Goal: Task Accomplishment & Management: Complete application form

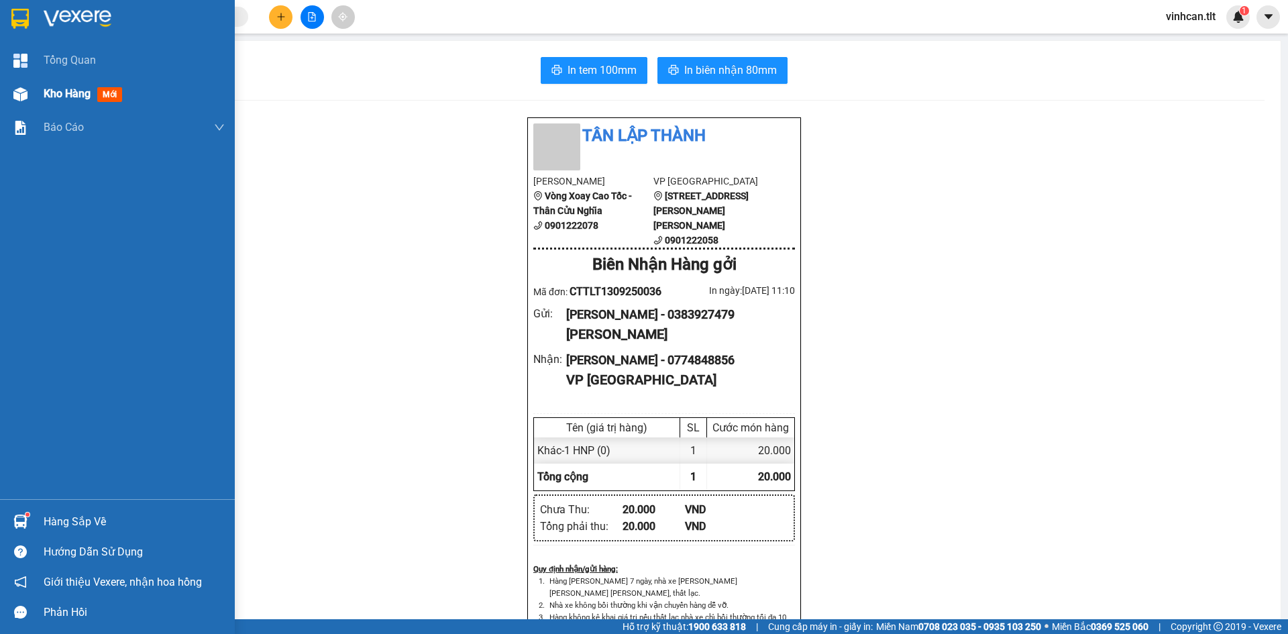
click at [70, 91] on span "Kho hàng" at bounding box center [67, 93] width 47 height 13
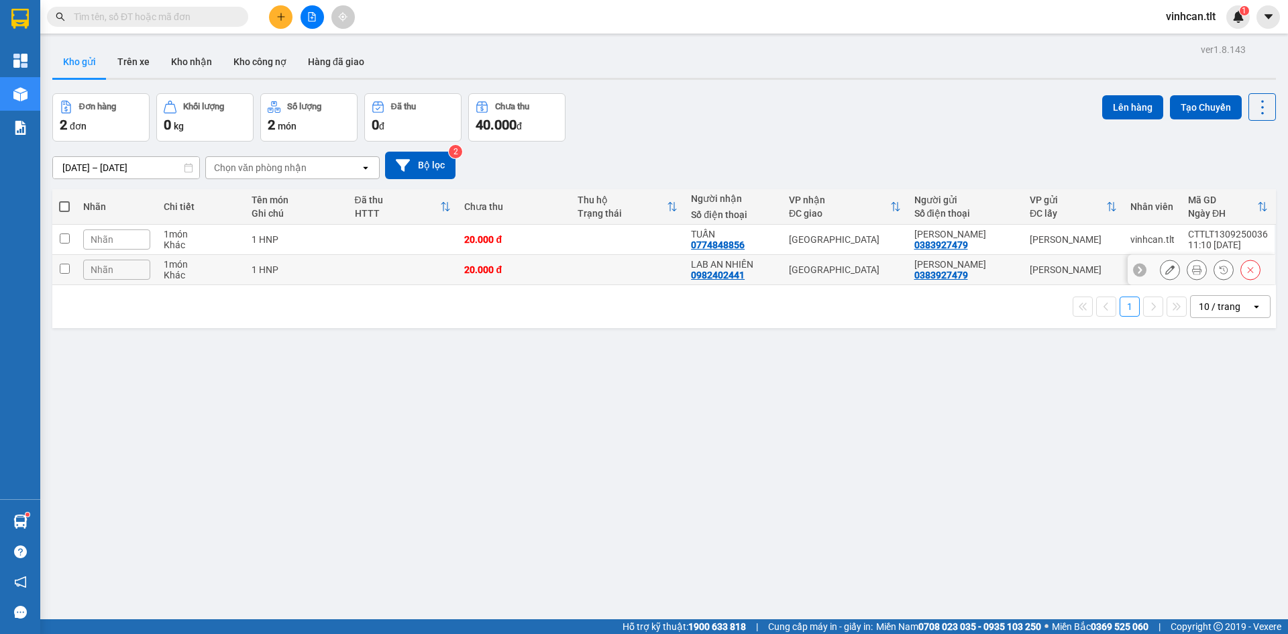
click at [310, 262] on td "1 HNP" at bounding box center [296, 270] width 103 height 30
checkbox input "true"
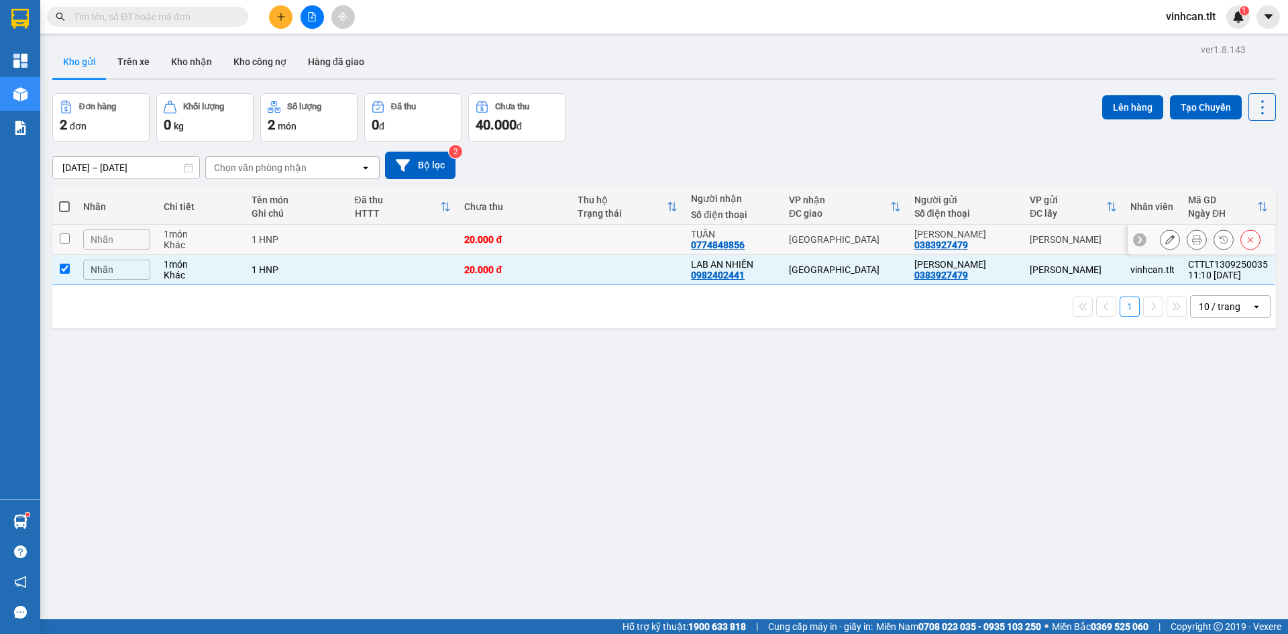
click at [333, 237] on div "1 HNP" at bounding box center [297, 239] width 90 height 11
checkbox input "true"
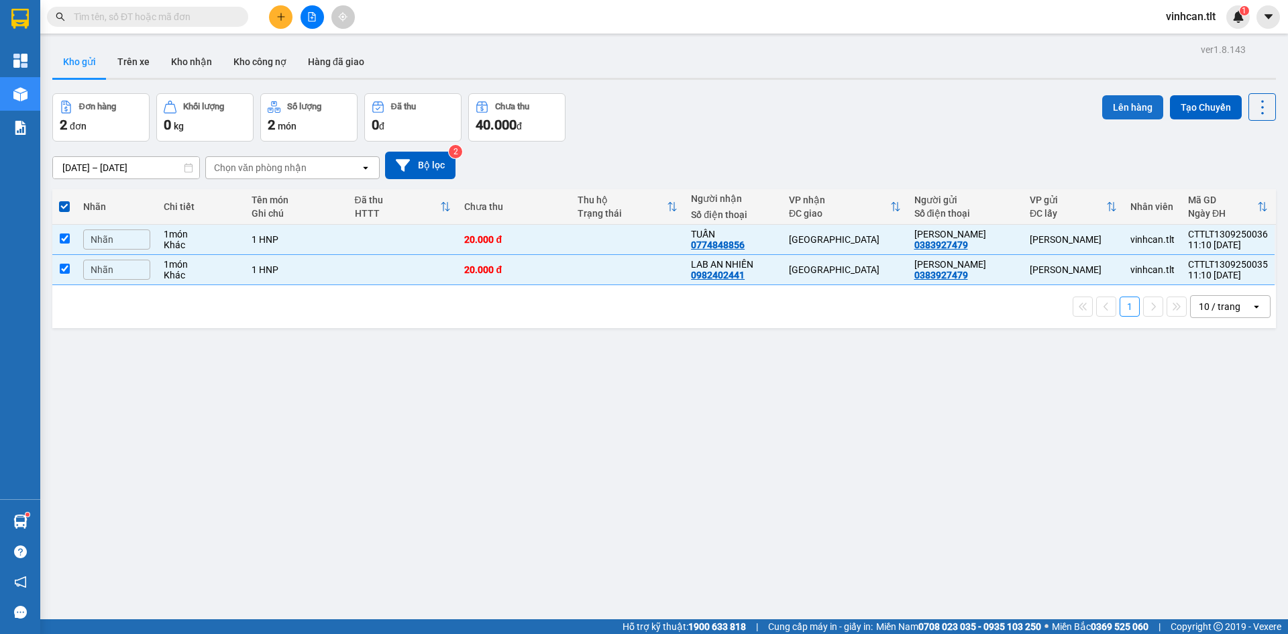
click at [1115, 110] on button "Lên hàng" at bounding box center [1132, 107] width 61 height 24
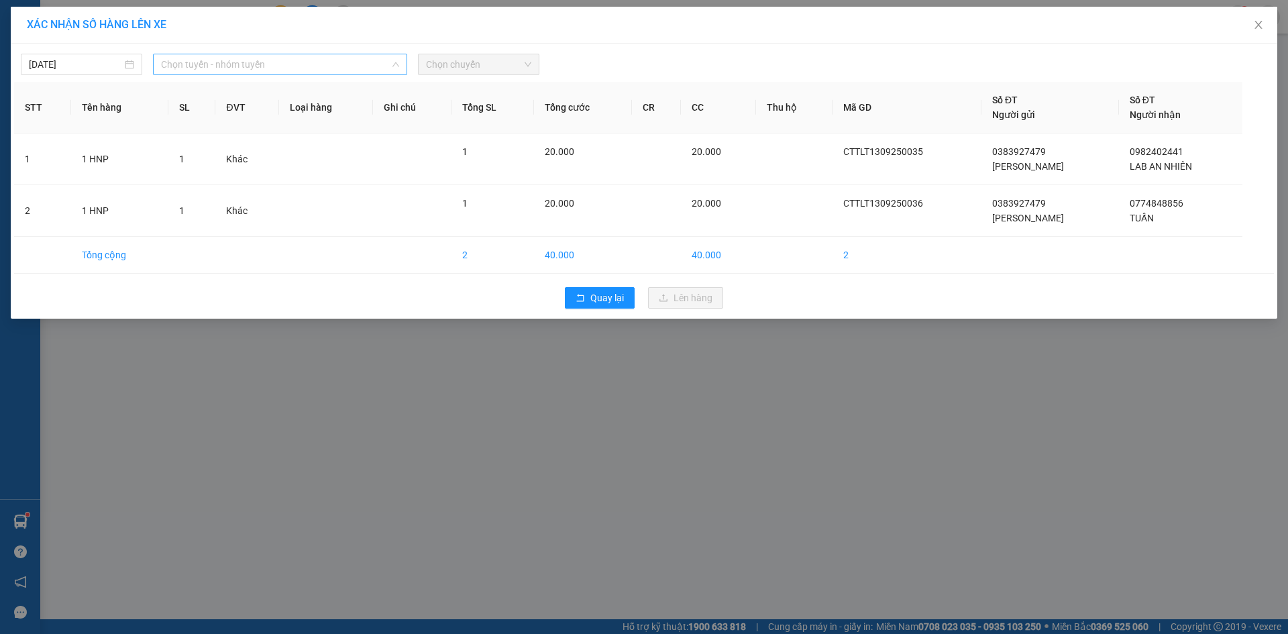
click at [301, 62] on span "Chọn tuyến - nhóm tuyến" at bounding box center [280, 64] width 238 height 20
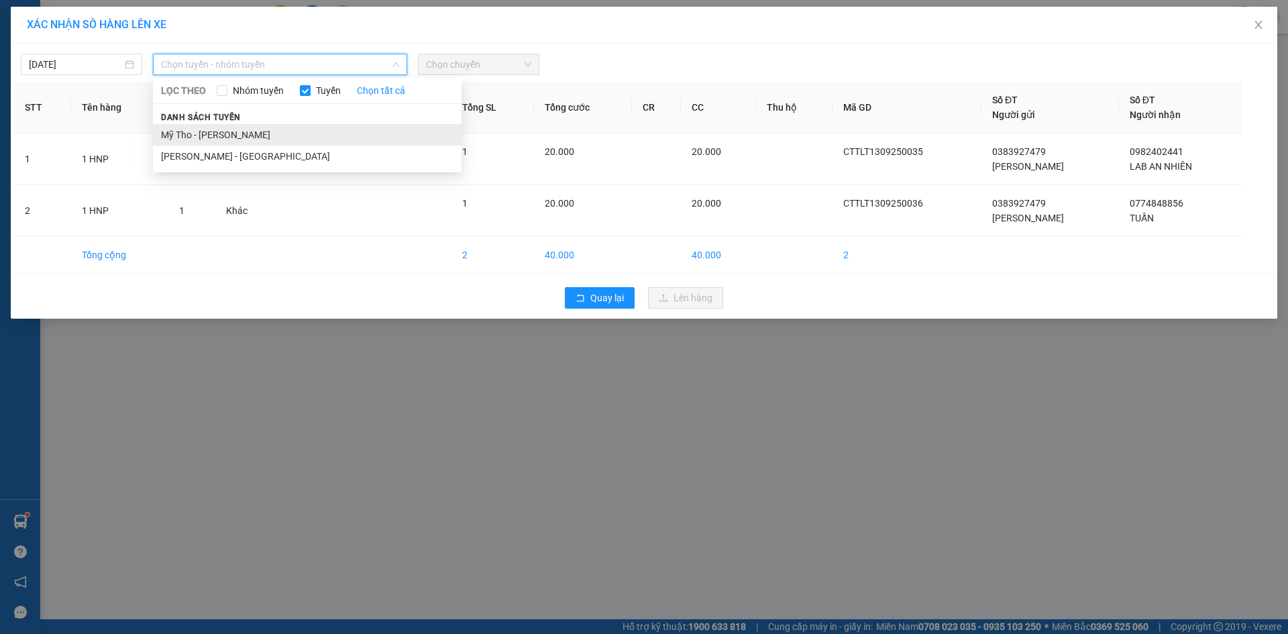
click at [213, 135] on li "Mỹ Tho - [PERSON_NAME]" at bounding box center [307, 134] width 309 height 21
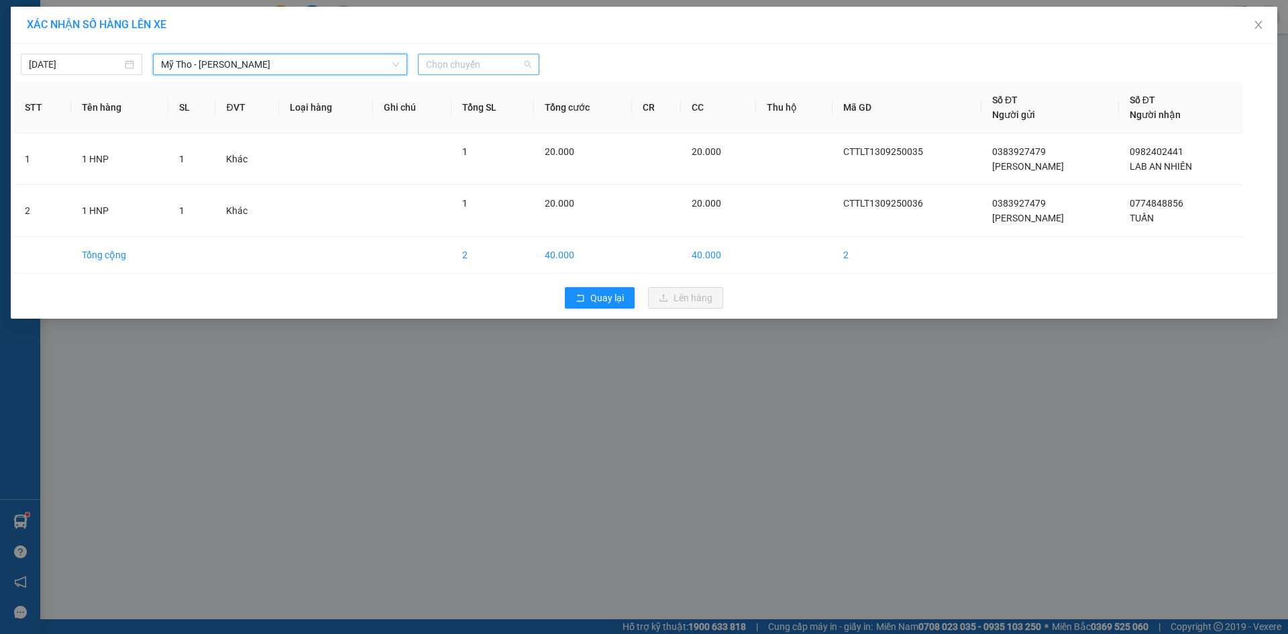
click at [471, 61] on span "Chọn chuyến" at bounding box center [478, 64] width 105 height 20
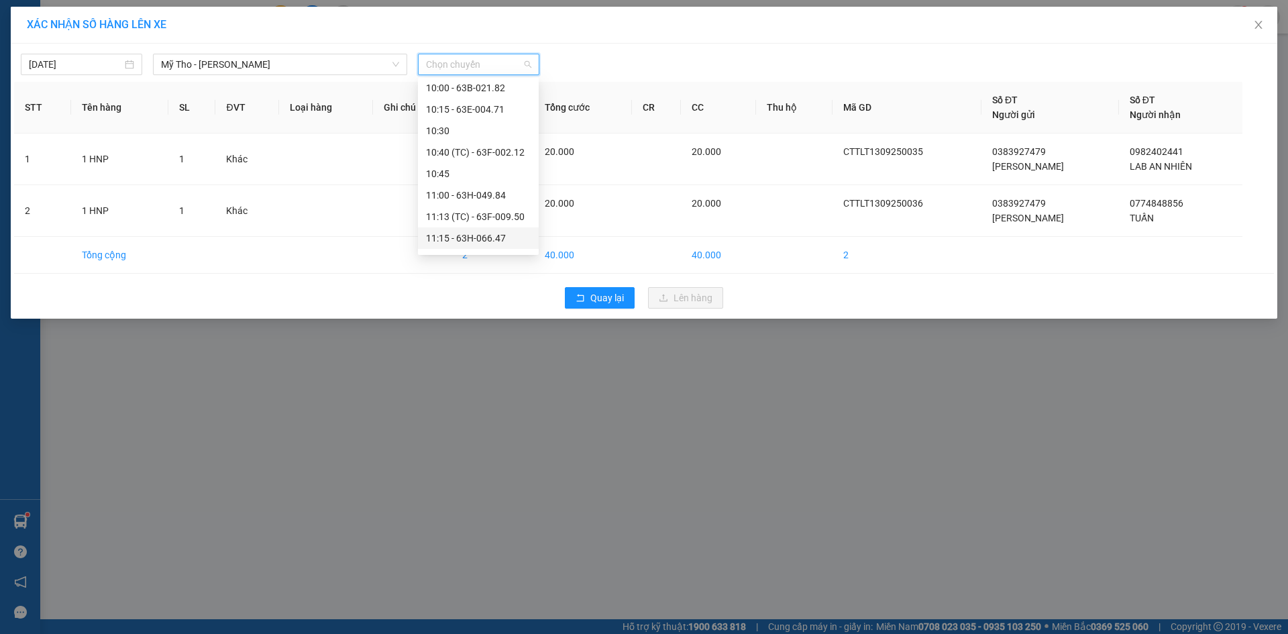
scroll to position [805, 0]
click at [492, 142] on div "10:15 - 63E-004.71" at bounding box center [478, 144] width 105 height 15
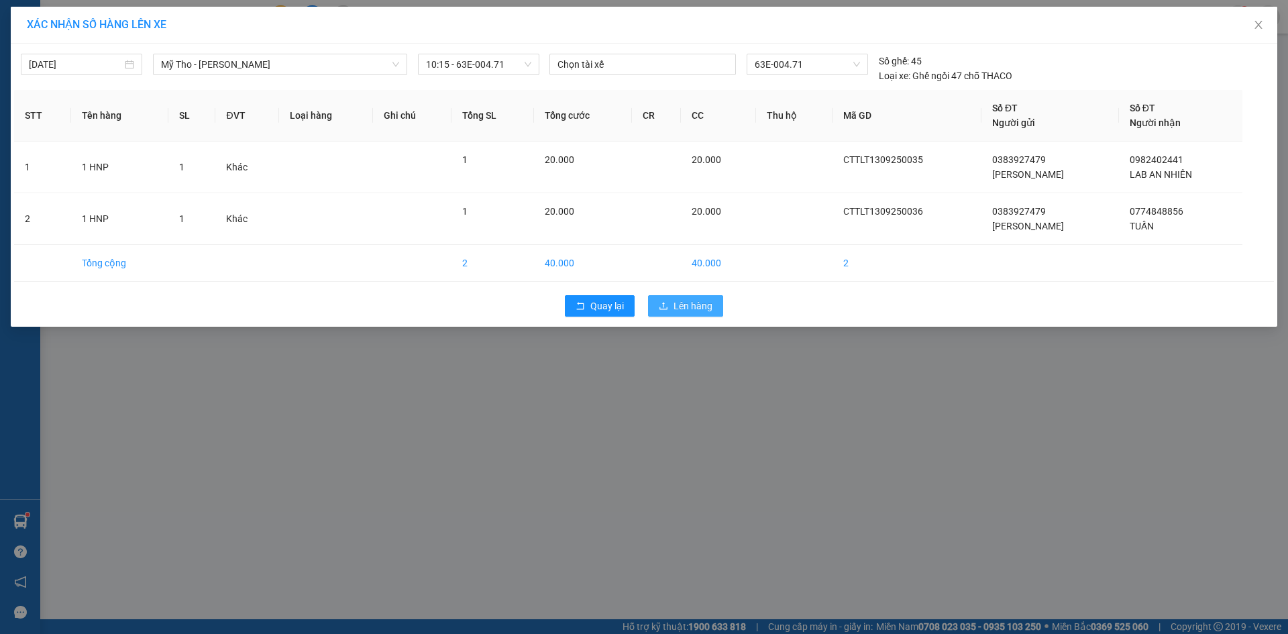
click at [695, 304] on span "Lên hàng" at bounding box center [692, 305] width 39 height 15
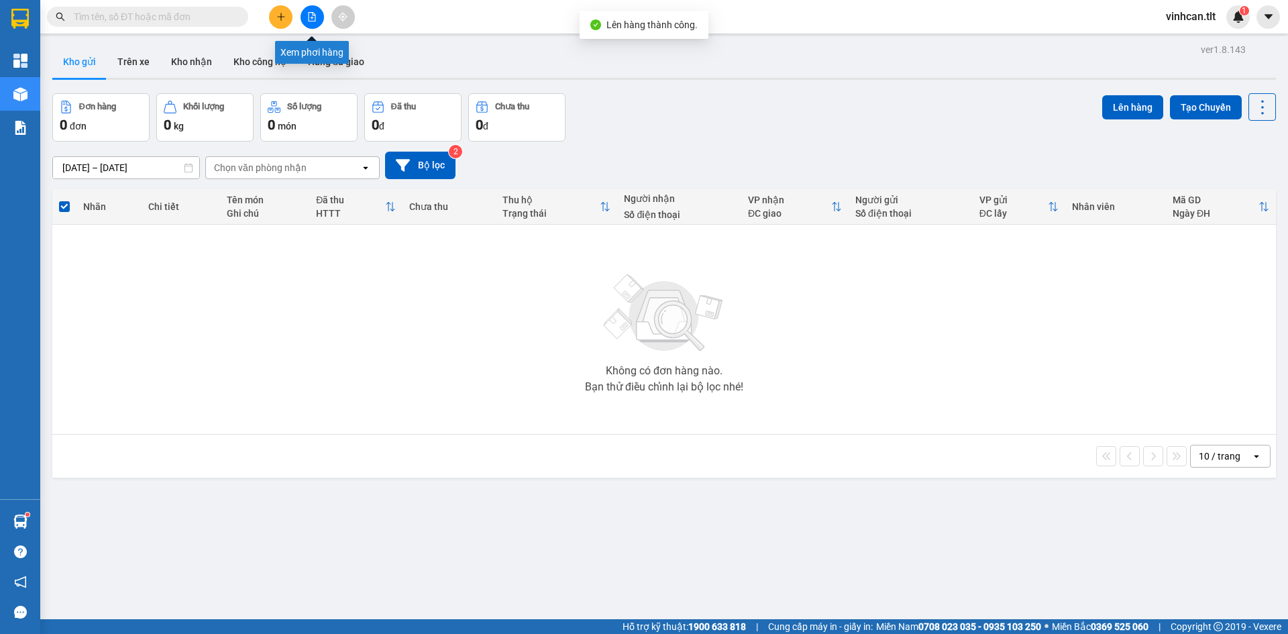
click at [304, 11] on button at bounding box center [311, 16] width 23 height 23
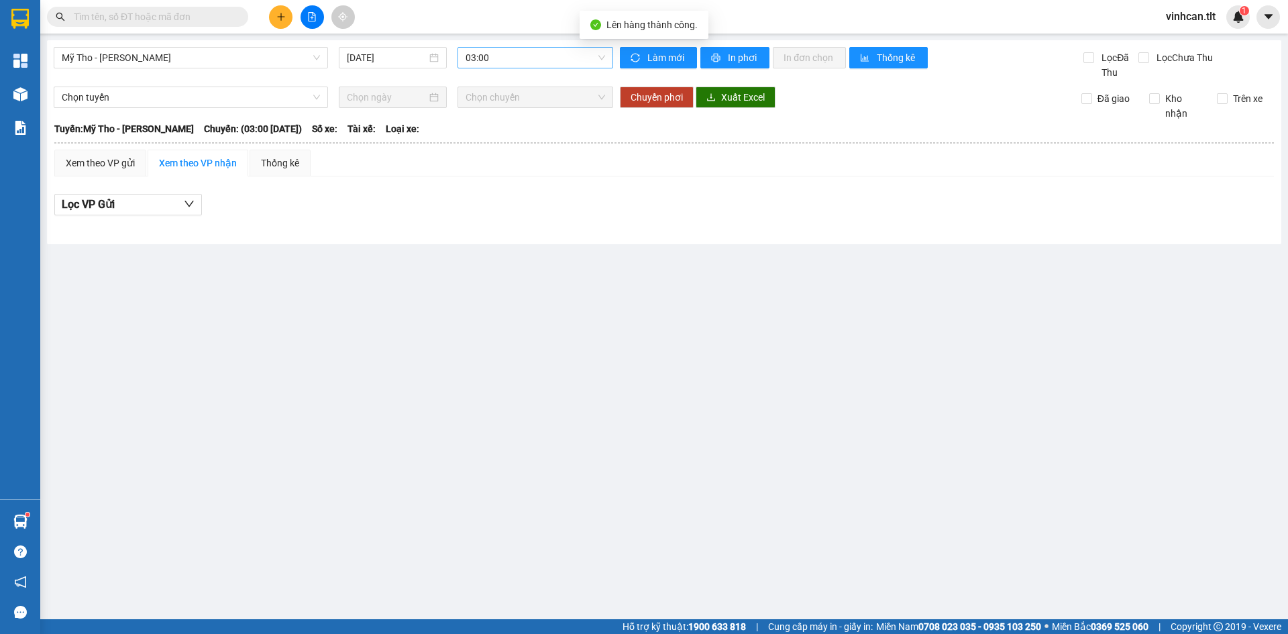
click at [502, 60] on span "03:00" at bounding box center [534, 58] width 139 height 20
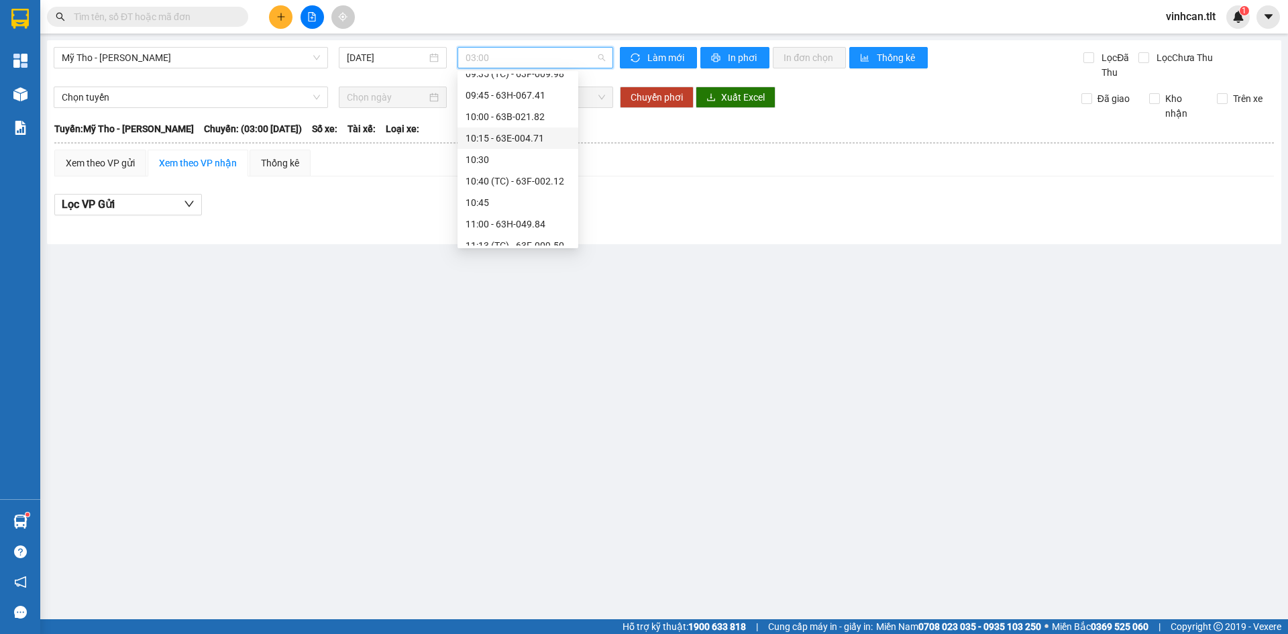
click at [514, 141] on div "10:15 - 63E-004.71" at bounding box center [517, 138] width 105 height 15
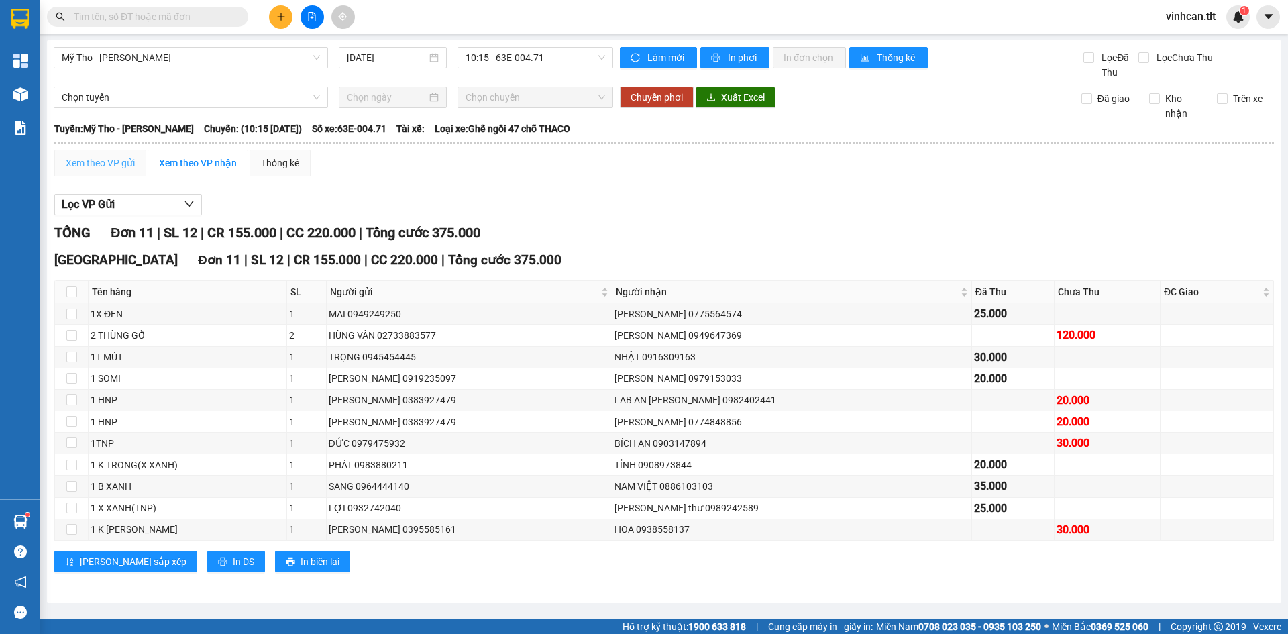
click at [99, 176] on div "Xem theo VP gửi" at bounding box center [100, 163] width 92 height 27
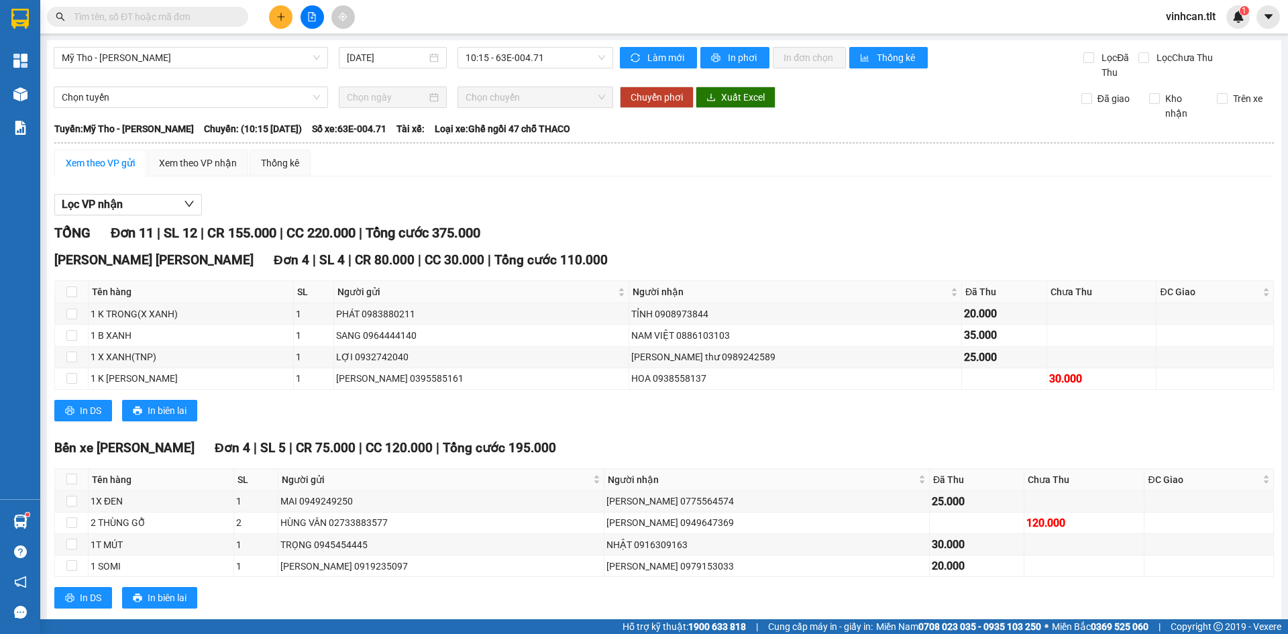
click at [105, 160] on div "Xem theo VP gửi" at bounding box center [100, 163] width 69 height 15
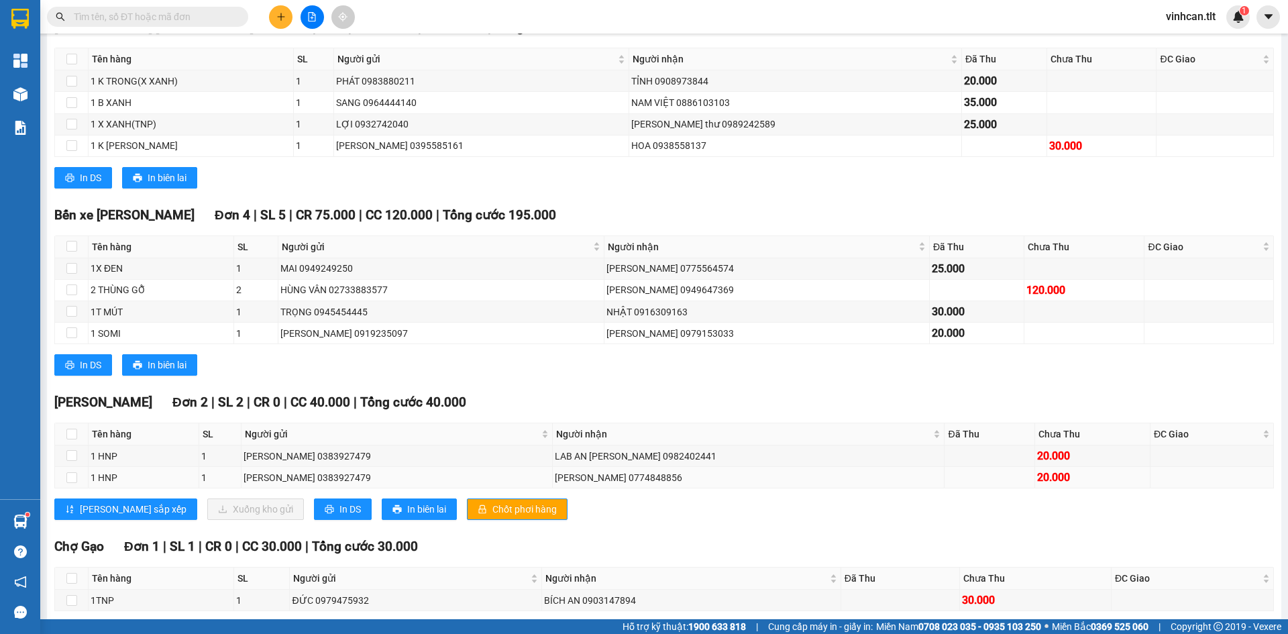
scroll to position [268, 0]
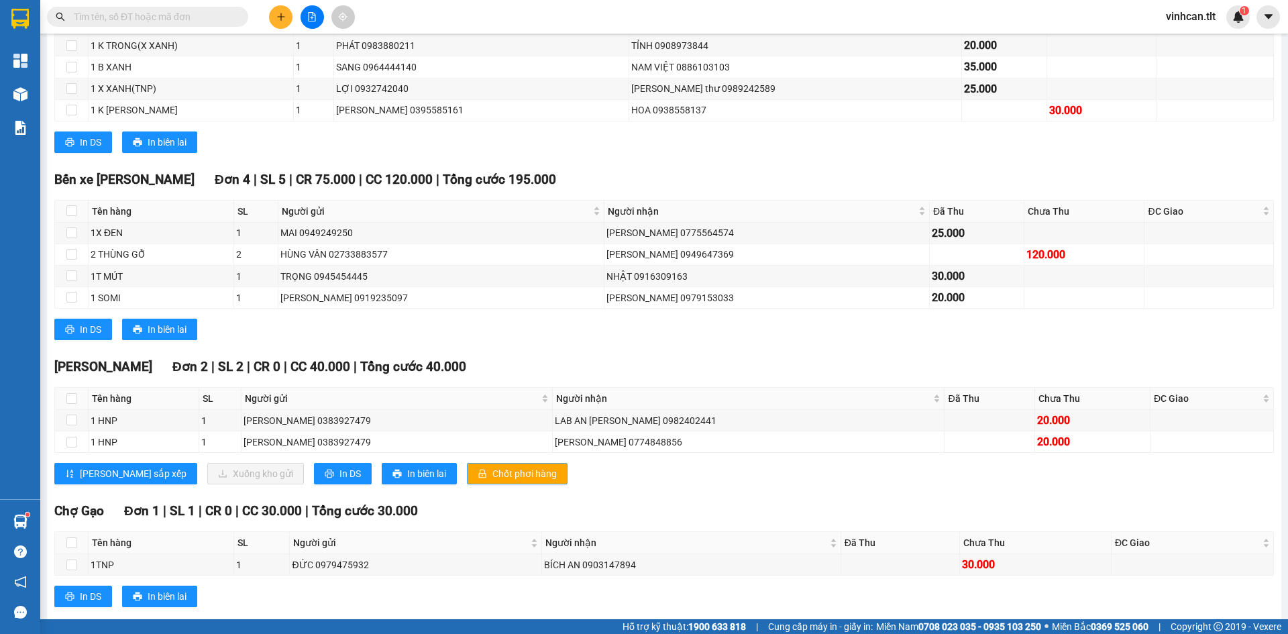
click at [492, 469] on span "Chốt phơi hàng" at bounding box center [524, 473] width 64 height 15
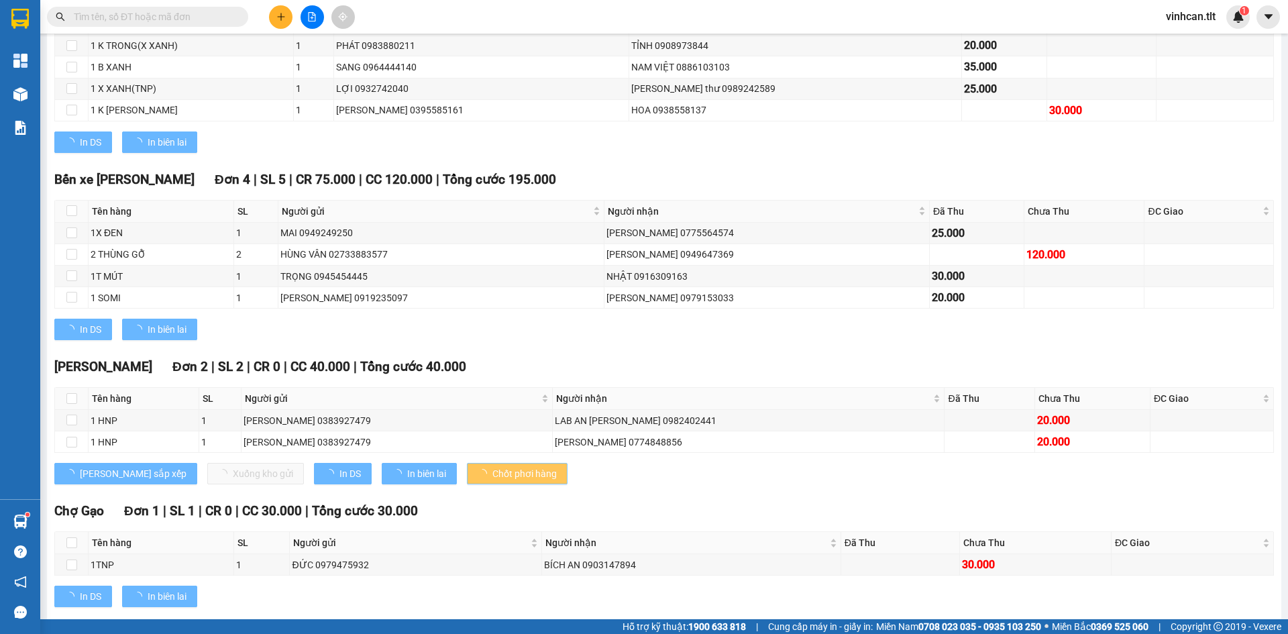
click at [492, 470] on span "Chốt phơi hàng" at bounding box center [524, 473] width 64 height 15
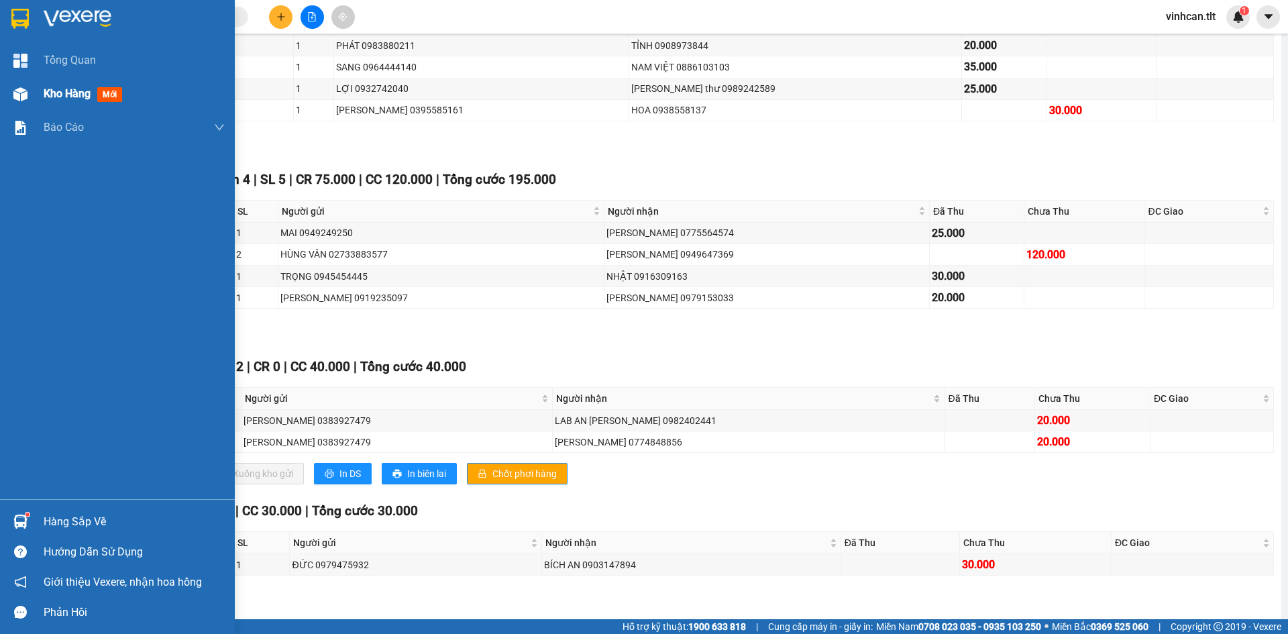
click at [70, 99] on span "Kho hàng" at bounding box center [67, 93] width 47 height 13
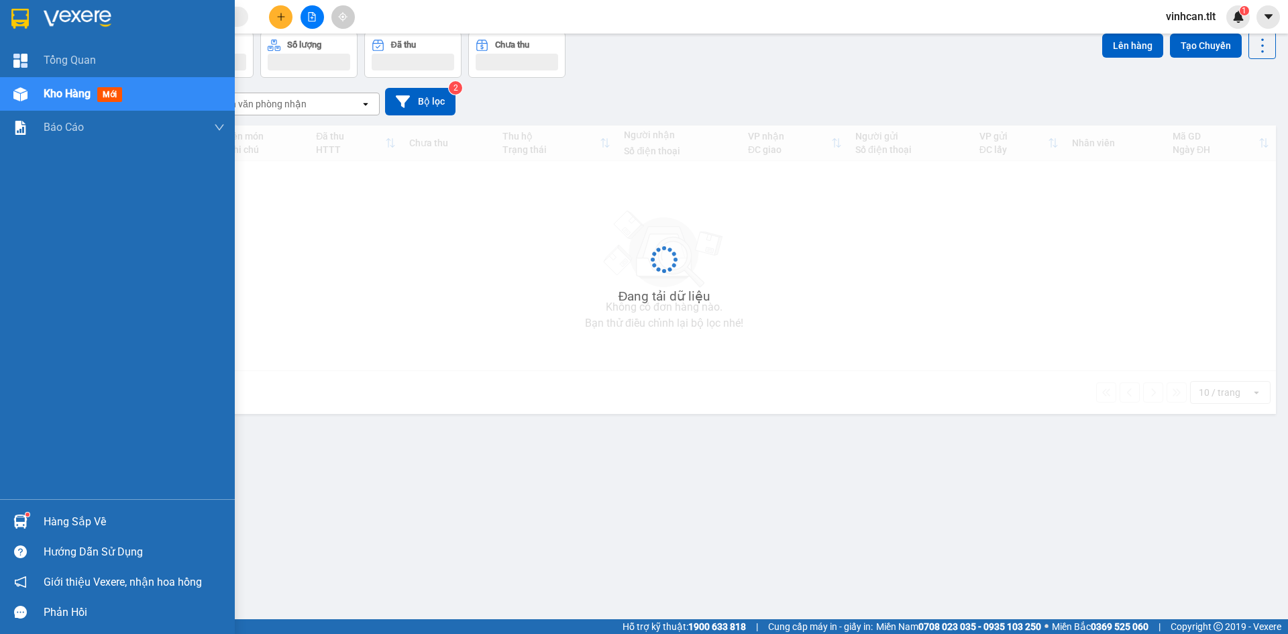
scroll to position [62, 0]
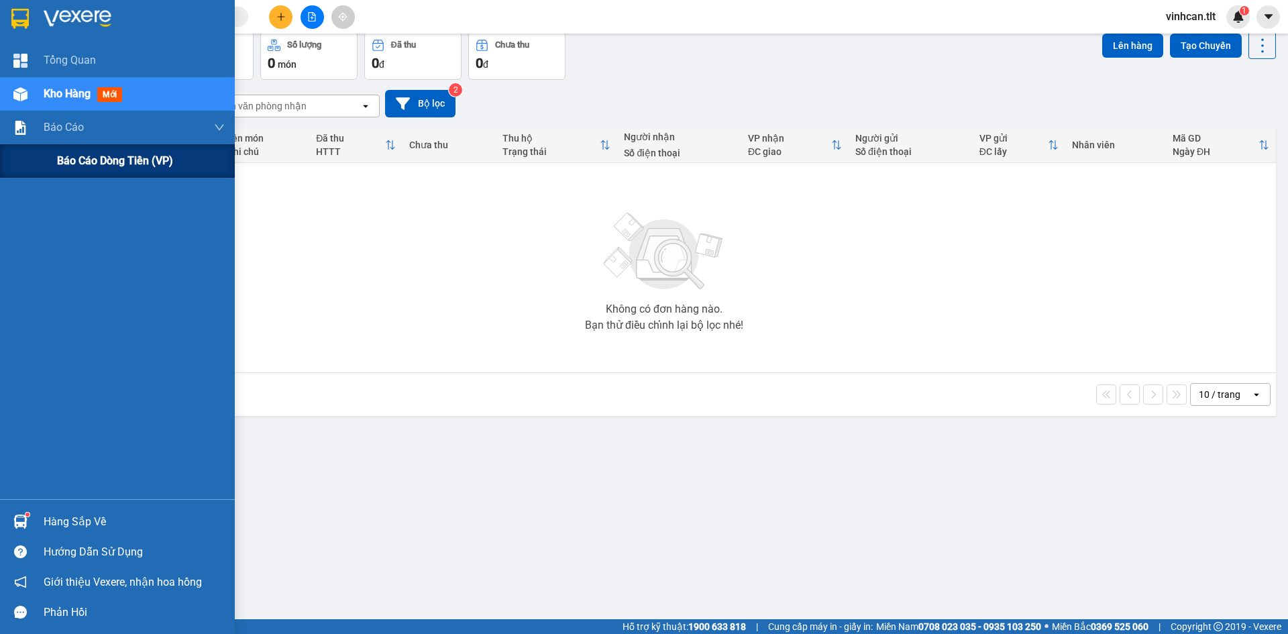
click at [73, 155] on span "Báo cáo dòng tiền (VP)" at bounding box center [115, 160] width 116 height 17
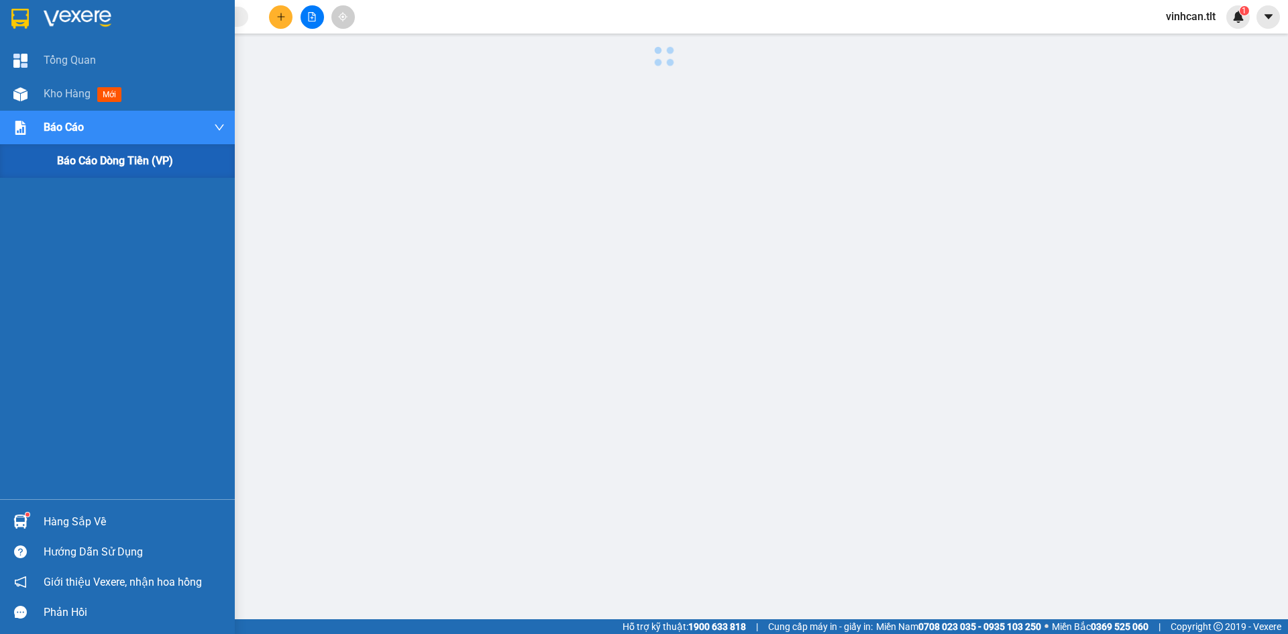
scroll to position [32, 0]
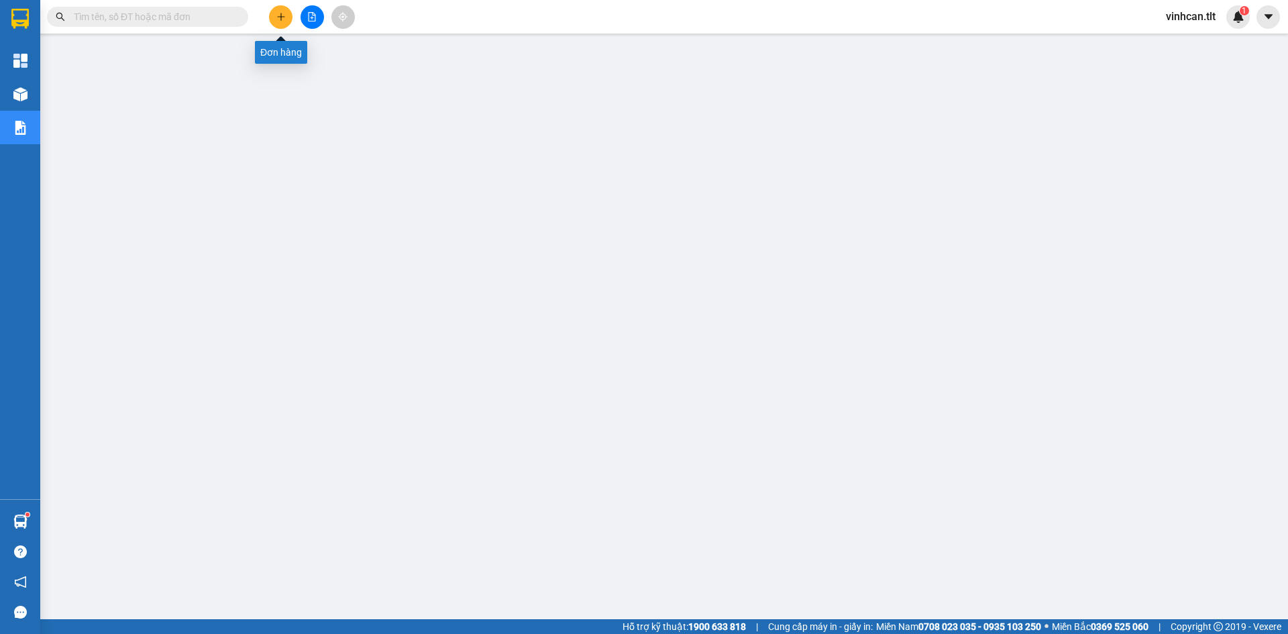
click at [271, 24] on div at bounding box center [312, 16] width 101 height 23
click at [276, 21] on icon "plus" at bounding box center [280, 16] width 9 height 9
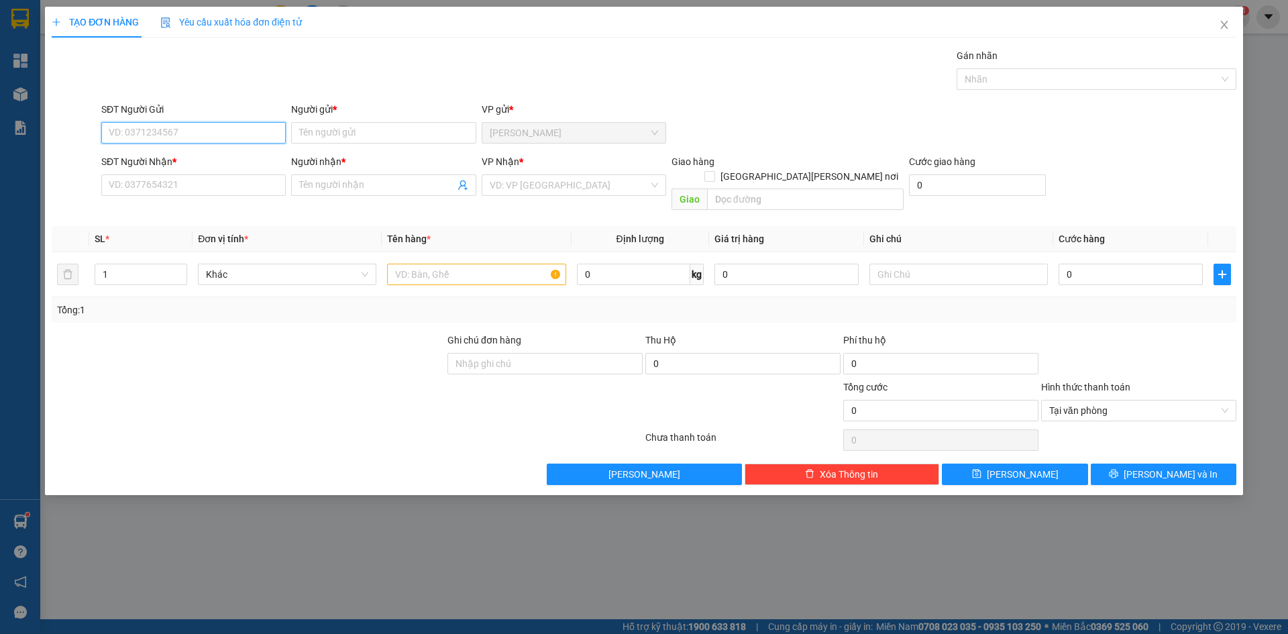
click at [180, 140] on input "SĐT Người Gửi" at bounding box center [193, 132] width 184 height 21
click at [187, 163] on div "02733935577 - [GEOGRAPHIC_DATA]" at bounding box center [193, 159] width 168 height 15
type input "02733935577"
type input "NK MỸ NHA"
type input "02733935577"
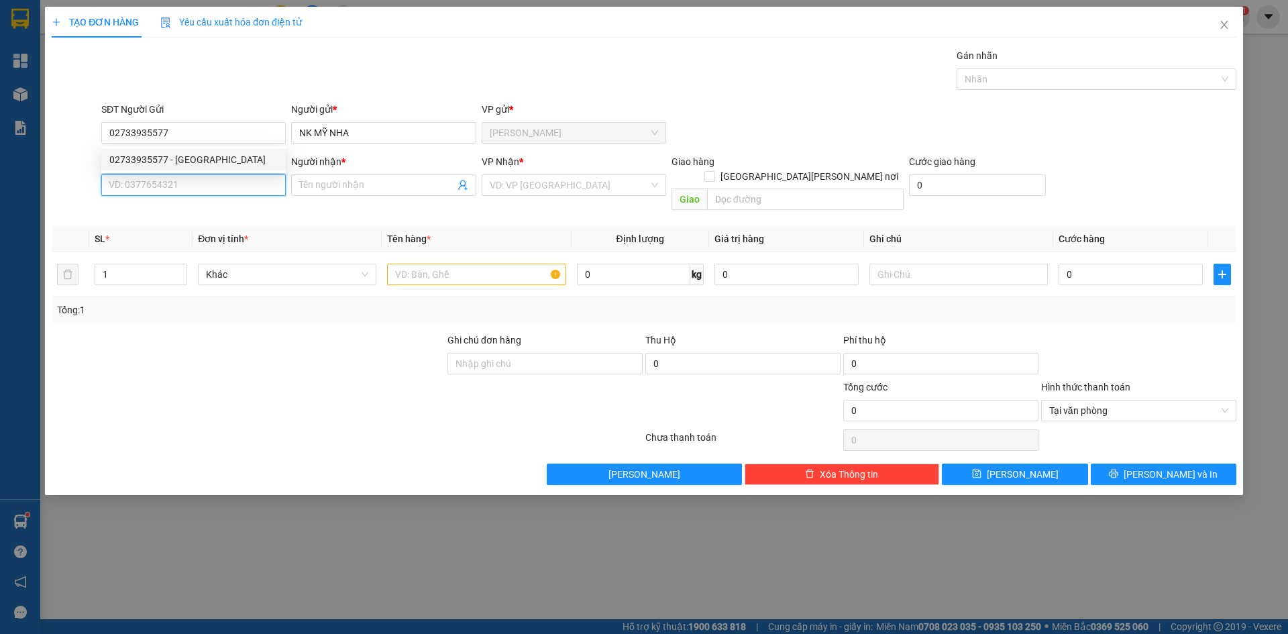
click at [181, 192] on input "SĐT Người Nhận *" at bounding box center [193, 184] width 184 height 21
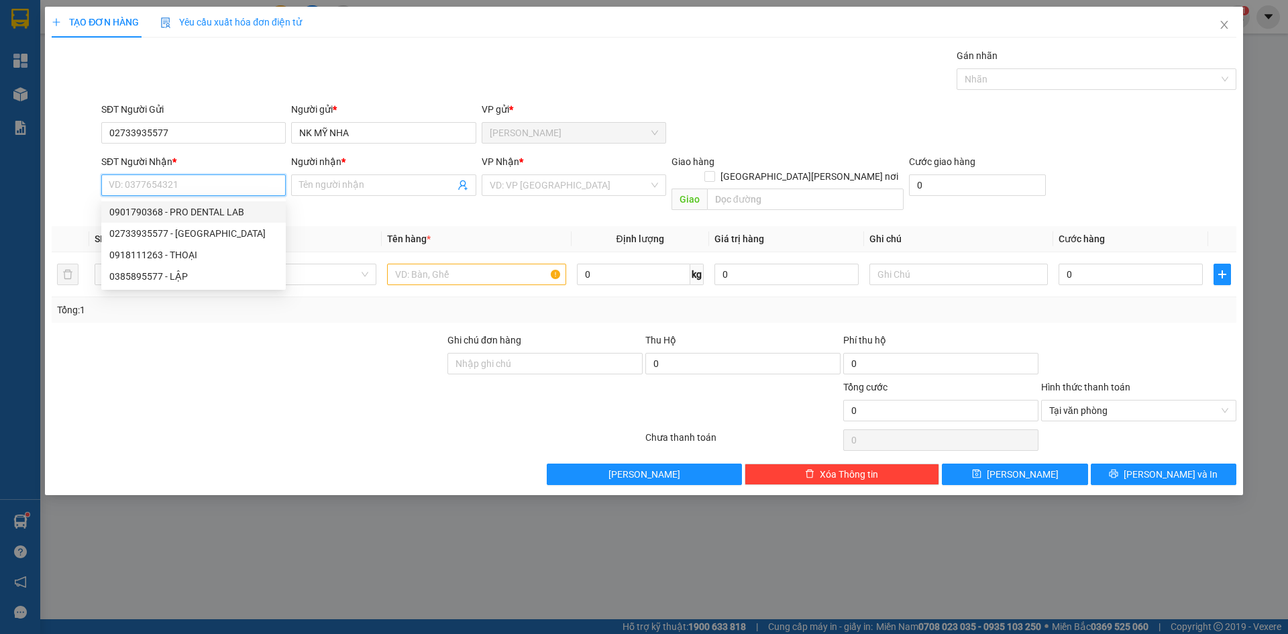
click at [195, 215] on div "0901790368 - PRO DENTAL LAB" at bounding box center [193, 212] width 168 height 15
type input "0901790368"
type input "PRO DENTAL LAB"
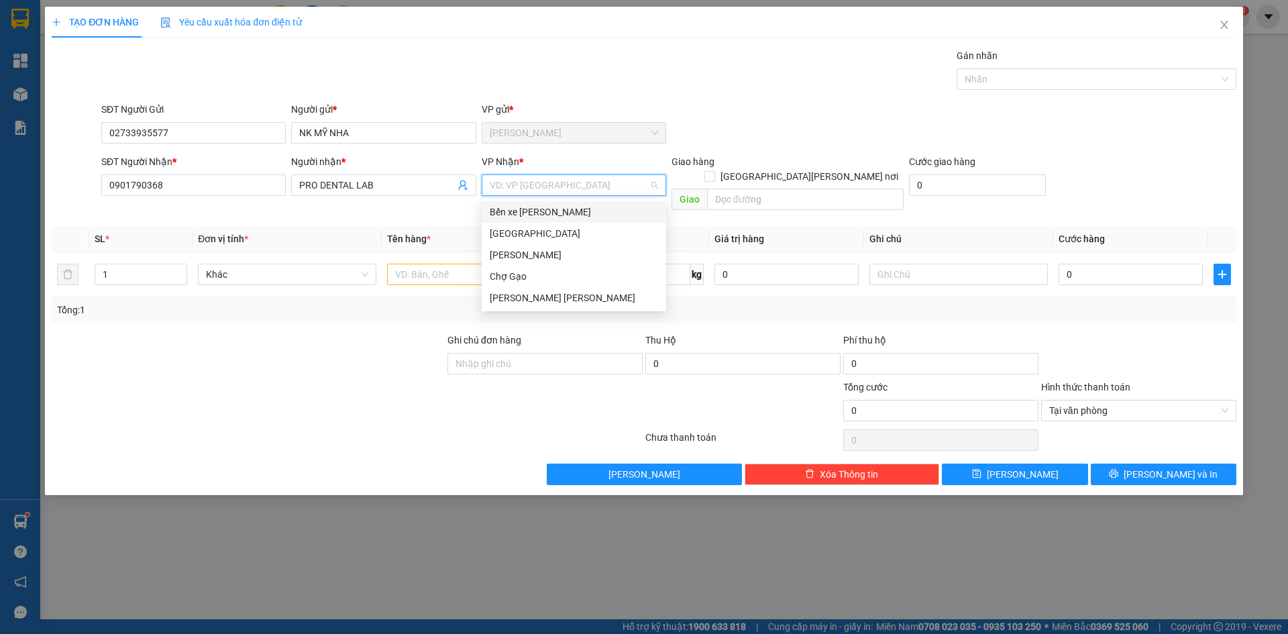
click at [490, 185] on input "search" at bounding box center [569, 185] width 159 height 20
click at [499, 234] on div "[GEOGRAPHIC_DATA]" at bounding box center [574, 233] width 168 height 15
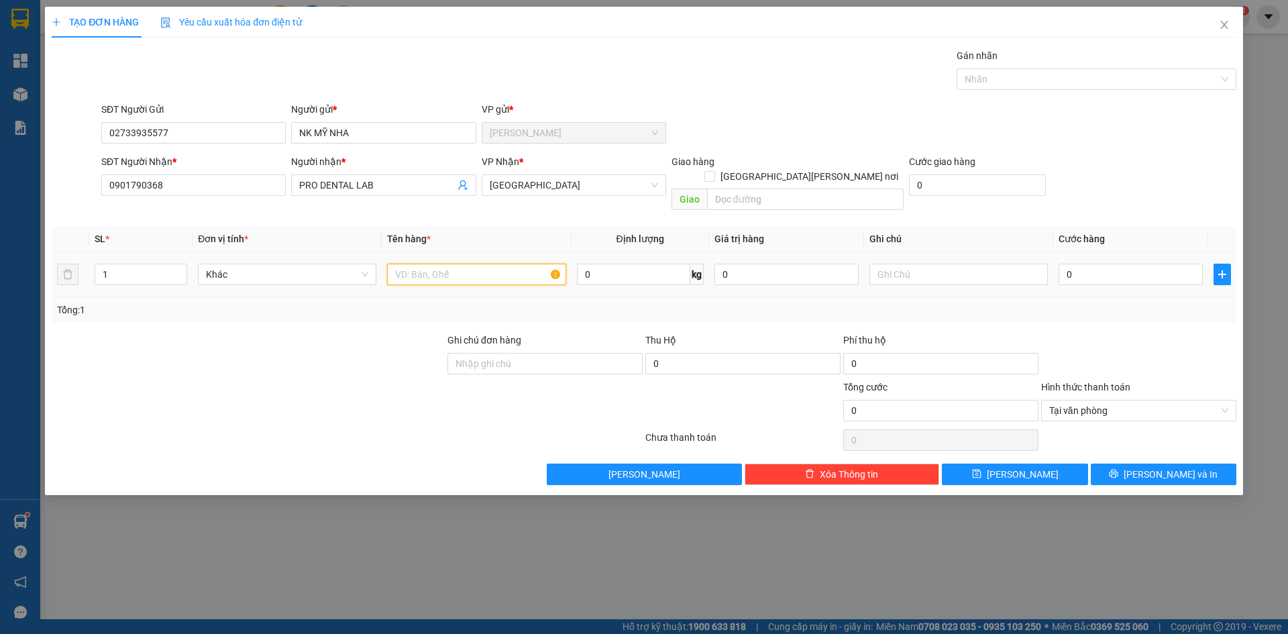
click at [449, 265] on input "text" at bounding box center [476, 274] width 178 height 21
paste input "Đ"
paste input "Ỏ"
type input "1X ĐỎ"
click at [1115, 264] on input "0" at bounding box center [1130, 274] width 144 height 21
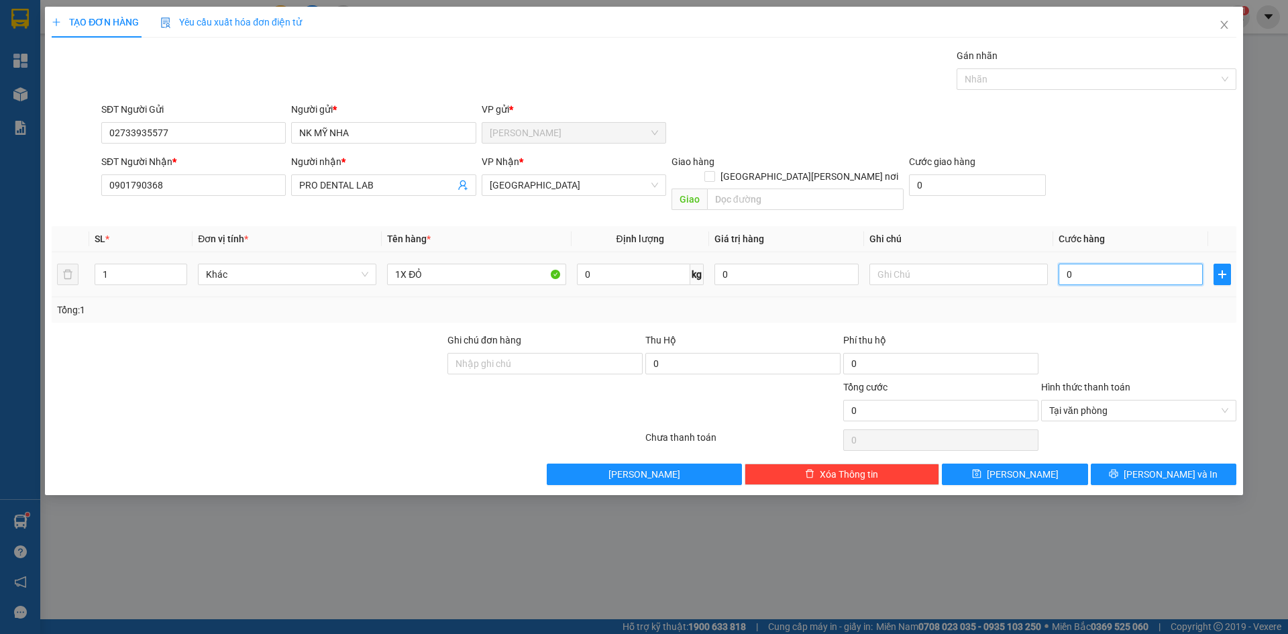
type input "2"
type input "20"
type input "20.000"
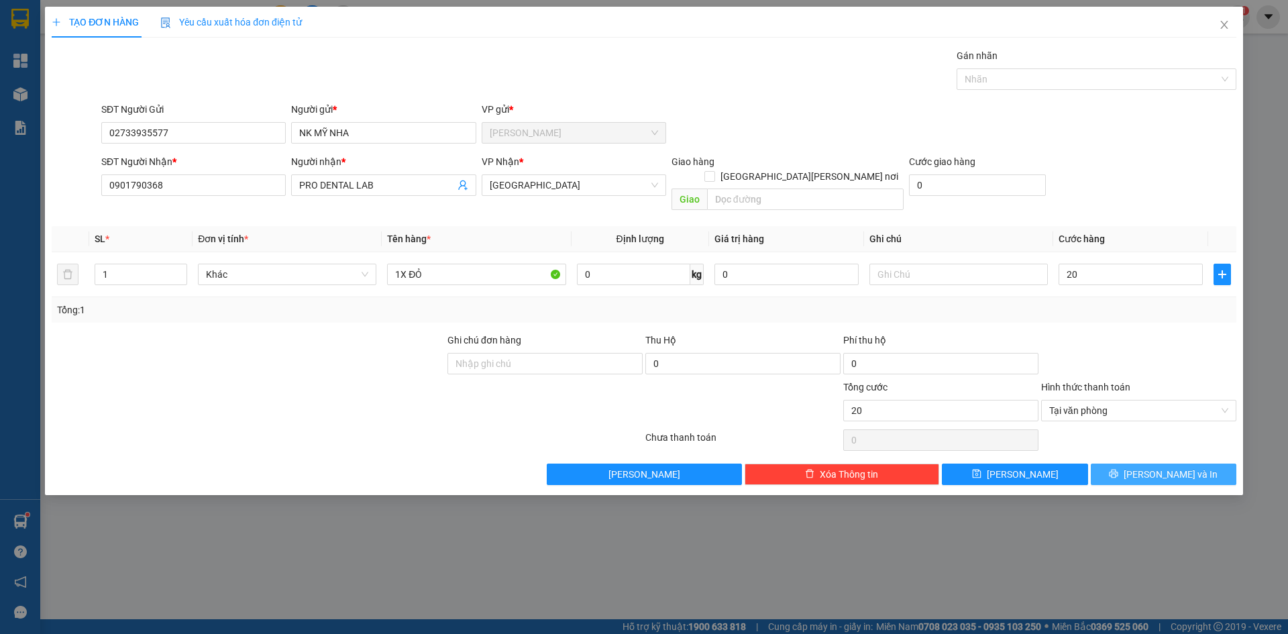
type input "20.000"
click at [1187, 467] on span "[PERSON_NAME] và In" at bounding box center [1170, 474] width 94 height 15
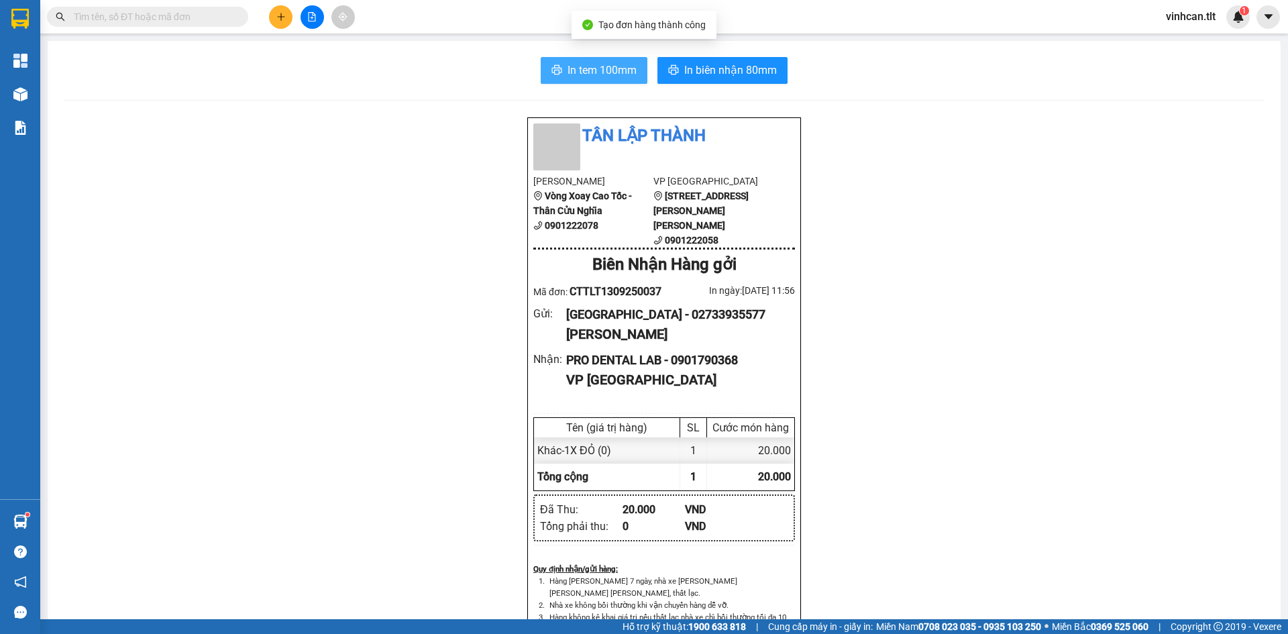
click at [588, 80] on button "In tem 100mm" at bounding box center [594, 70] width 107 height 27
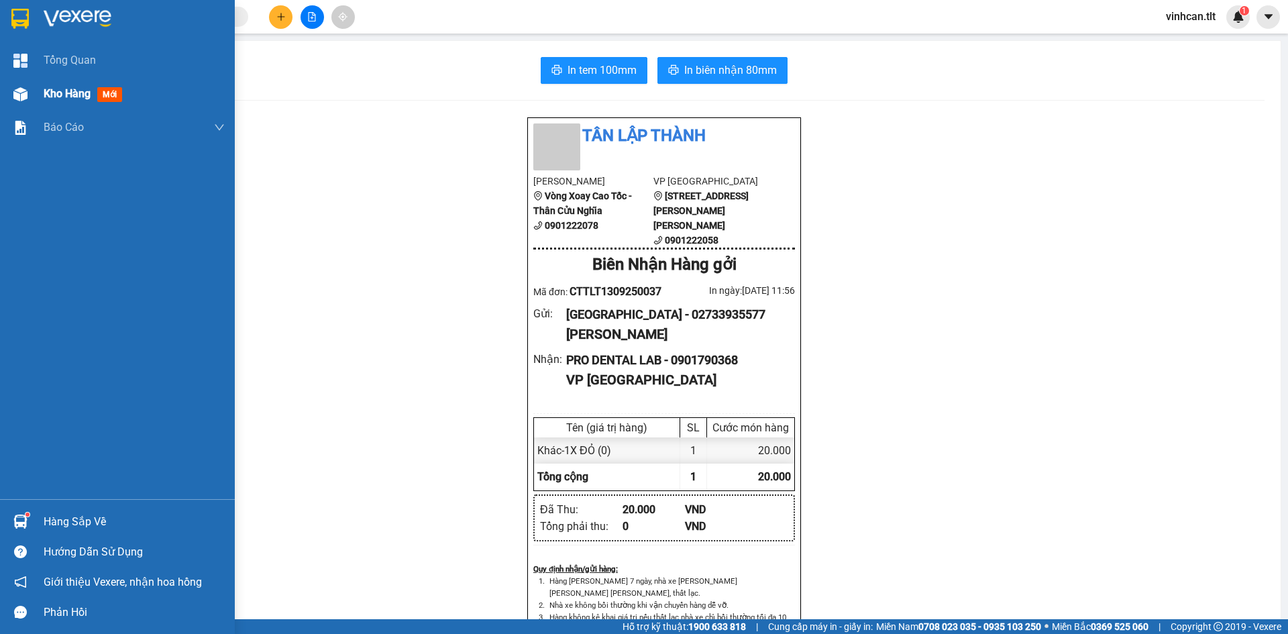
click at [87, 95] on span "Kho hàng" at bounding box center [67, 93] width 47 height 13
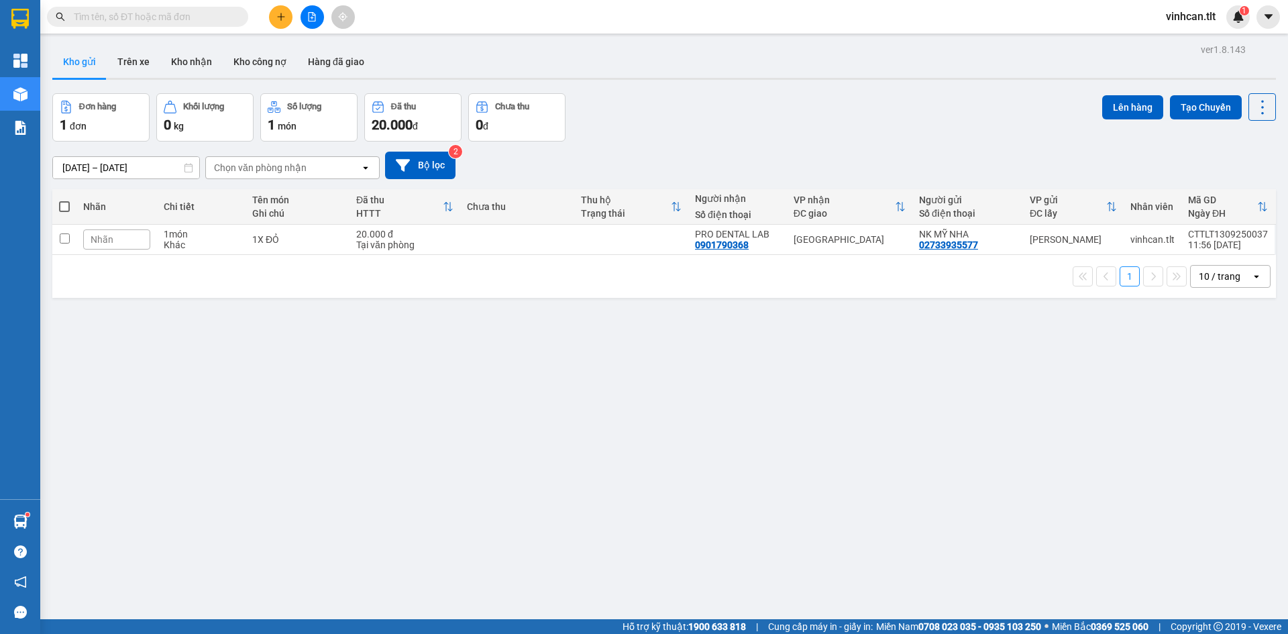
click at [57, 209] on th at bounding box center [64, 207] width 24 height 36
click at [63, 209] on span at bounding box center [64, 206] width 11 height 11
click at [64, 200] on input "checkbox" at bounding box center [64, 200] width 0 height 0
checkbox input "true"
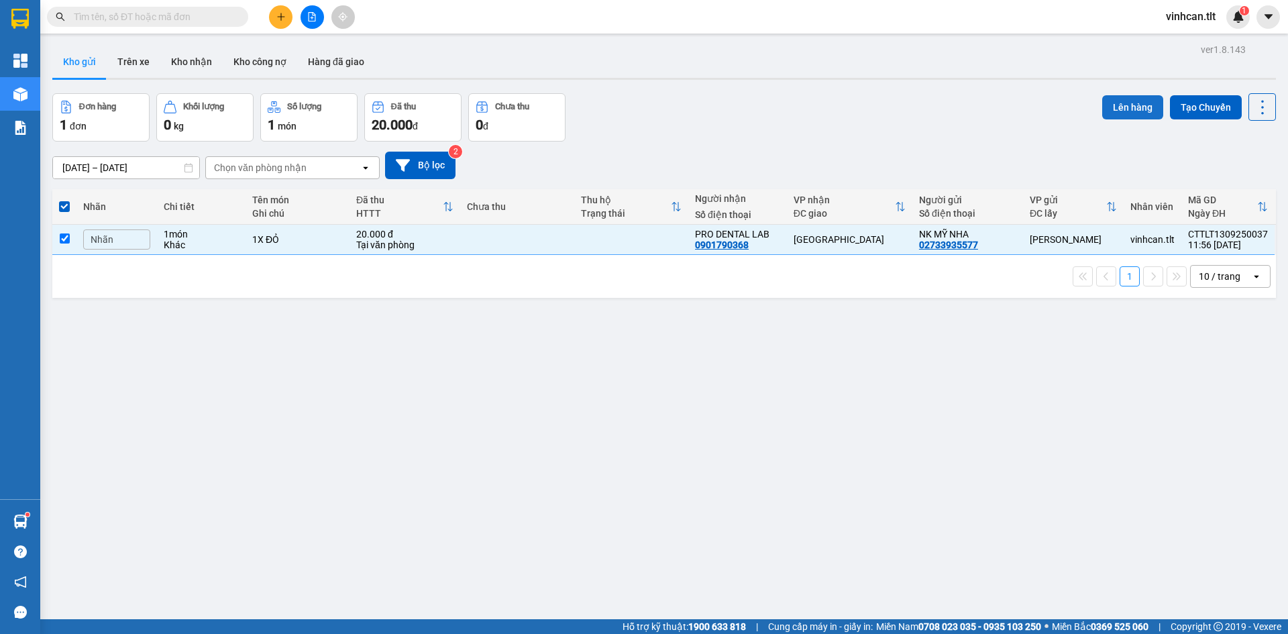
click at [1109, 101] on button "Lên hàng" at bounding box center [1132, 107] width 61 height 24
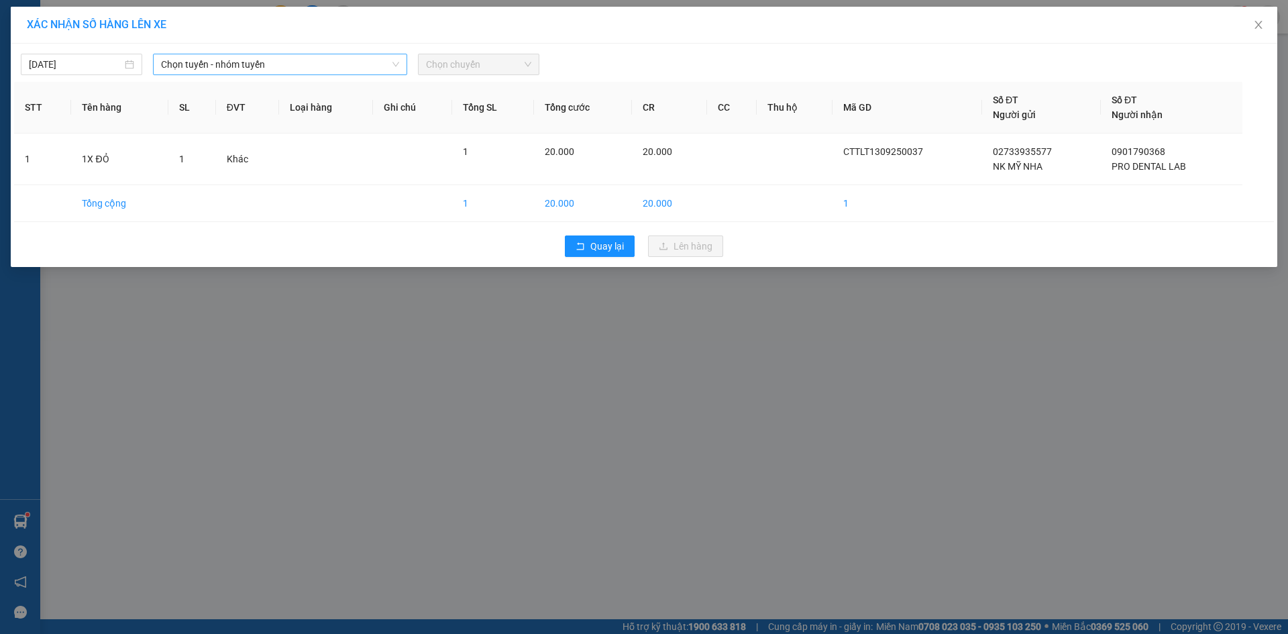
drag, startPoint x: 302, startPoint y: 62, endPoint x: 287, endPoint y: 71, distance: 17.1
click at [298, 65] on span "Chọn tuyến - nhóm tuyến" at bounding box center [280, 64] width 238 height 20
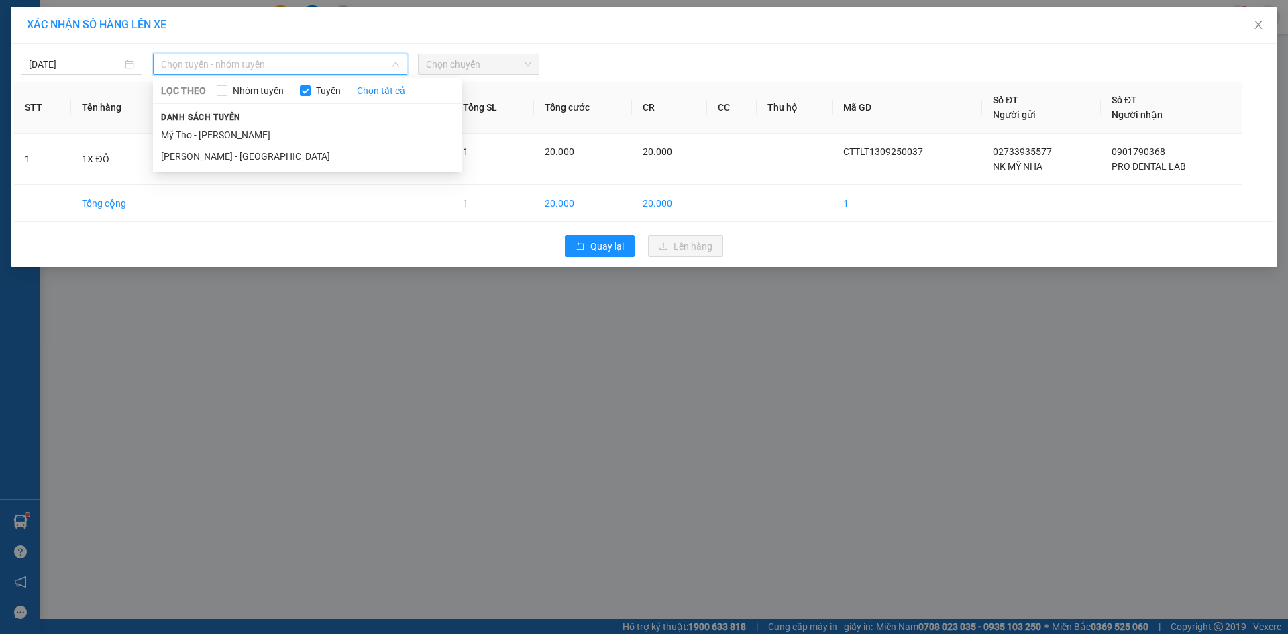
drag, startPoint x: 233, startPoint y: 135, endPoint x: 381, endPoint y: 99, distance: 152.4
click at [234, 135] on li "Mỹ Tho - [PERSON_NAME]" at bounding box center [307, 134] width 309 height 21
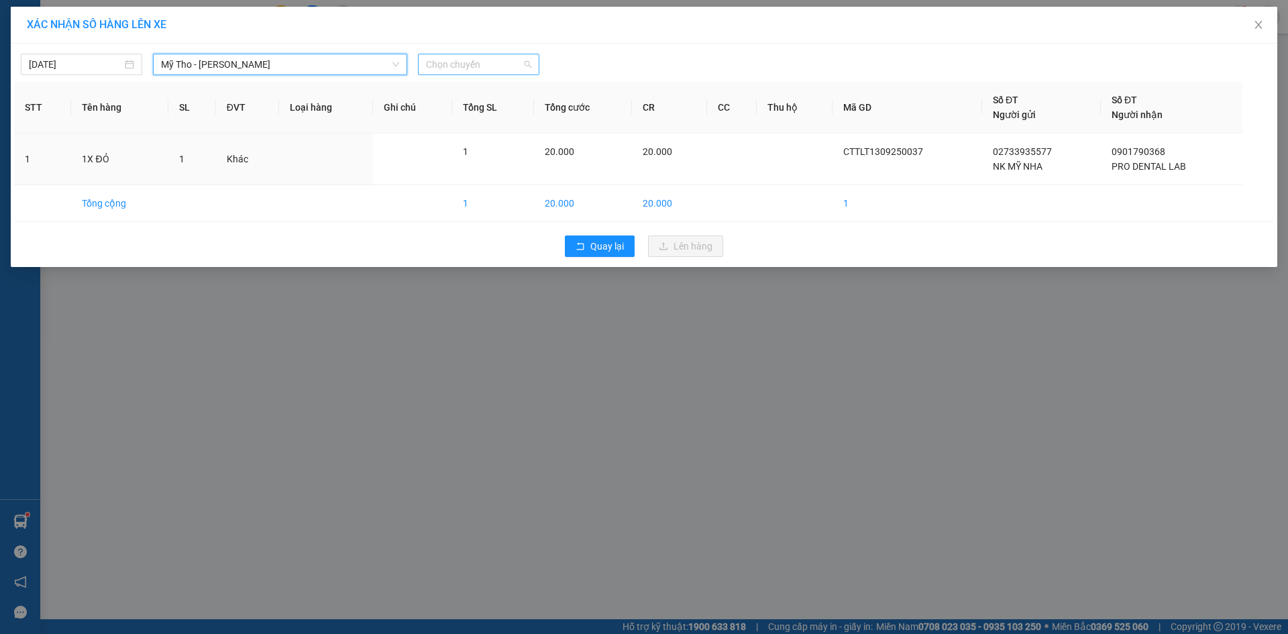
click at [472, 57] on span "Chọn chuyến" at bounding box center [478, 64] width 105 height 20
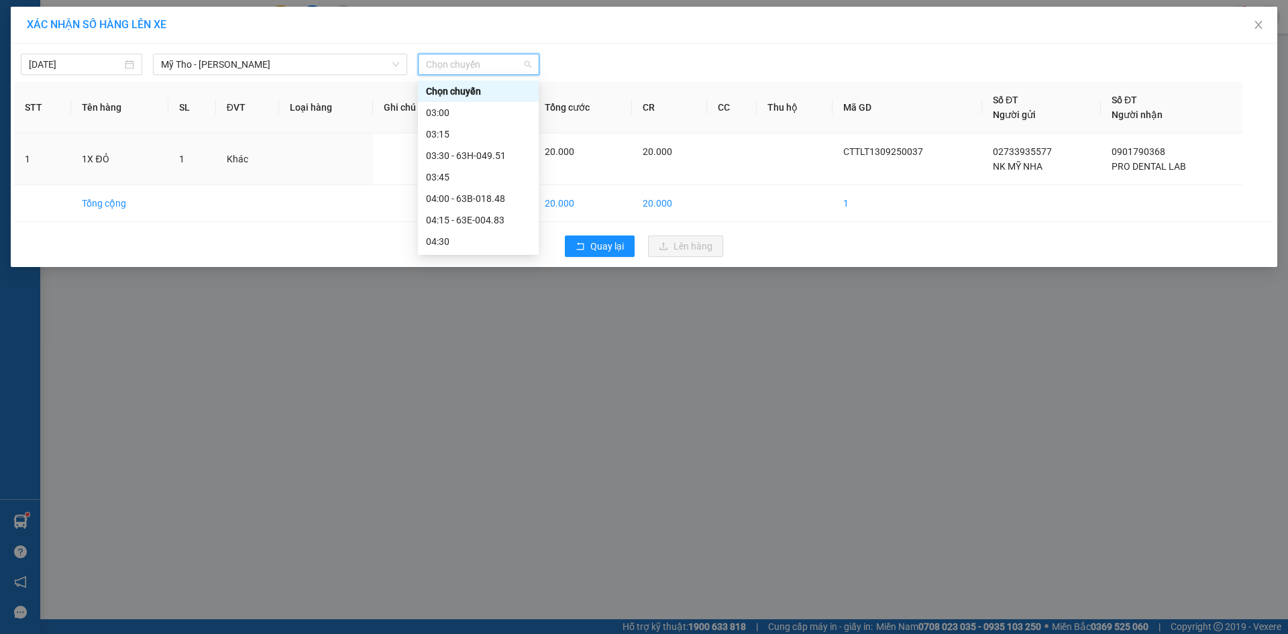
click at [448, 59] on span "Chọn chuyến" at bounding box center [478, 64] width 105 height 20
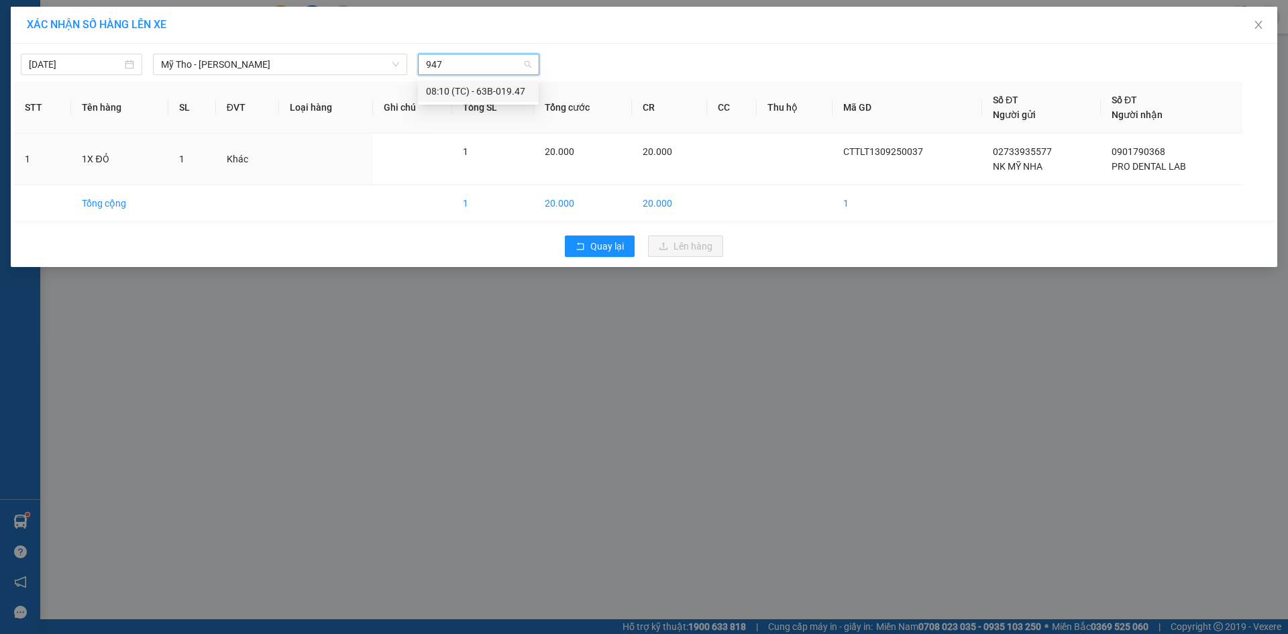
click at [457, 68] on input "947" at bounding box center [474, 64] width 96 height 20
click at [458, 68] on input "947" at bounding box center [474, 64] width 96 height 20
type input "647"
click at [472, 97] on div "11:15 - 63H-066.47" at bounding box center [478, 91] width 105 height 15
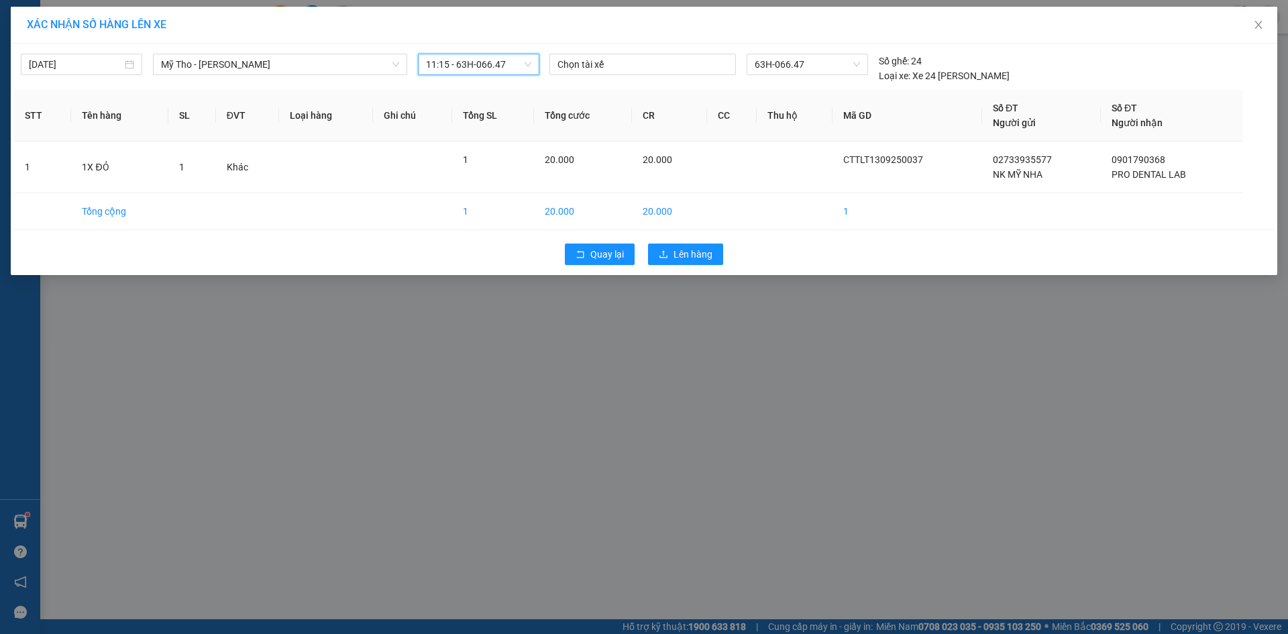
click at [699, 266] on div "Quay lại Lên hàng" at bounding box center [644, 254] width 1260 height 35
drag, startPoint x: 698, startPoint y: 258, endPoint x: 681, endPoint y: 246, distance: 20.8
click at [699, 258] on span "Lên hàng" at bounding box center [692, 254] width 39 height 15
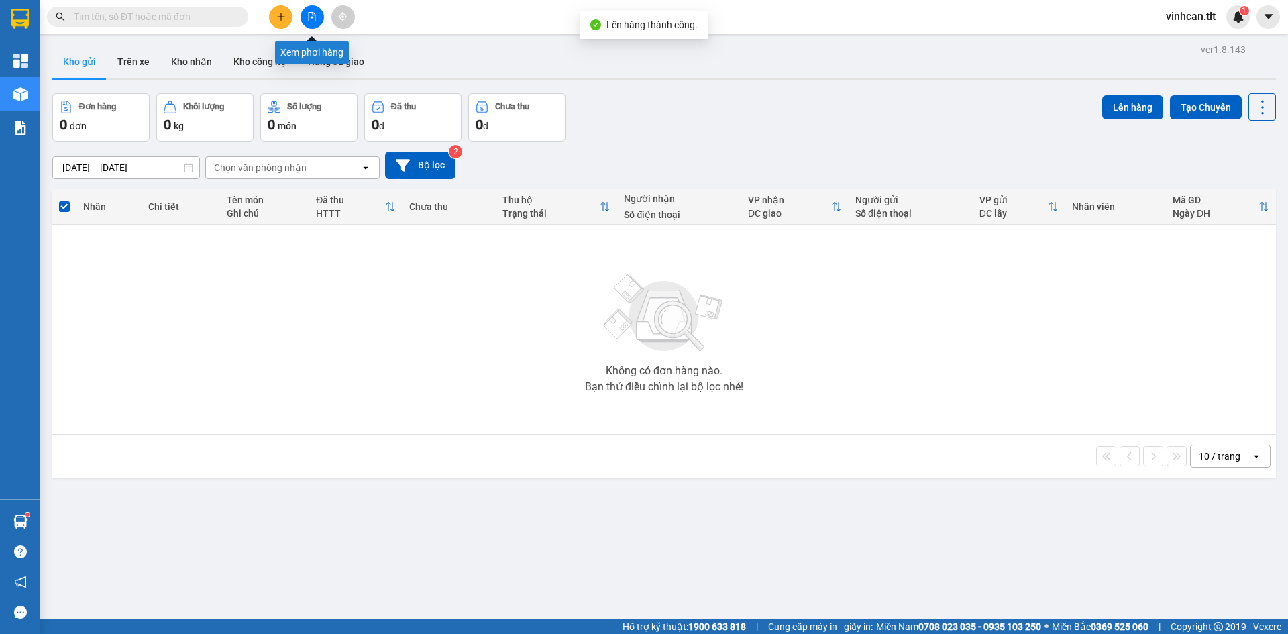
click at [323, 17] on button at bounding box center [311, 16] width 23 height 23
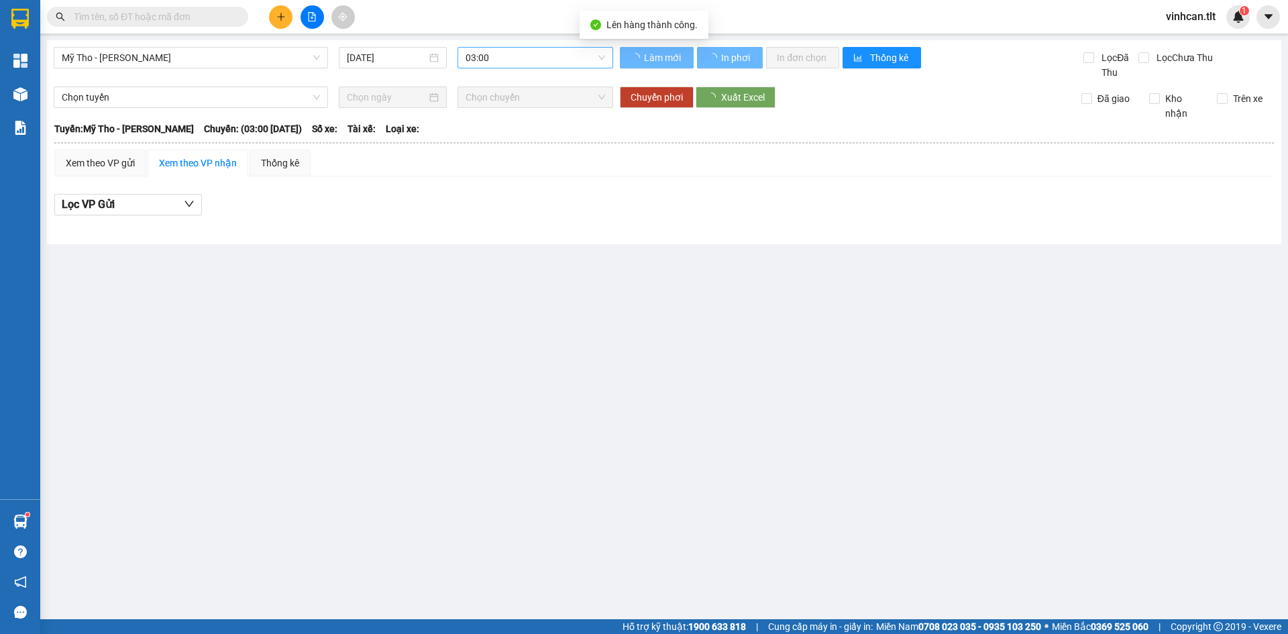
click at [478, 53] on span "03:00" at bounding box center [534, 58] width 139 height 20
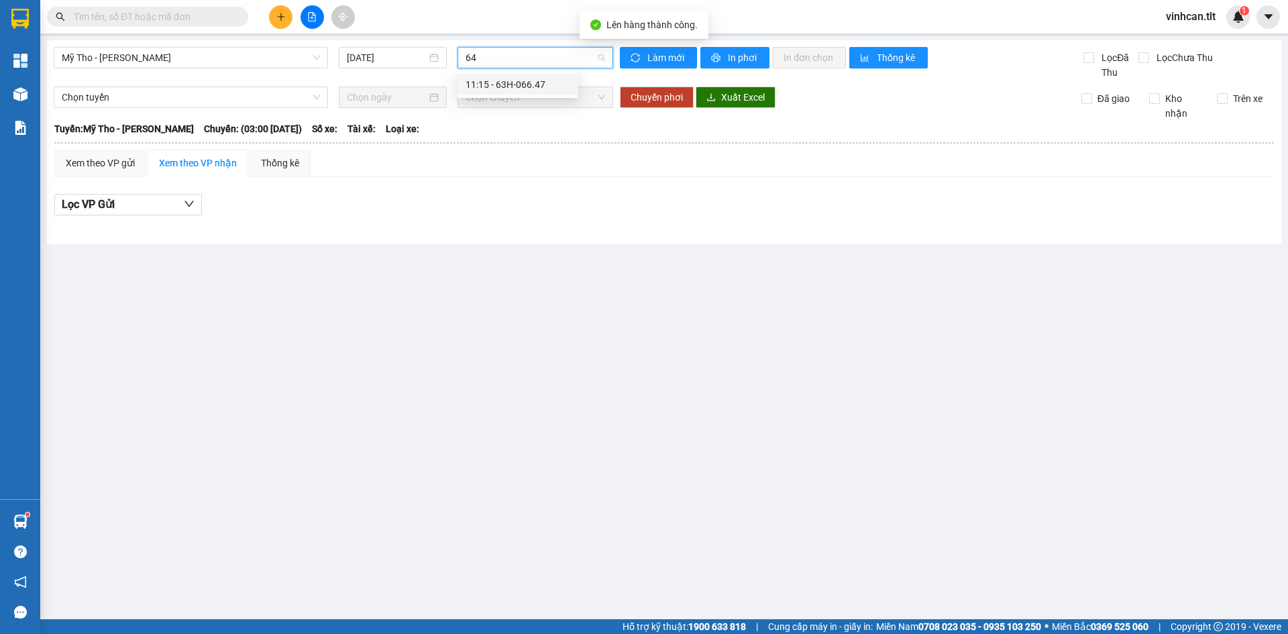
type input "647"
click at [506, 87] on div "11:15 - 63H-066.47" at bounding box center [517, 84] width 105 height 15
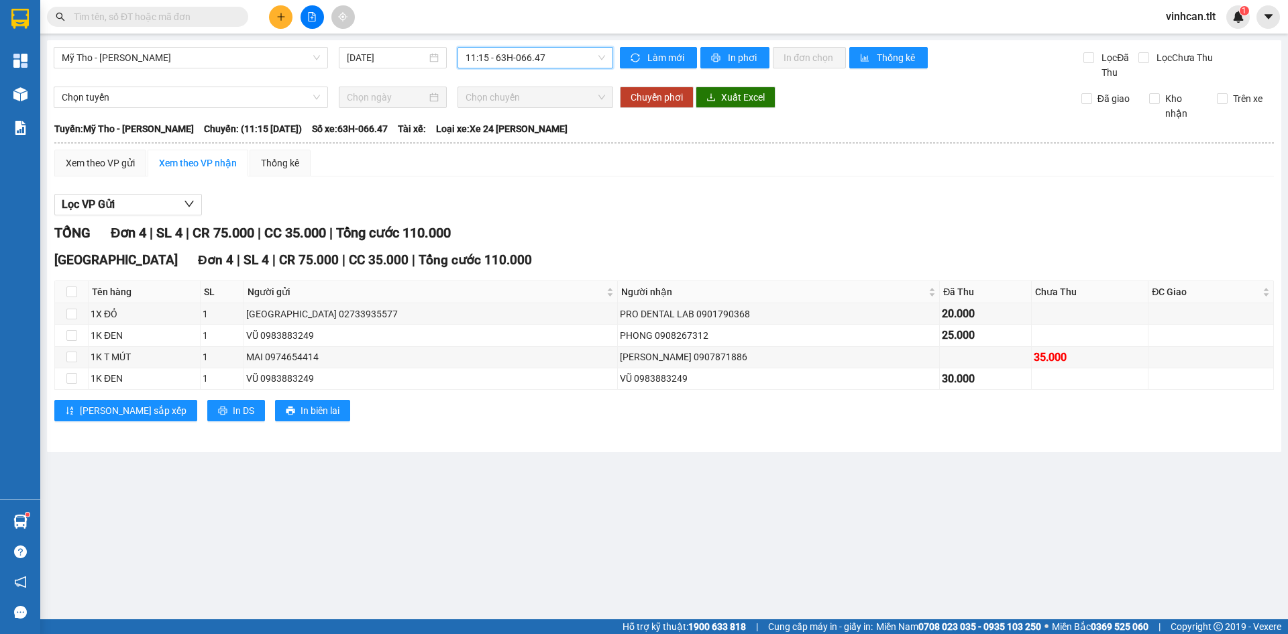
click at [110, 146] on th at bounding box center [664, 143] width 1221 height 12
click at [103, 166] on div "Xem theo VP gửi" at bounding box center [100, 163] width 69 height 15
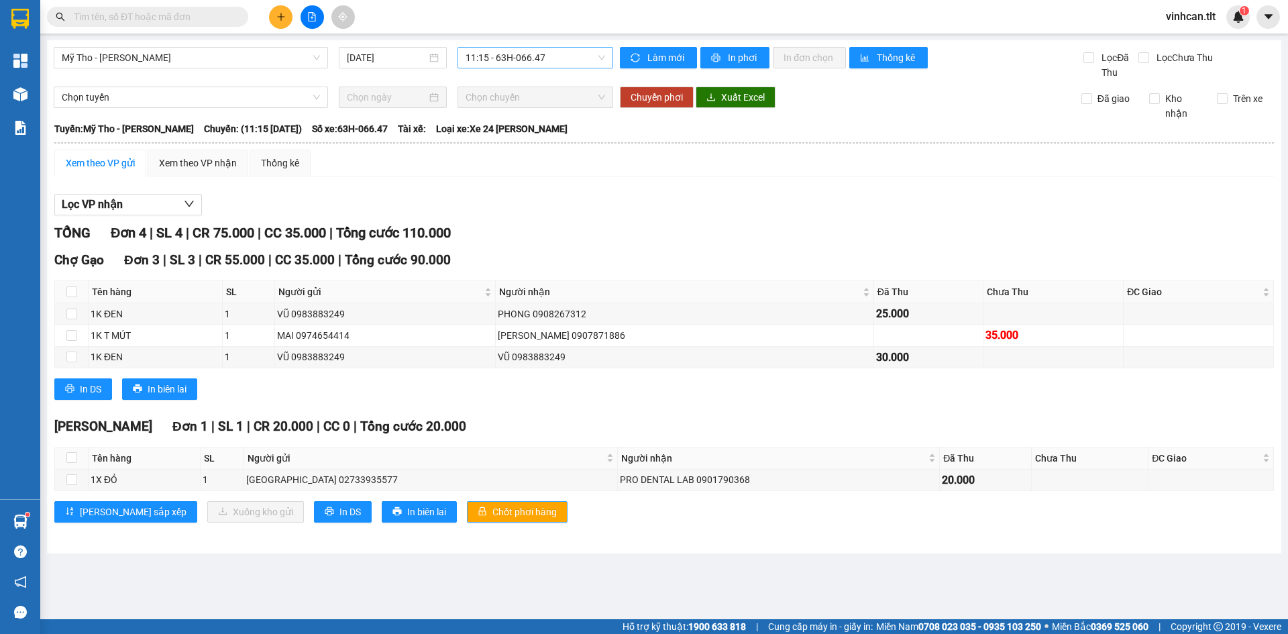
click at [495, 504] on span "Chốt phơi hàng" at bounding box center [524, 511] width 64 height 15
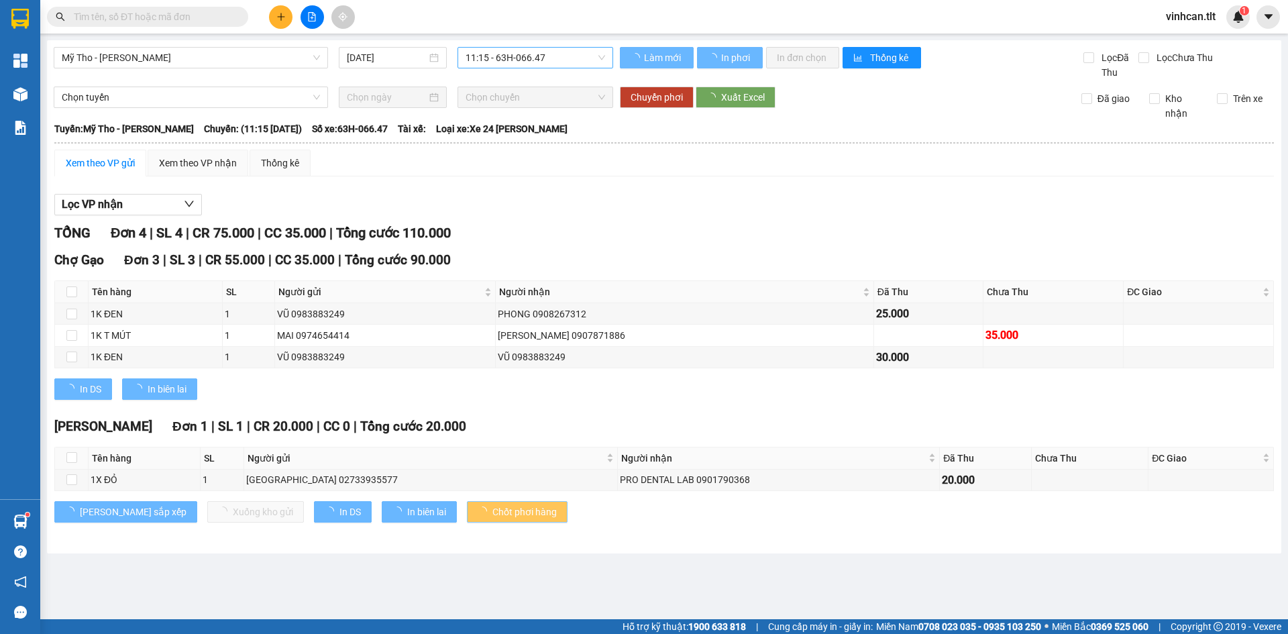
click at [495, 504] on span "Chốt phơi hàng" at bounding box center [524, 511] width 64 height 15
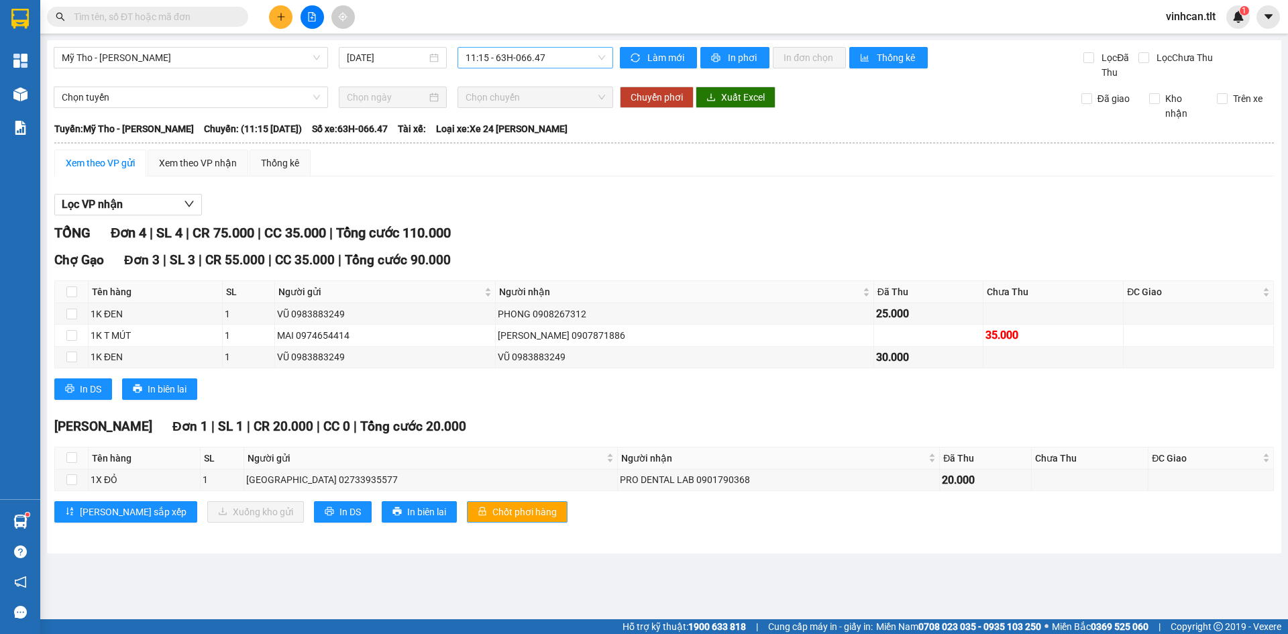
click at [495, 504] on span "Chốt phơi hàng" at bounding box center [524, 511] width 64 height 15
click at [280, 11] on button at bounding box center [280, 16] width 23 height 23
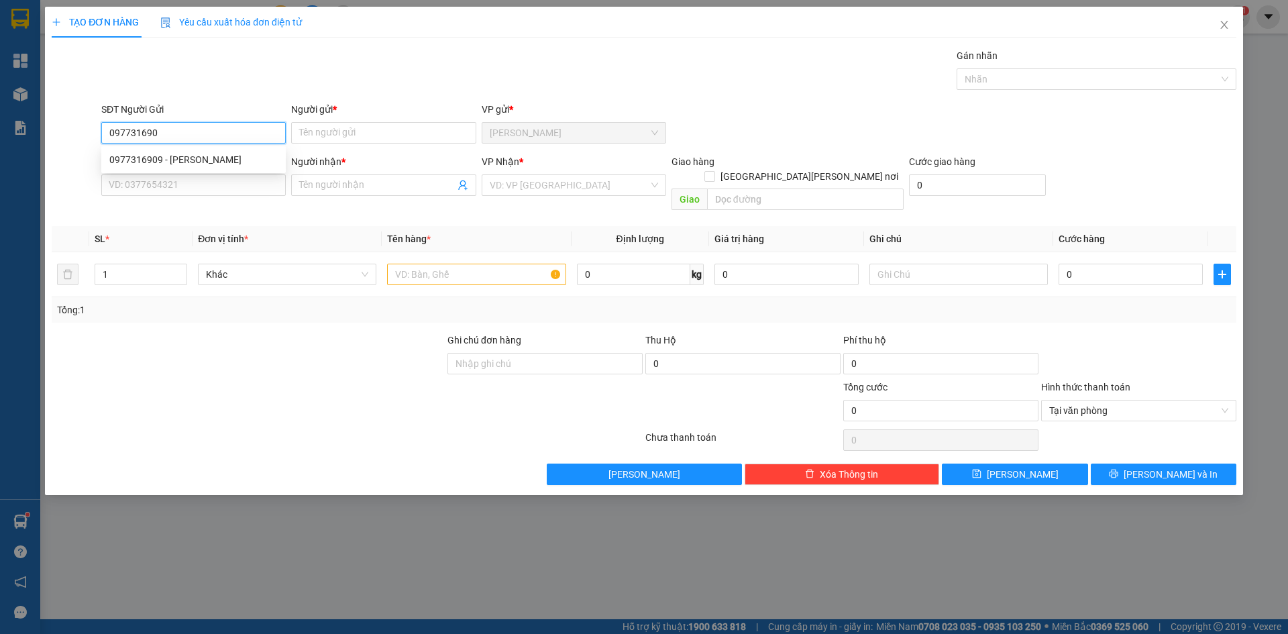
type input "0977316909"
click at [244, 157] on div "0977316909 - [PERSON_NAME]" at bounding box center [193, 159] width 168 height 15
type input "HƯƠNG"
type input "0977316909"
click at [249, 183] on input "SĐT Người Nhận *" at bounding box center [193, 184] width 184 height 21
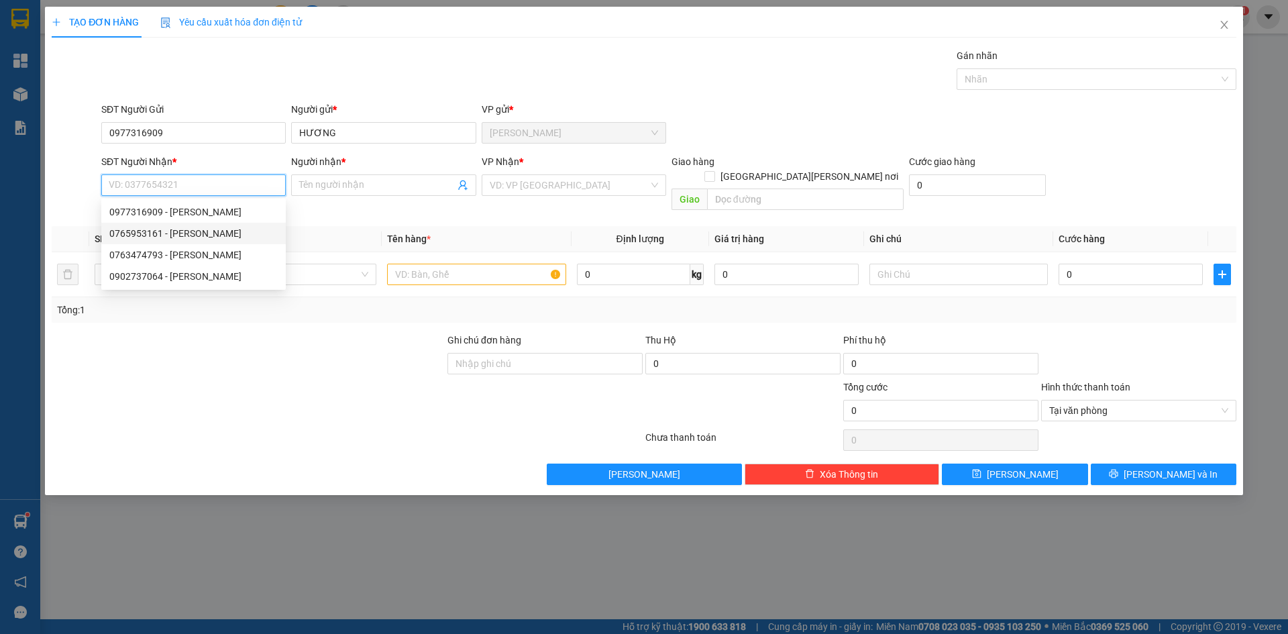
click at [199, 233] on div "0765953161 - [PERSON_NAME]" at bounding box center [193, 233] width 168 height 15
type input "0765953161"
type input "THUYÊN"
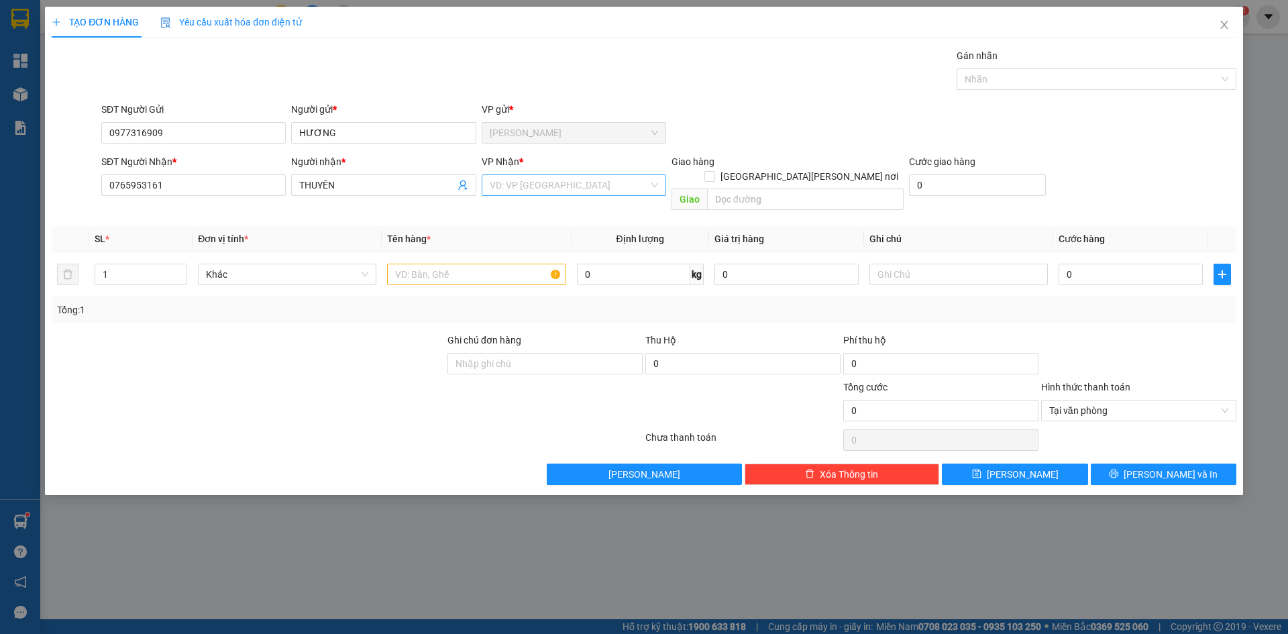
click at [551, 182] on input "search" at bounding box center [569, 185] width 159 height 20
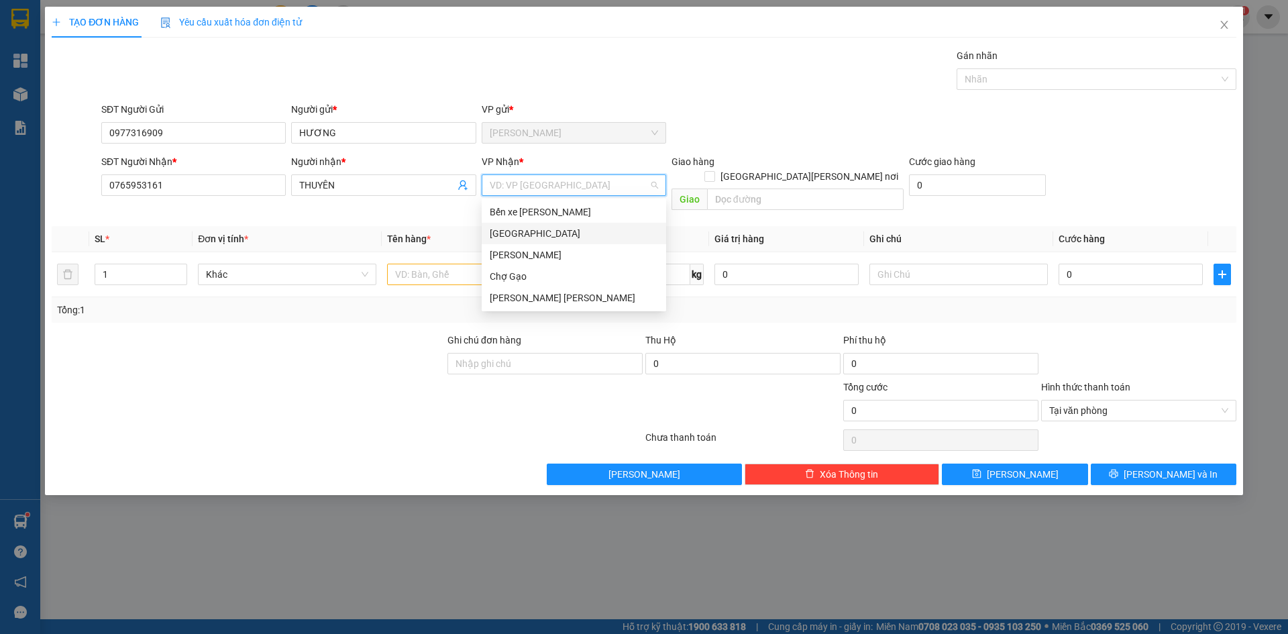
click at [519, 234] on div "[GEOGRAPHIC_DATA]" at bounding box center [574, 233] width 168 height 15
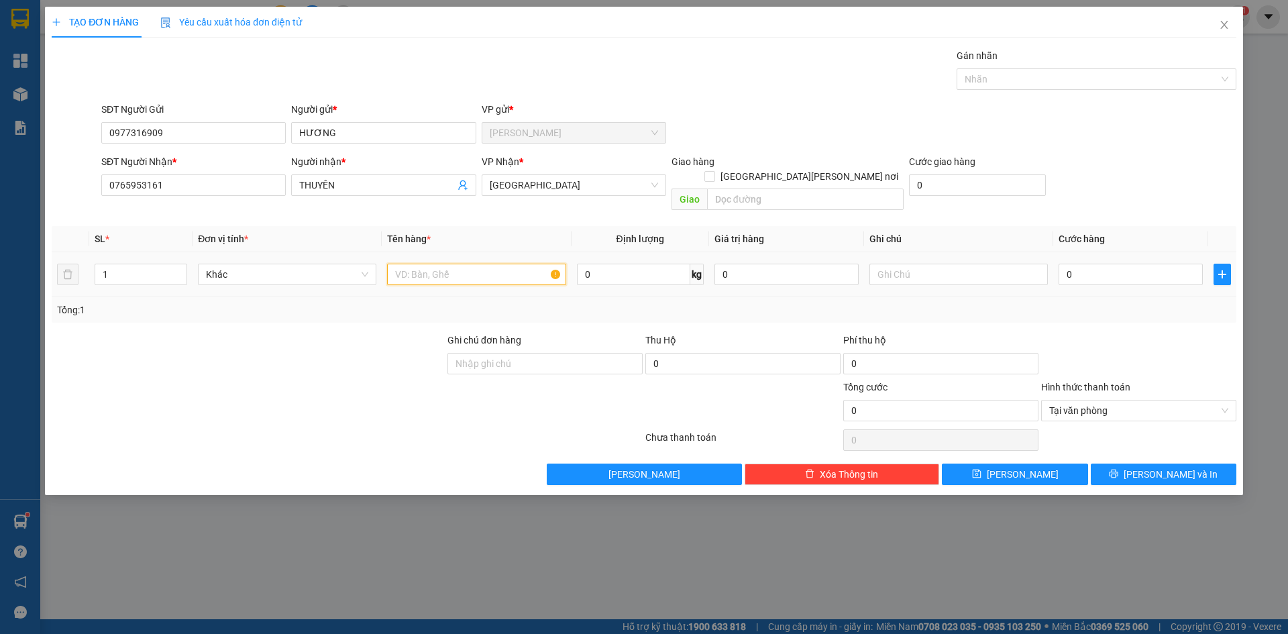
click at [471, 265] on input "text" at bounding box center [476, 274] width 178 height 21
paste input "ĂNG"
paste input "ẮNG"
paste input "Ỏ"
type input "1GIO TRẮNG +1 GIỎ XANH"
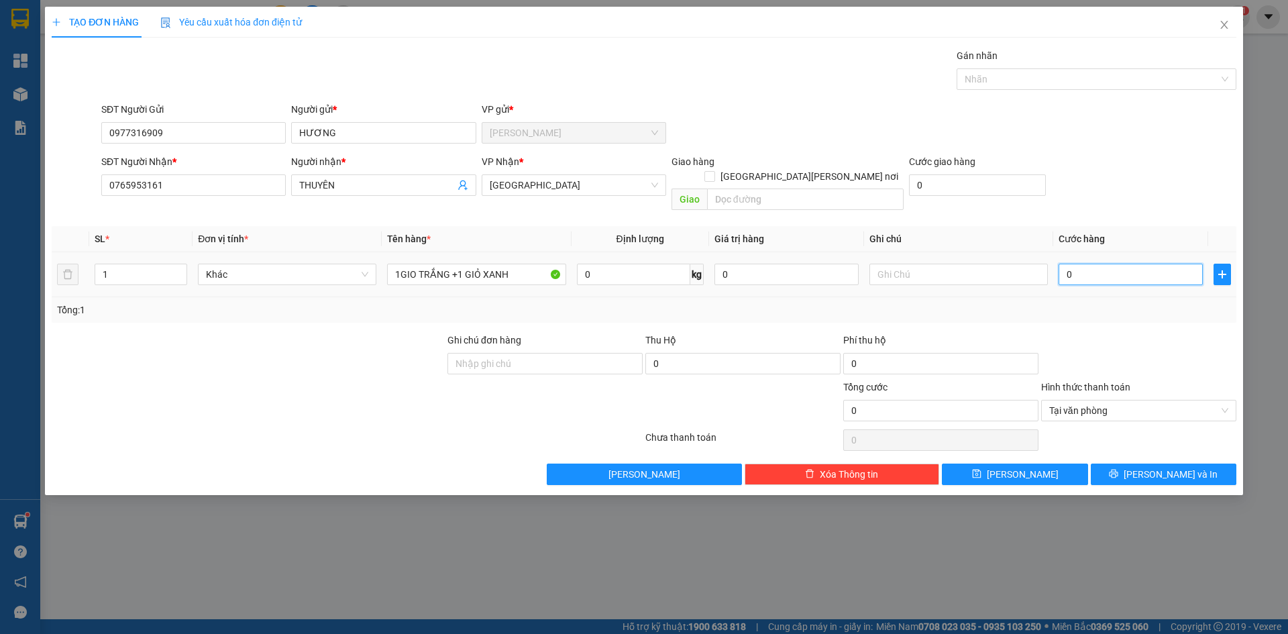
click at [1138, 264] on input "0" at bounding box center [1130, 274] width 144 height 21
type input "6"
type input "60"
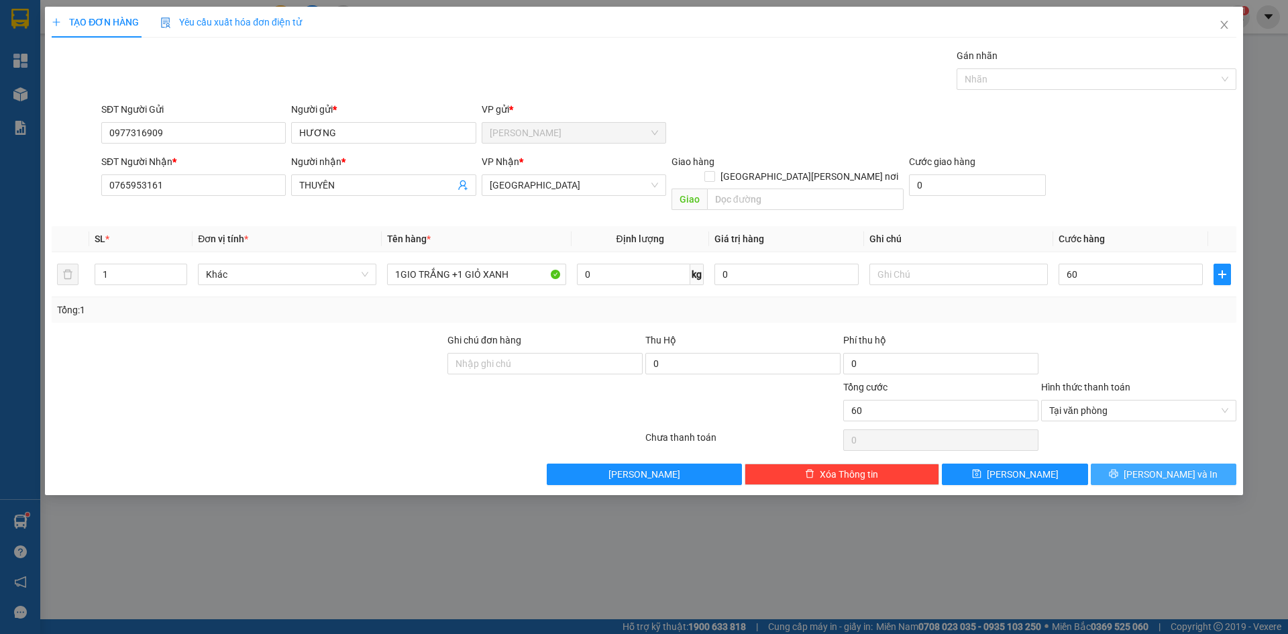
type input "60.000"
click at [1180, 467] on span "[PERSON_NAME] và In" at bounding box center [1170, 474] width 94 height 15
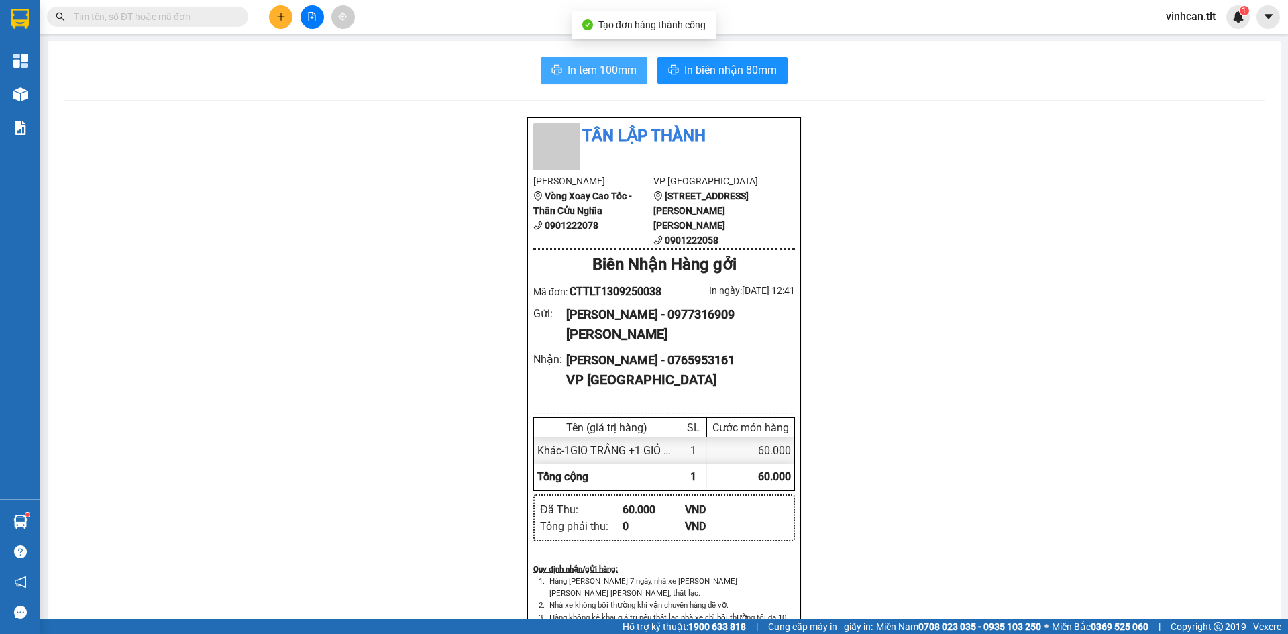
click at [612, 77] on span "In tem 100mm" at bounding box center [601, 70] width 69 height 17
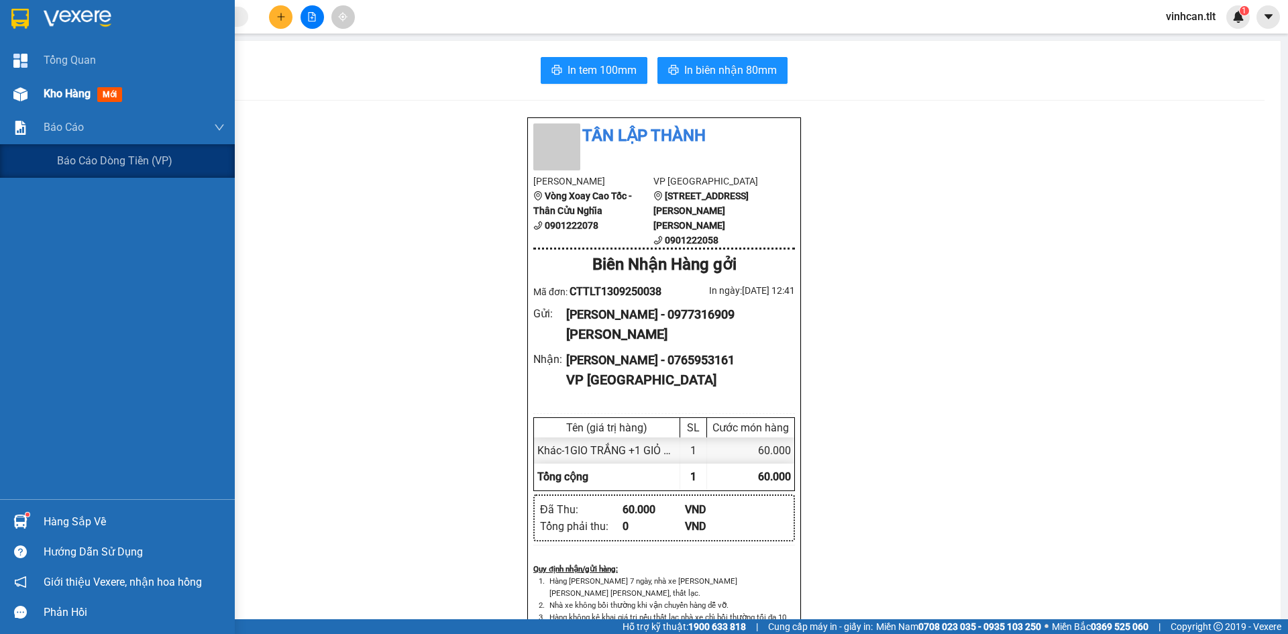
click at [21, 95] on img at bounding box center [20, 94] width 14 height 14
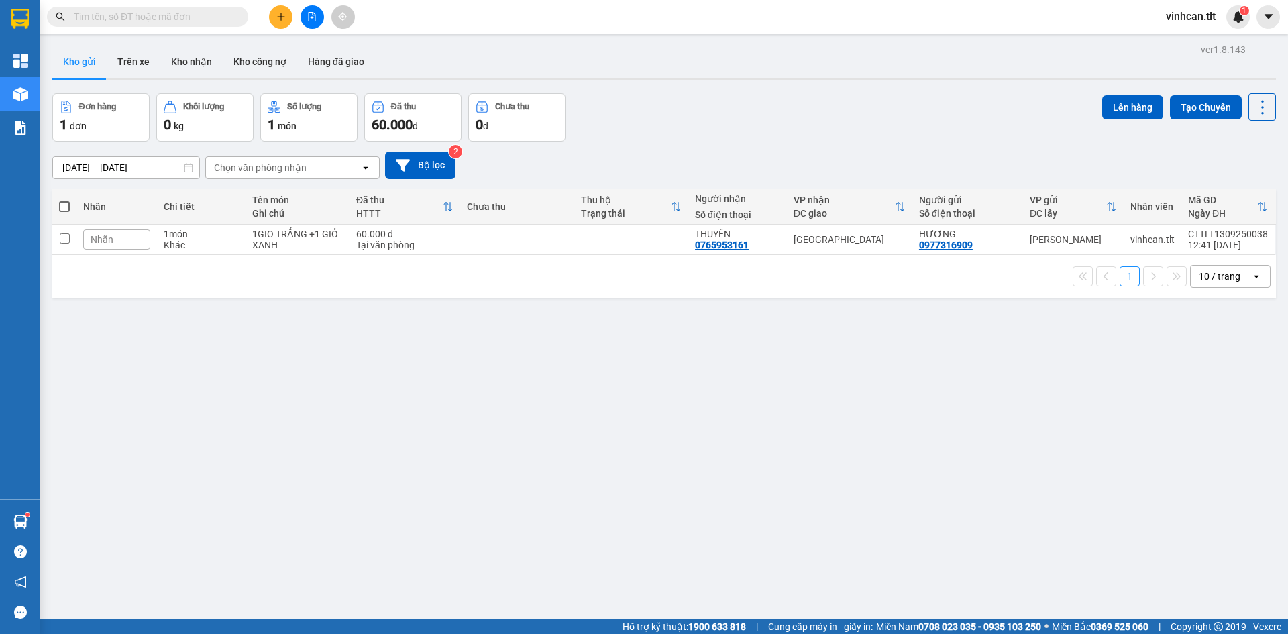
click at [276, 21] on icon "plus" at bounding box center [280, 16] width 9 height 9
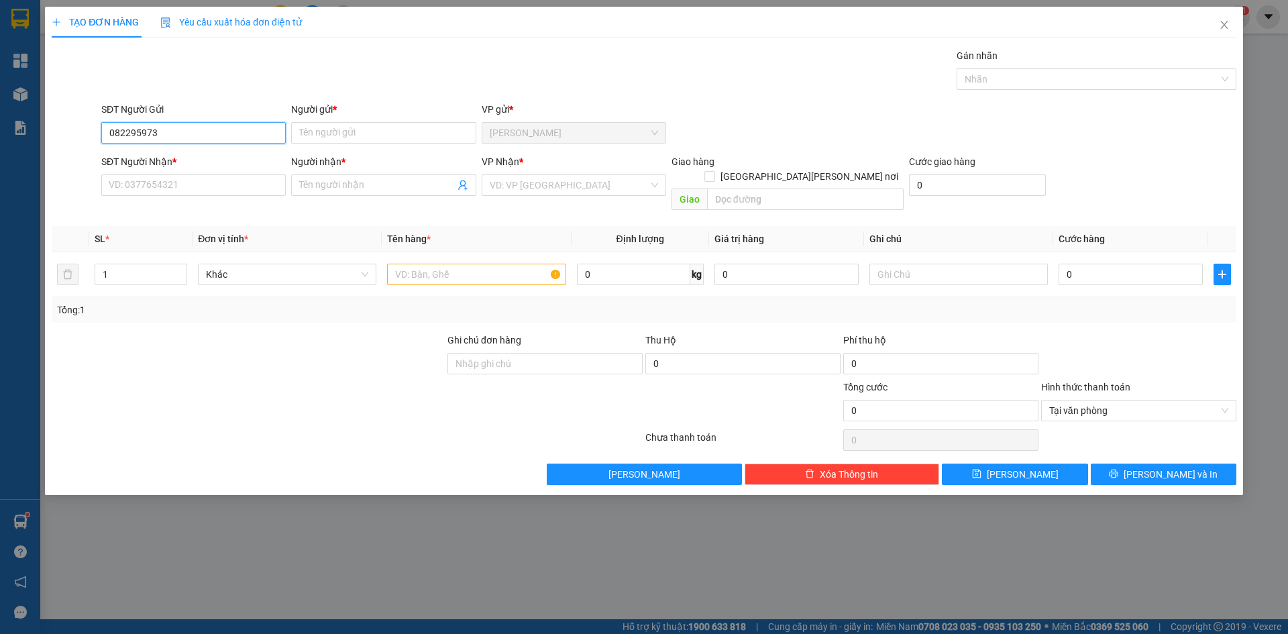
type input "0822959737"
drag, startPoint x: 225, startPoint y: 158, endPoint x: 220, endPoint y: 178, distance: 20.7
click at [224, 158] on div "0822959737 - DUNG" at bounding box center [193, 159] width 168 height 15
type input "DUNG"
type input "0822959737"
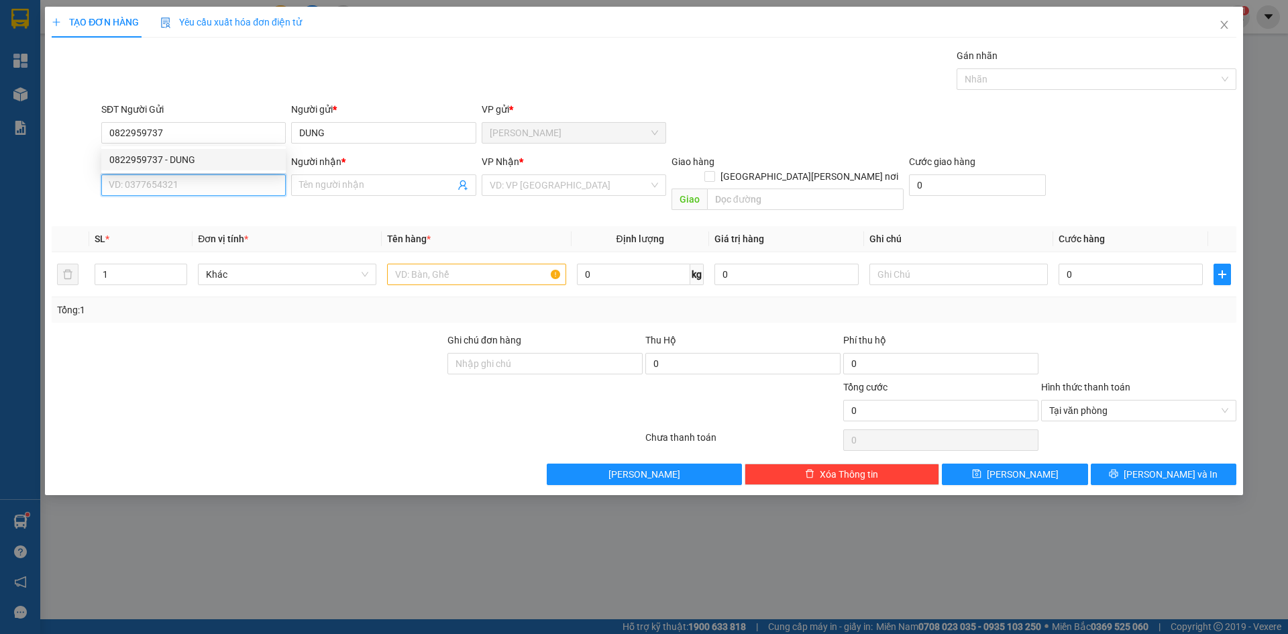
click at [218, 185] on input "SĐT Người Nhận *" at bounding box center [193, 184] width 184 height 21
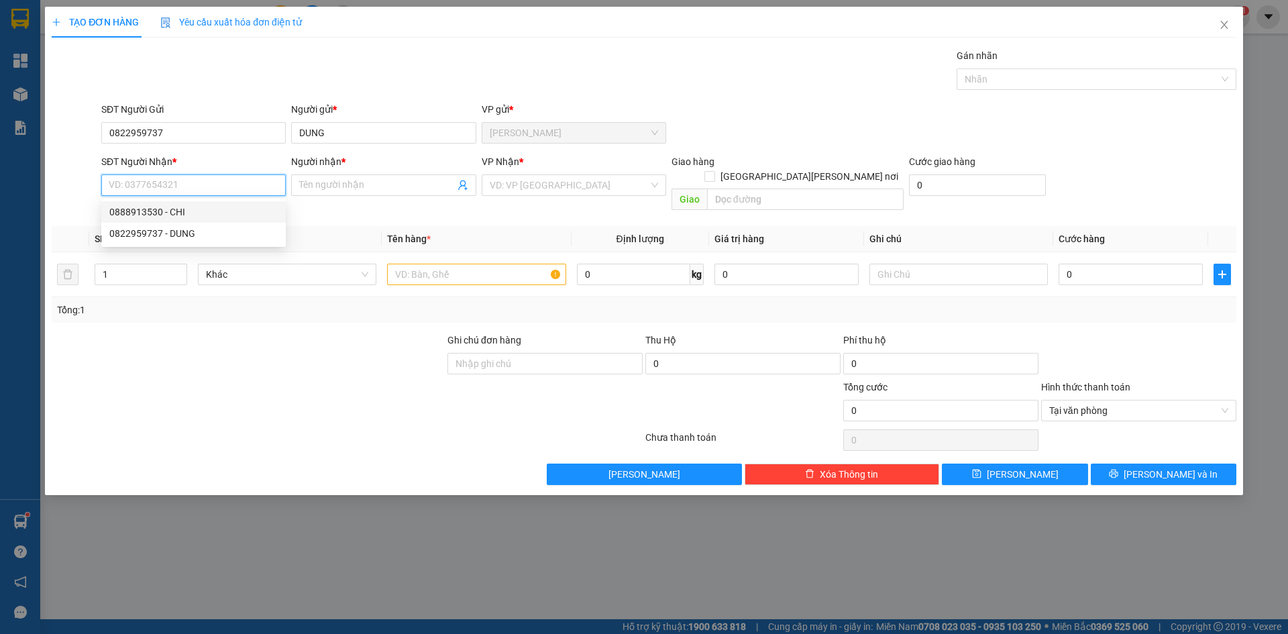
click at [178, 205] on div "0888913530 - CHI" at bounding box center [193, 212] width 168 height 15
type input "0888913530"
type input "CHI"
click at [522, 182] on input "search" at bounding box center [569, 185] width 159 height 20
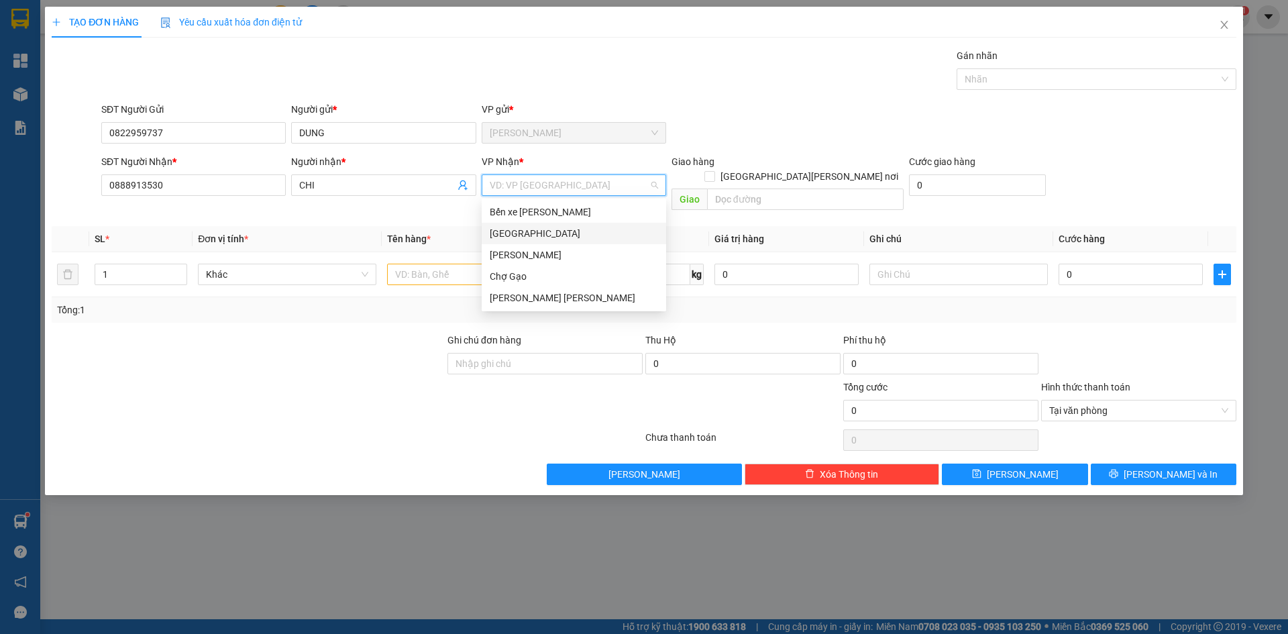
click at [498, 231] on div "[GEOGRAPHIC_DATA]" at bounding box center [574, 233] width 168 height 15
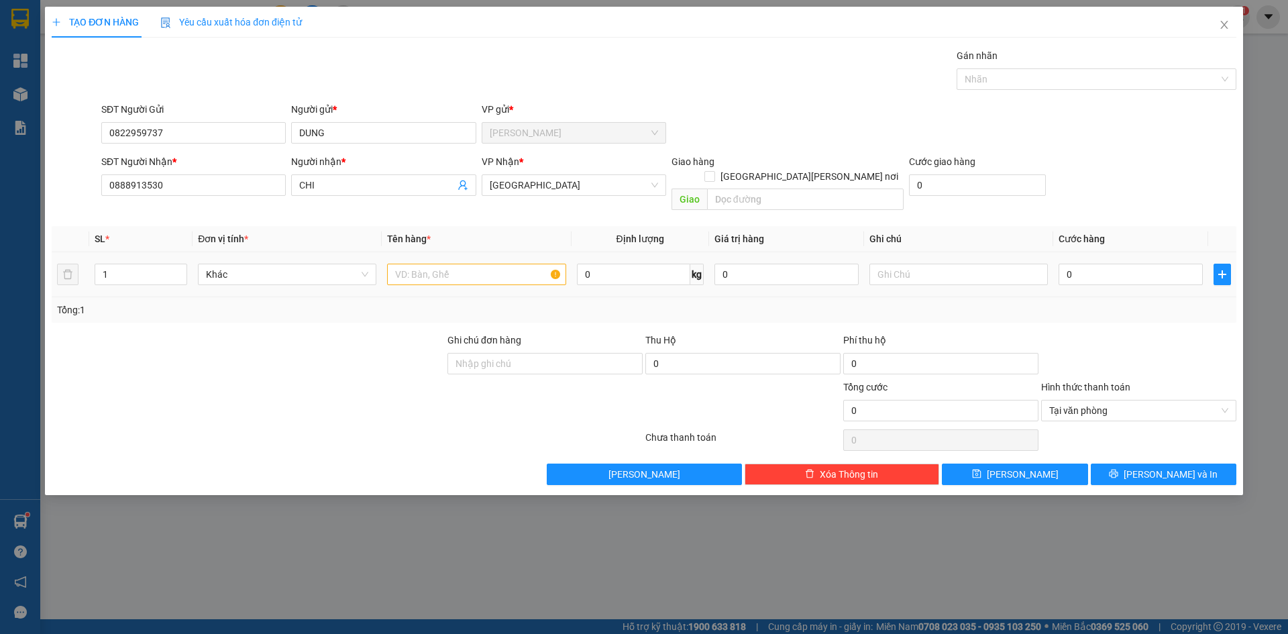
click at [454, 261] on div at bounding box center [476, 274] width 178 height 27
click at [450, 264] on input "text" at bounding box center [476, 274] width 178 height 21
paste input "ĂNG"
paste input "ẮNG"
type input "1X TRẮNG"
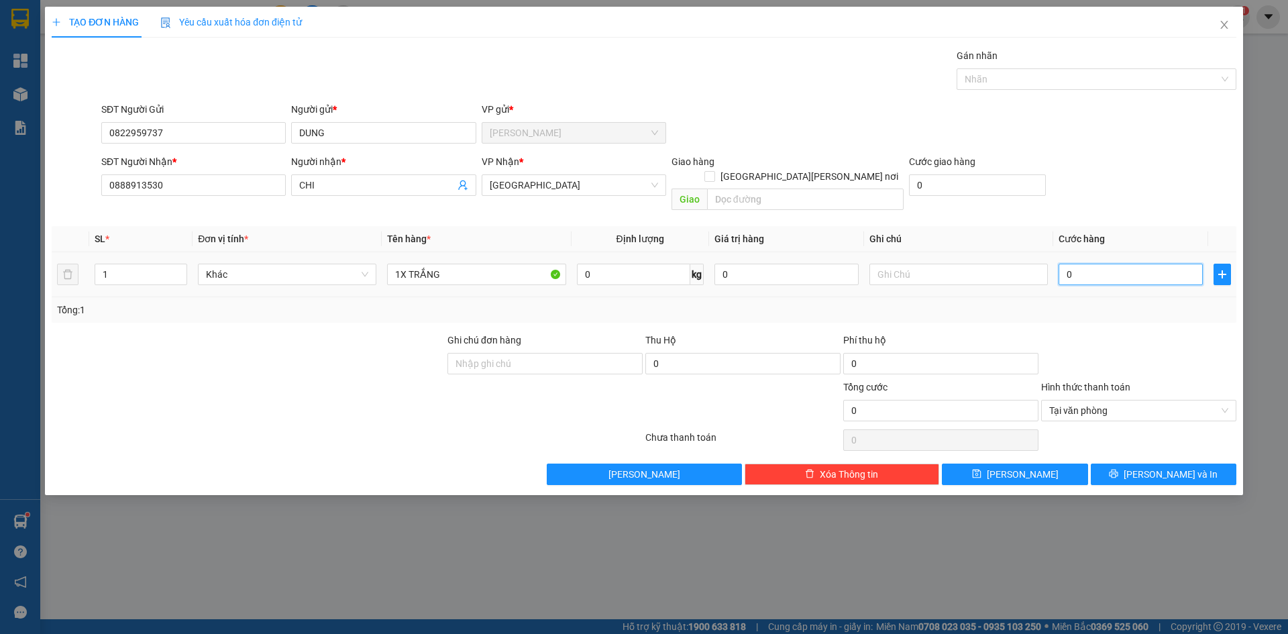
click at [1093, 264] on input "0" at bounding box center [1130, 274] width 144 height 21
type input "3"
type input "30"
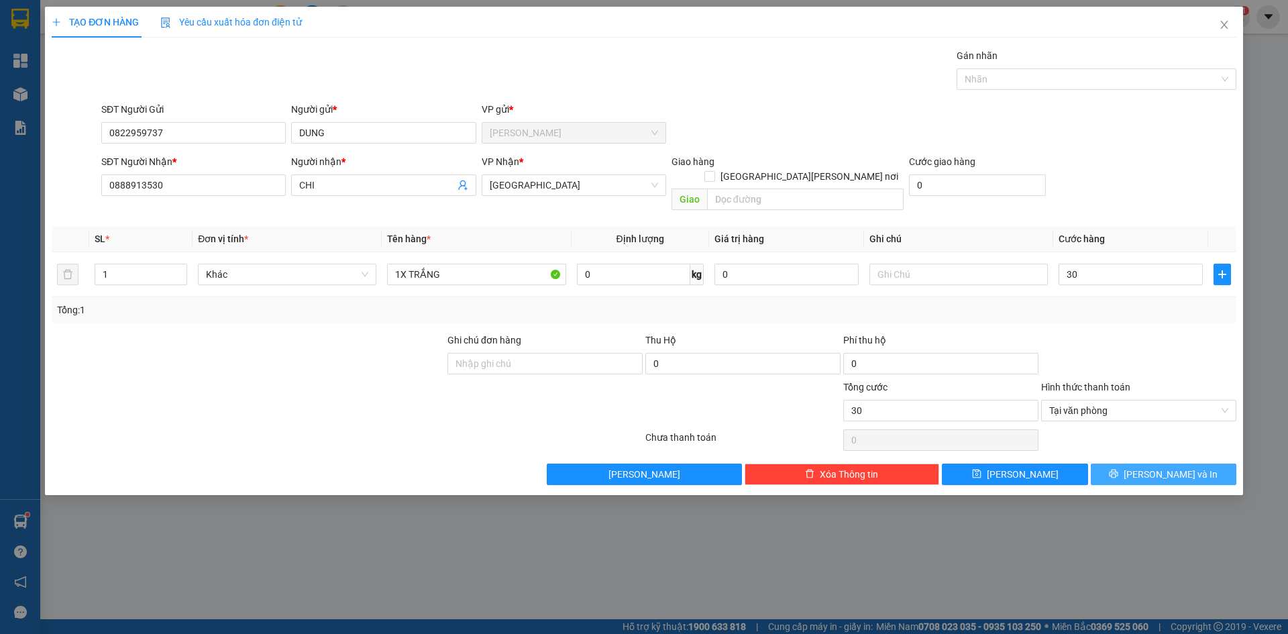
type input "30.000"
click at [1227, 463] on button "[PERSON_NAME] và In" at bounding box center [1164, 473] width 146 height 21
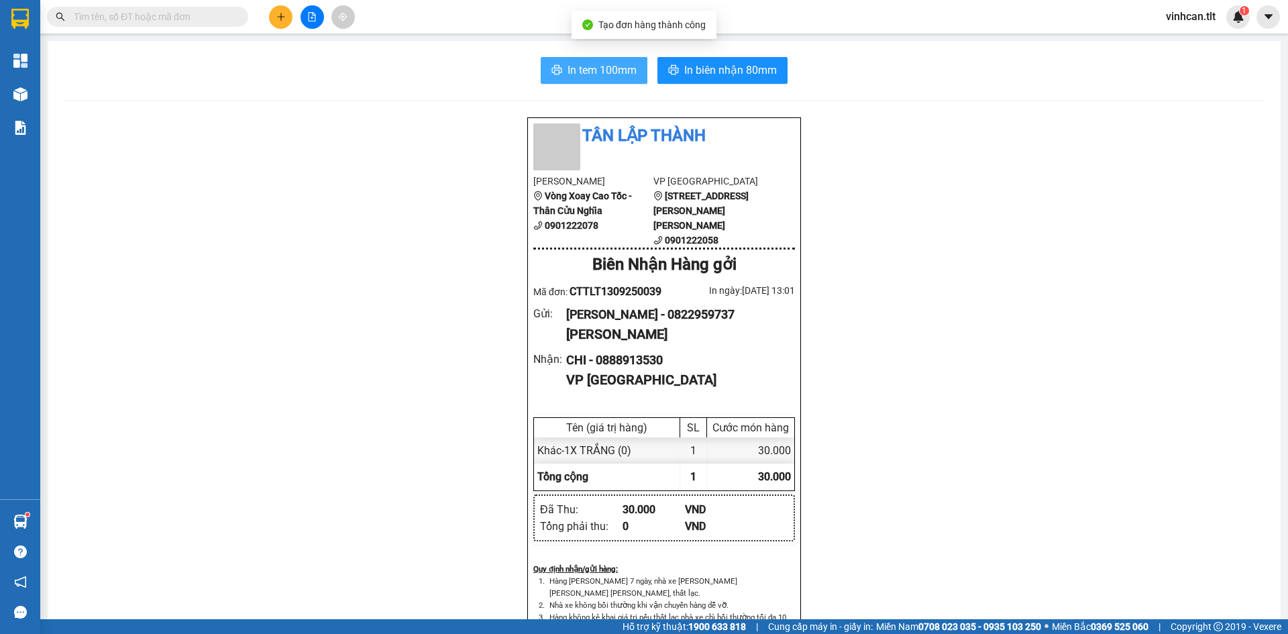
click at [610, 58] on button "In tem 100mm" at bounding box center [594, 70] width 107 height 27
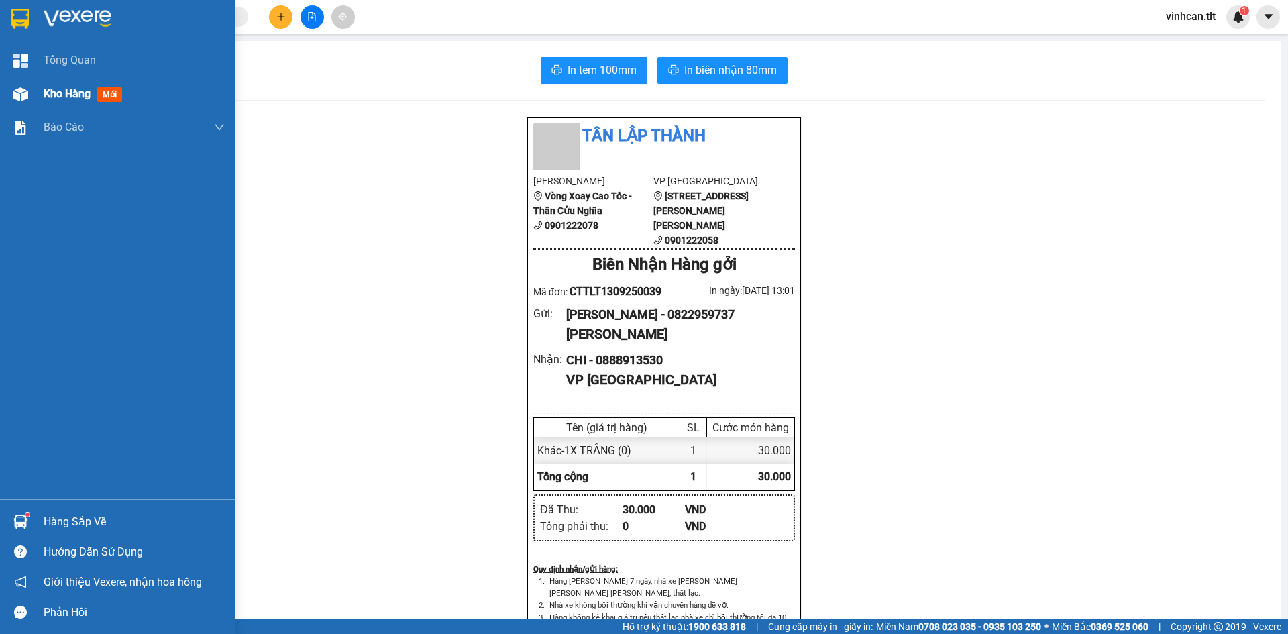
click at [74, 98] on span "Kho hàng" at bounding box center [67, 93] width 47 height 13
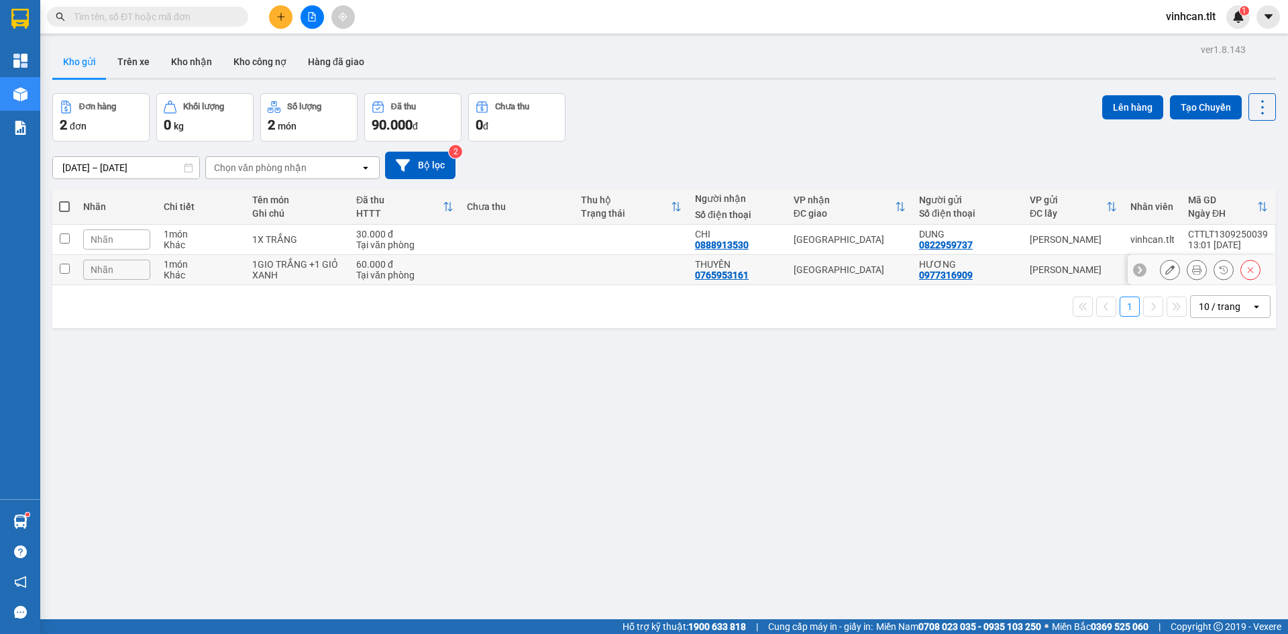
click at [63, 269] on input "checkbox" at bounding box center [65, 269] width 10 height 10
checkbox input "true"
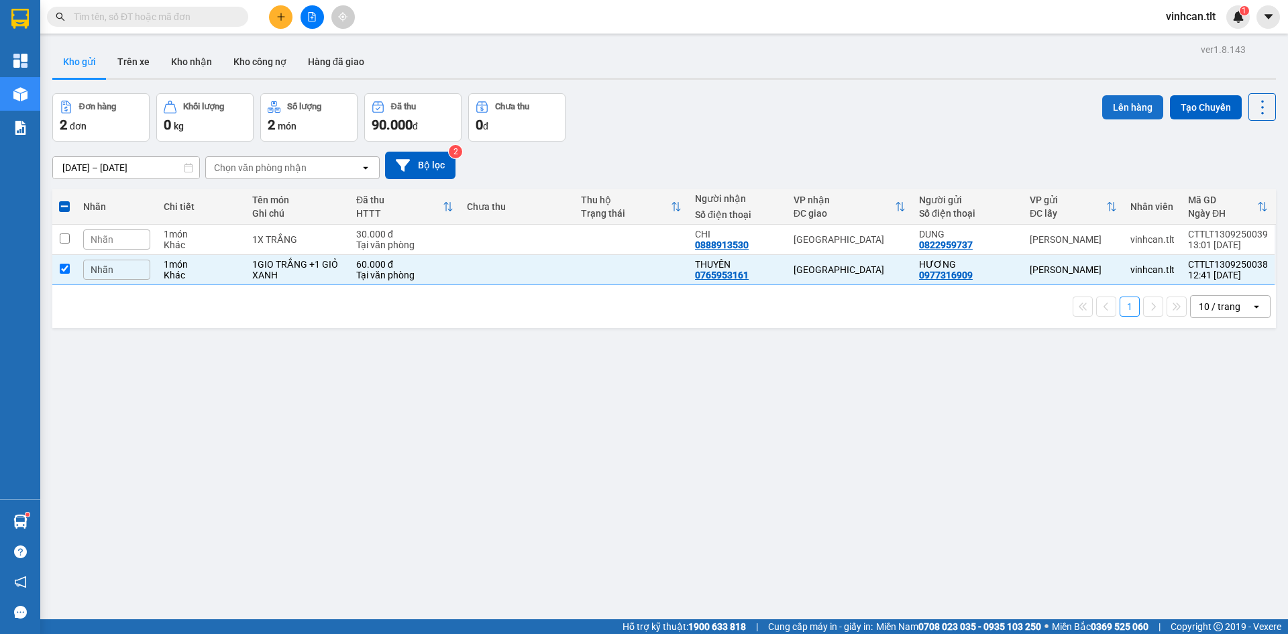
click at [1122, 99] on button "Lên hàng" at bounding box center [1132, 107] width 61 height 24
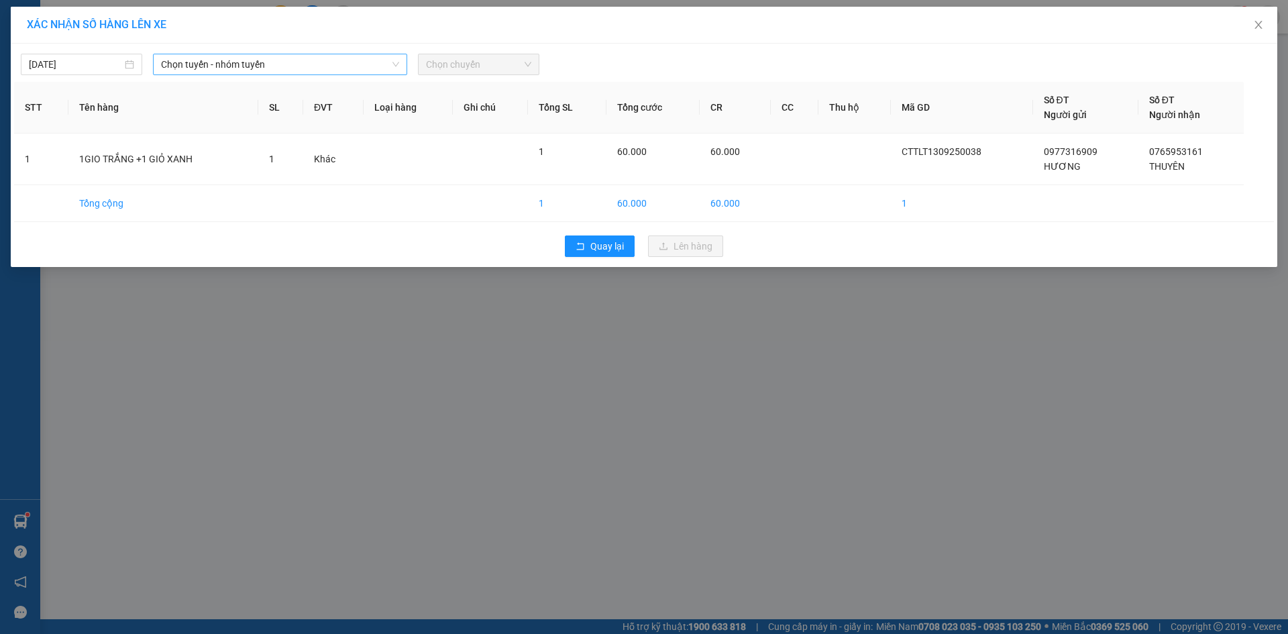
click at [246, 69] on span "Chọn tuyến - nhóm tuyến" at bounding box center [280, 64] width 238 height 20
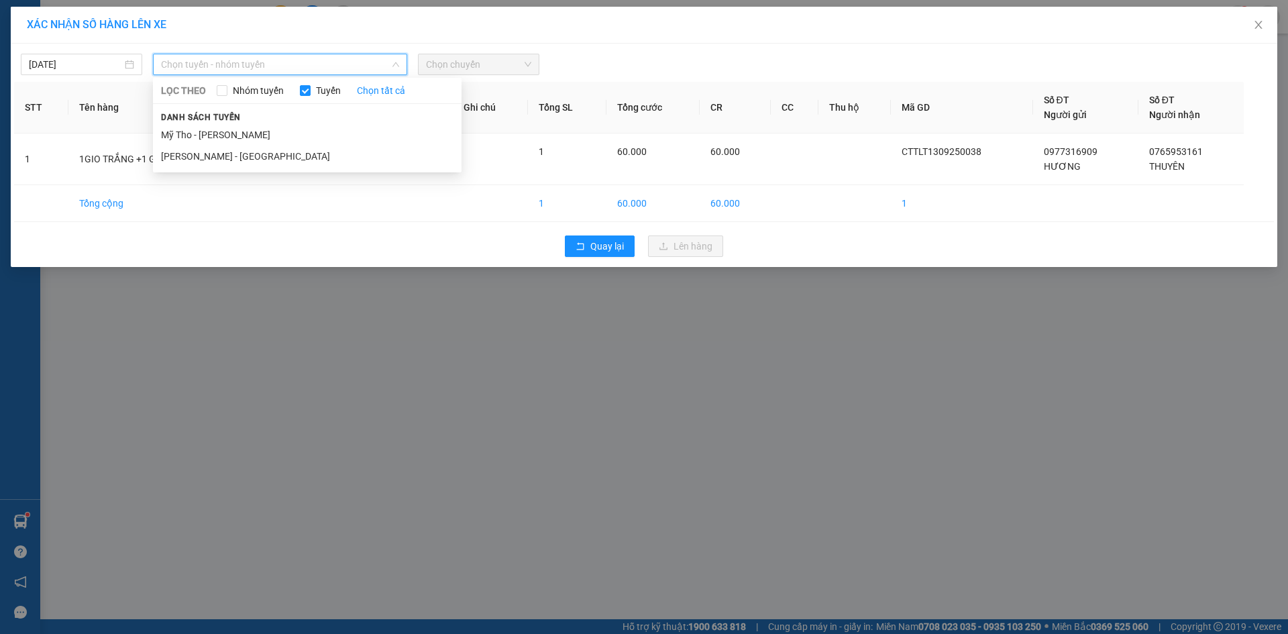
drag, startPoint x: 204, startPoint y: 135, endPoint x: 521, endPoint y: 64, distance: 325.1
click at [203, 135] on li "Mỹ Tho - [PERSON_NAME]" at bounding box center [307, 134] width 309 height 21
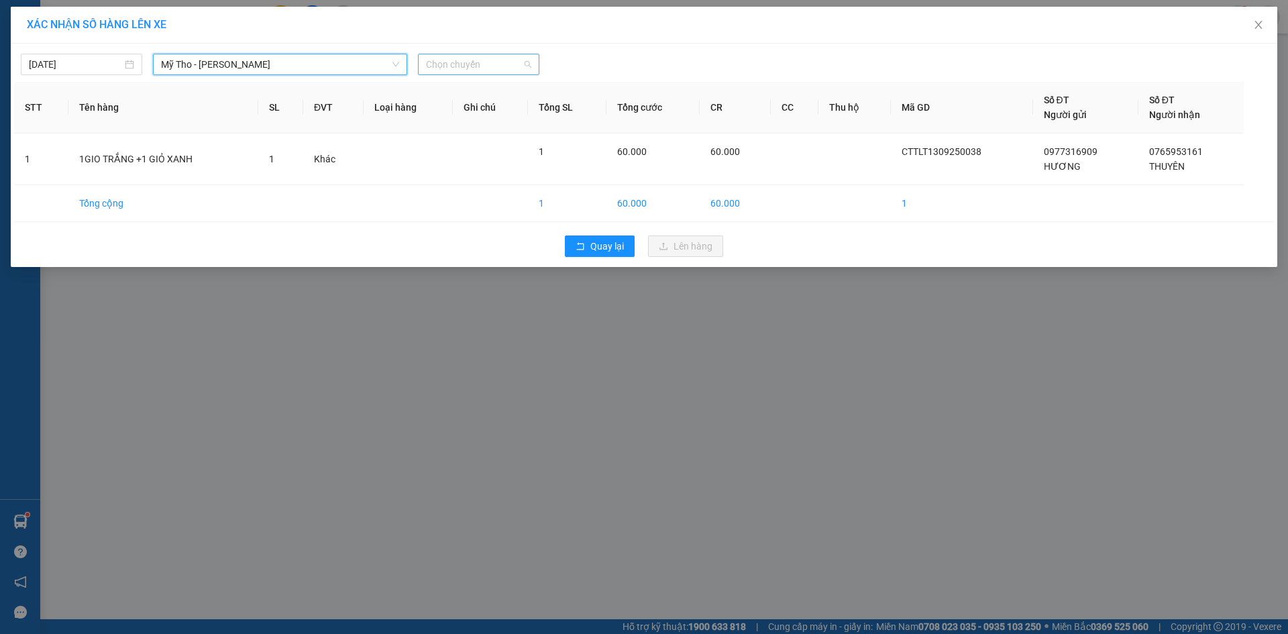
click at [494, 62] on span "Chọn chuyến" at bounding box center [478, 64] width 105 height 20
click at [505, 69] on input "532" at bounding box center [474, 64] width 96 height 20
click at [504, 69] on input "532" at bounding box center [474, 64] width 96 height 20
type input "1235"
click at [538, 118] on div "Thêm chuyến " 12:35 "" at bounding box center [489, 113] width 143 height 23
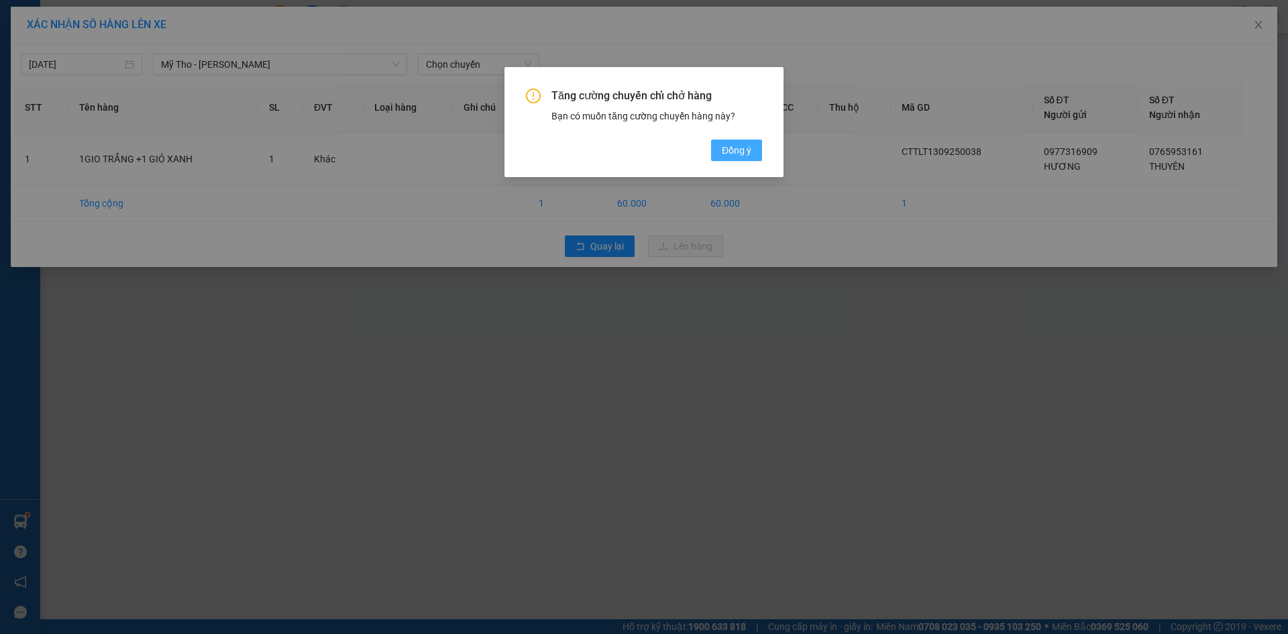
click at [725, 153] on span "Đồng ý" at bounding box center [737, 150] width 30 height 15
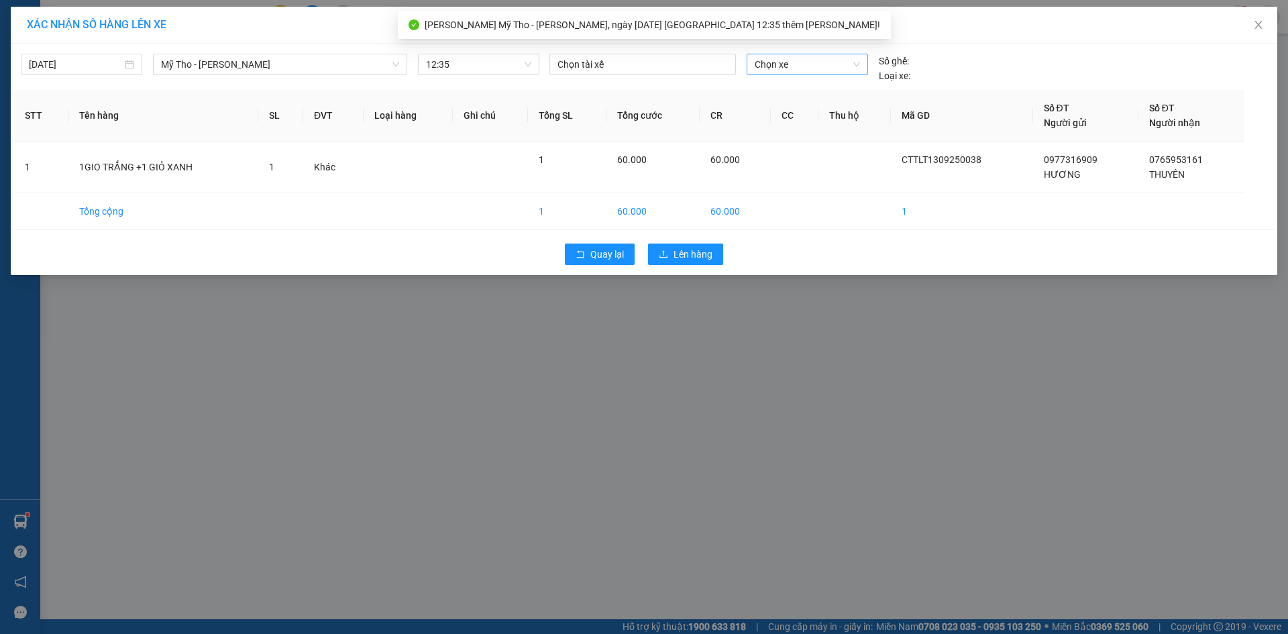
click at [782, 64] on span "Chọn xe" at bounding box center [807, 64] width 105 height 20
type input "532"
click at [799, 87] on div "63B-015.32" at bounding box center [807, 91] width 105 height 15
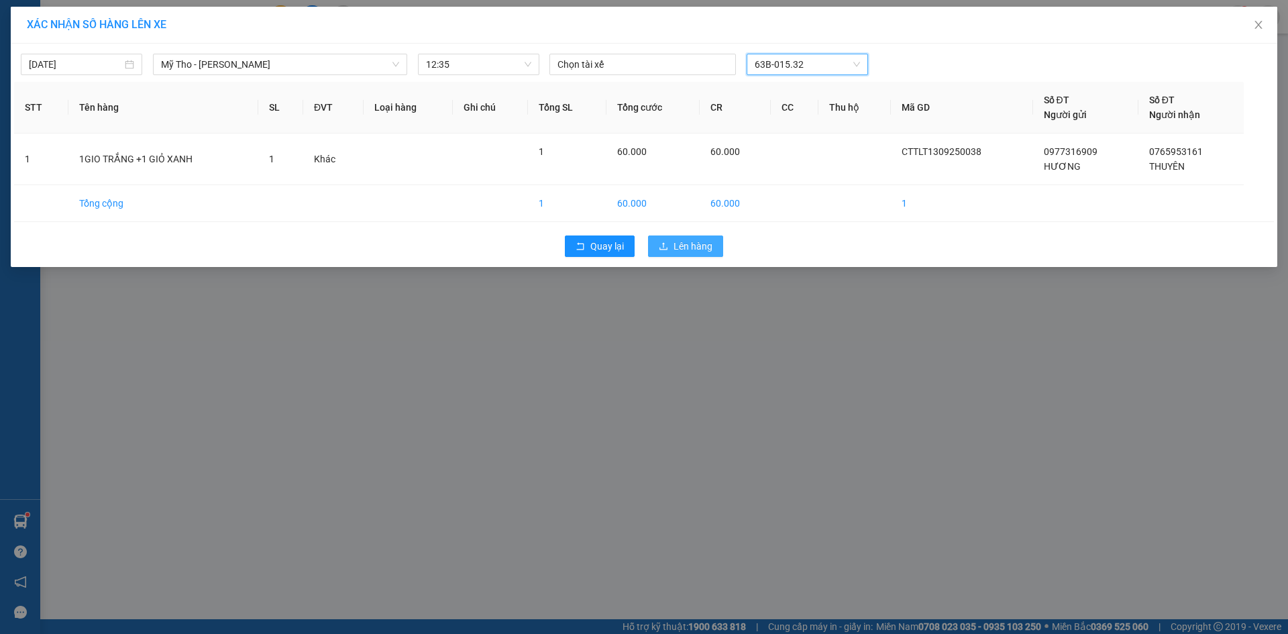
click at [692, 241] on span "Lên hàng" at bounding box center [692, 246] width 39 height 15
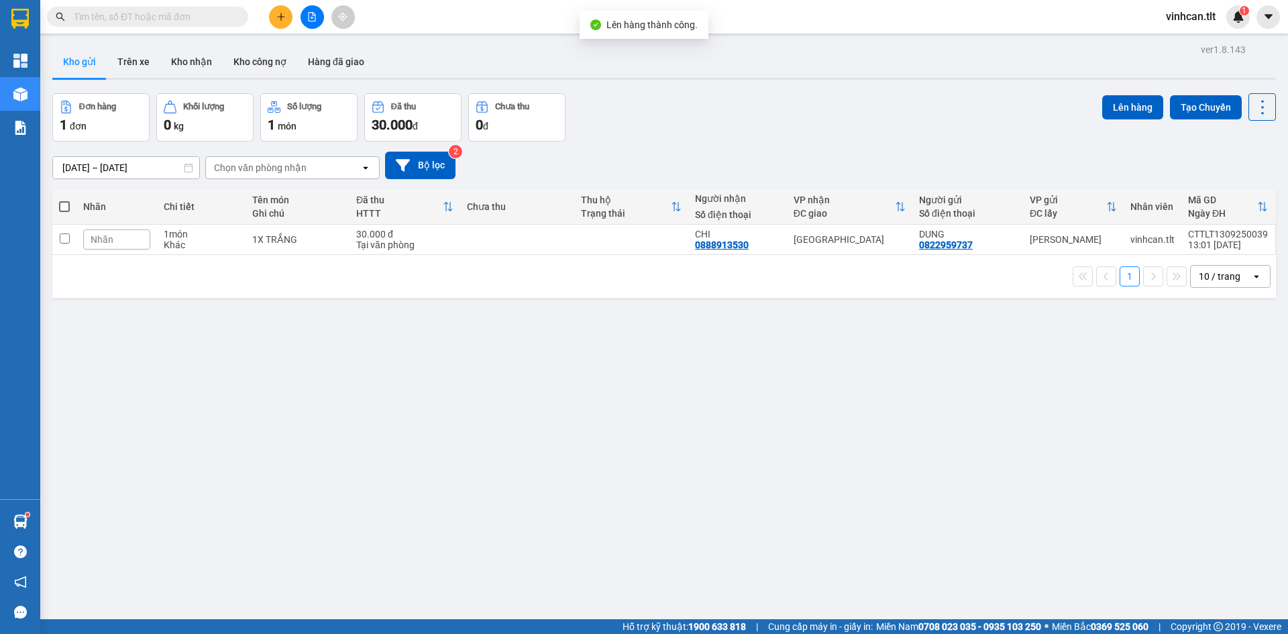
click at [307, 11] on button at bounding box center [311, 16] width 23 height 23
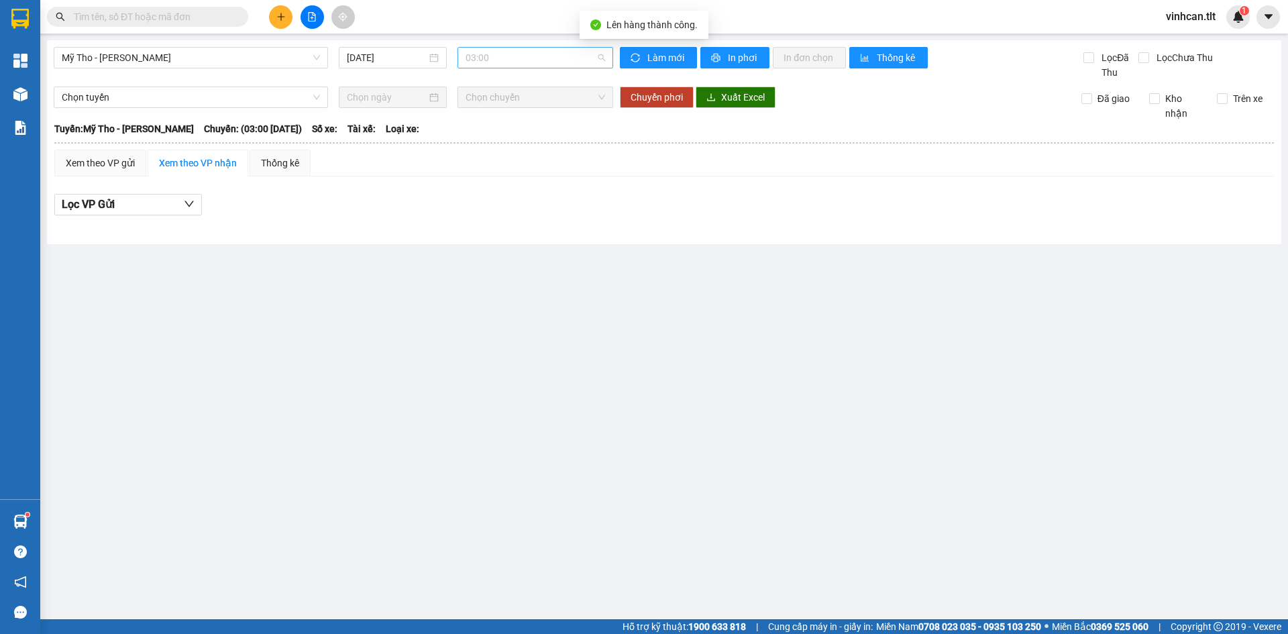
click at [465, 64] on div "03:00" at bounding box center [535, 57] width 156 height 21
type input "1235"
click at [475, 89] on div "12:35 (TC)" at bounding box center [517, 84] width 105 height 15
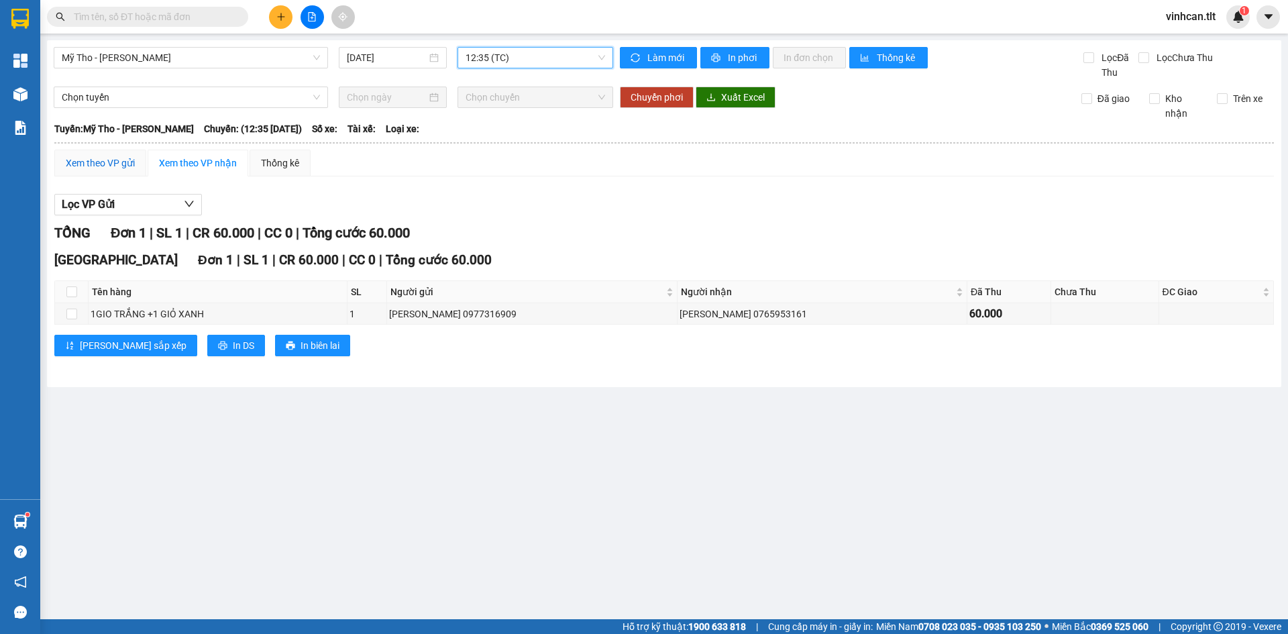
click at [79, 165] on div "Xem theo VP gửi" at bounding box center [100, 163] width 69 height 15
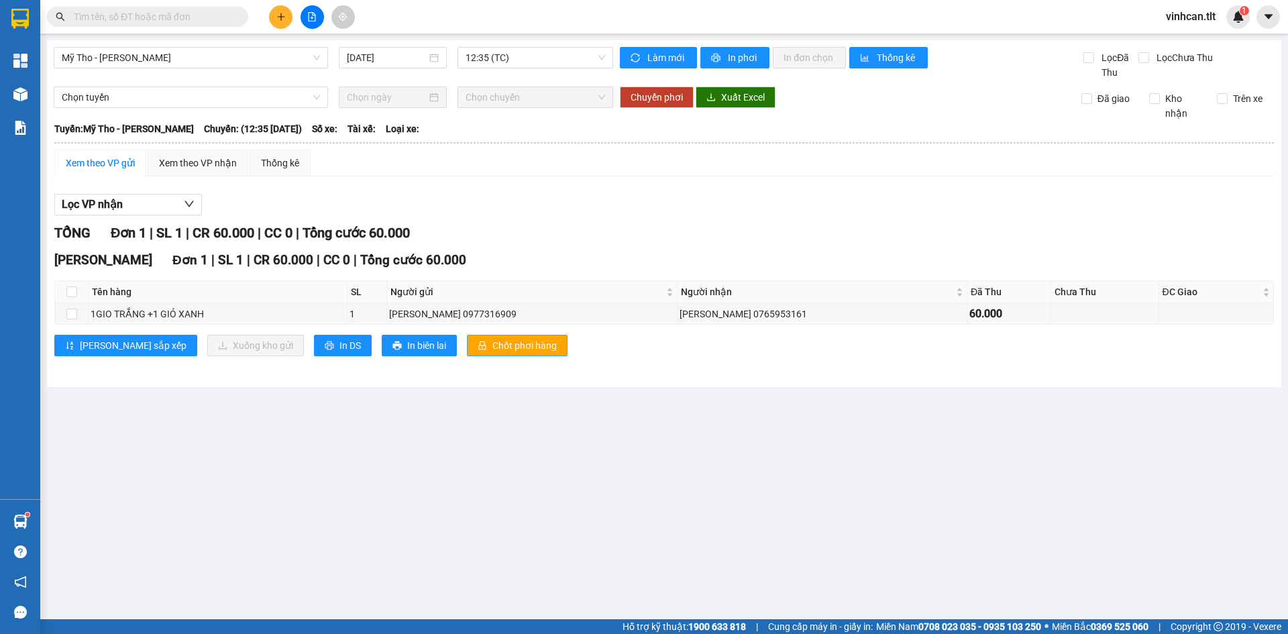
click at [467, 336] on button "Chốt phơi hàng" at bounding box center [517, 345] width 101 height 21
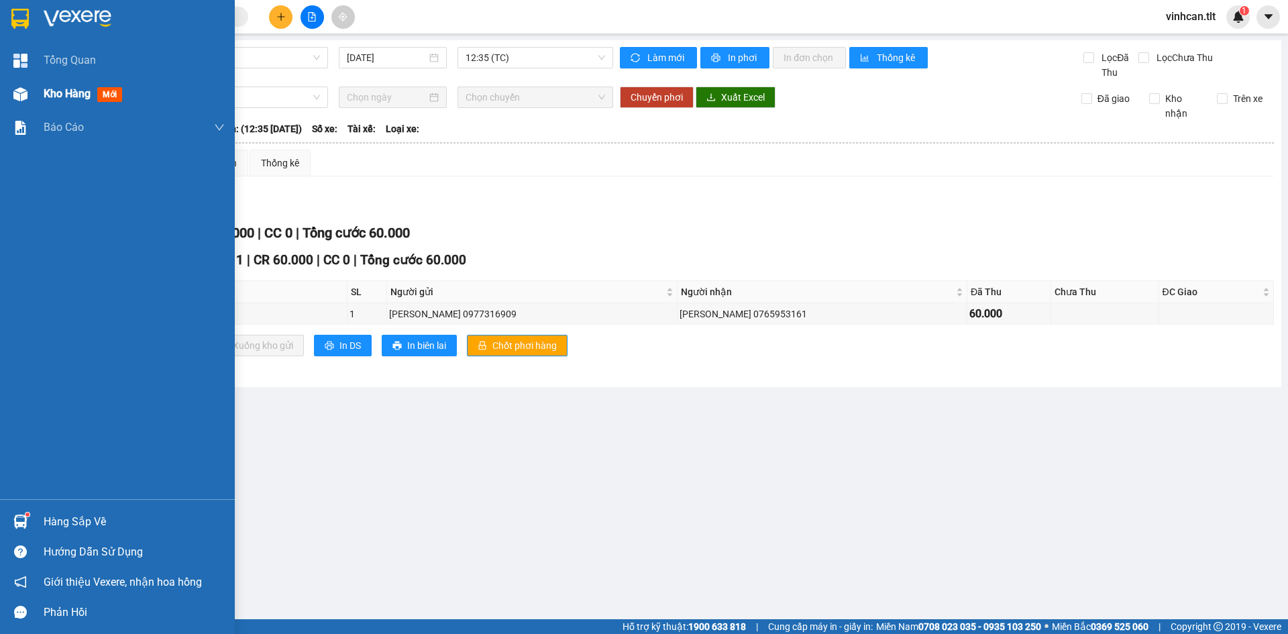
click at [42, 99] on div "Kho hàng mới" at bounding box center [117, 94] width 235 height 34
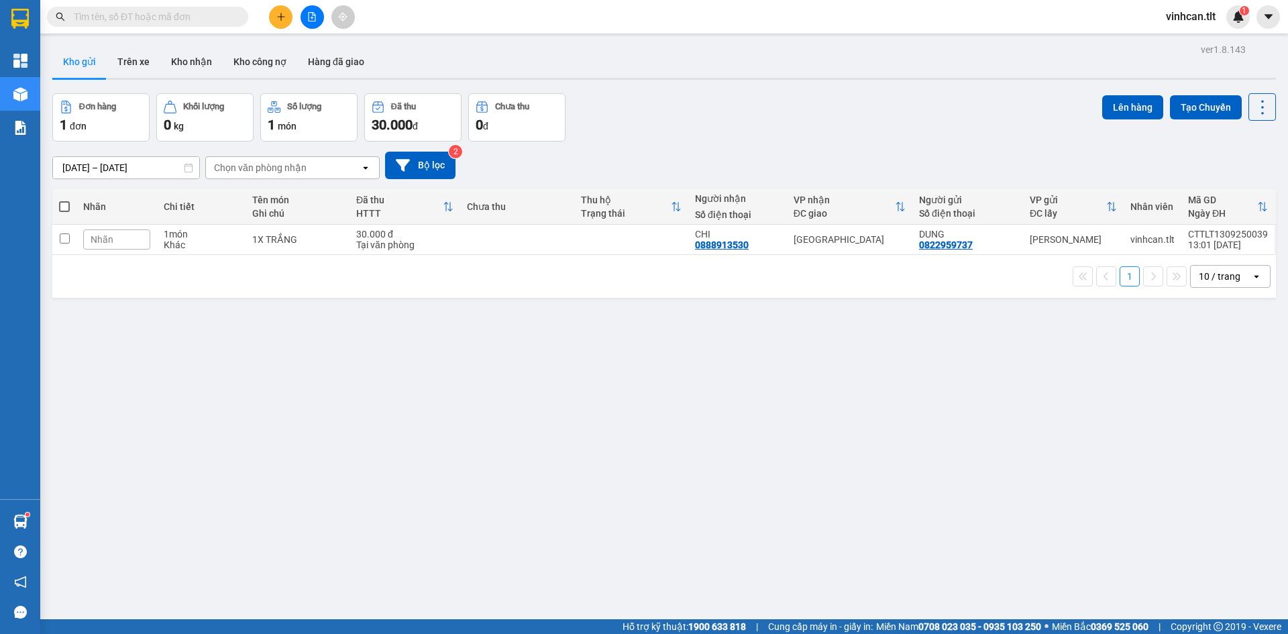
click at [65, 202] on span at bounding box center [64, 206] width 11 height 11
click at [64, 200] on input "checkbox" at bounding box center [64, 200] width 0 height 0
checkbox input "true"
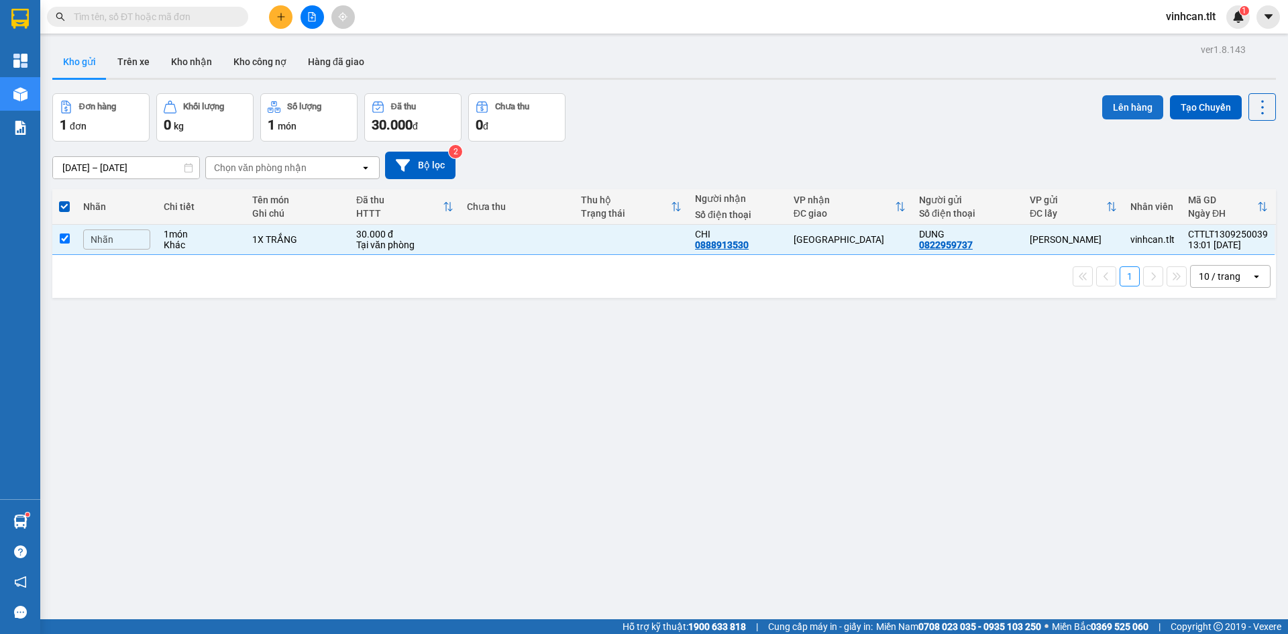
click at [1133, 105] on button "Lên hàng" at bounding box center [1132, 107] width 61 height 24
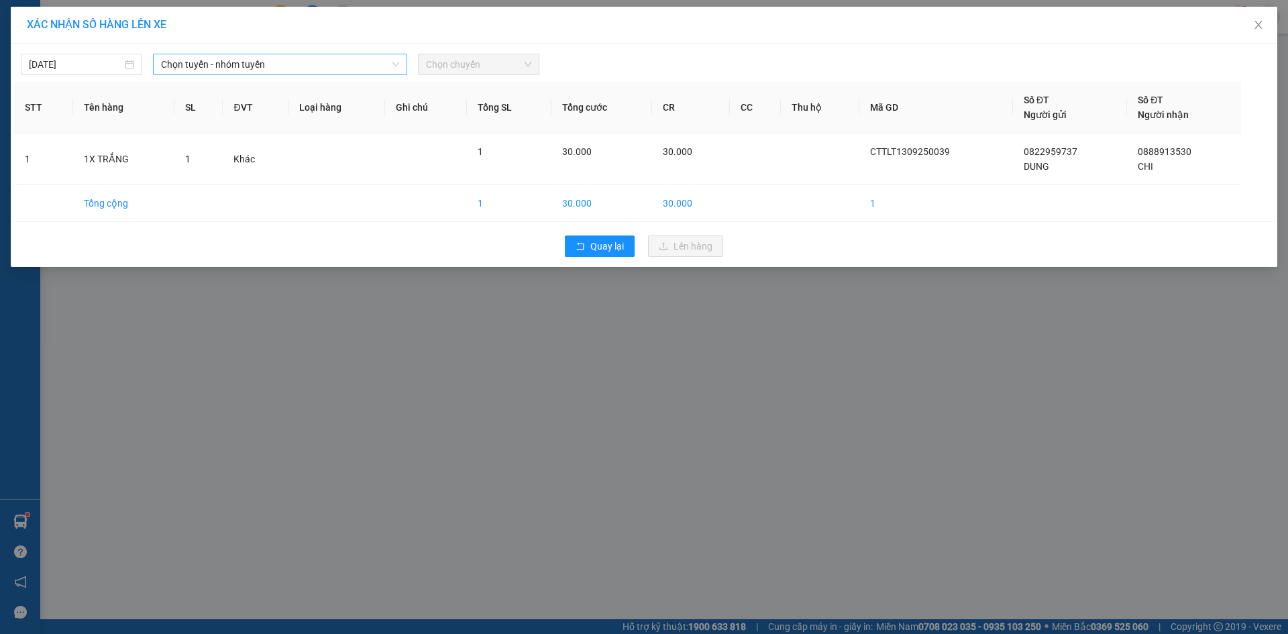
click at [333, 65] on span "Chọn tuyến - nhóm tuyến" at bounding box center [280, 64] width 238 height 20
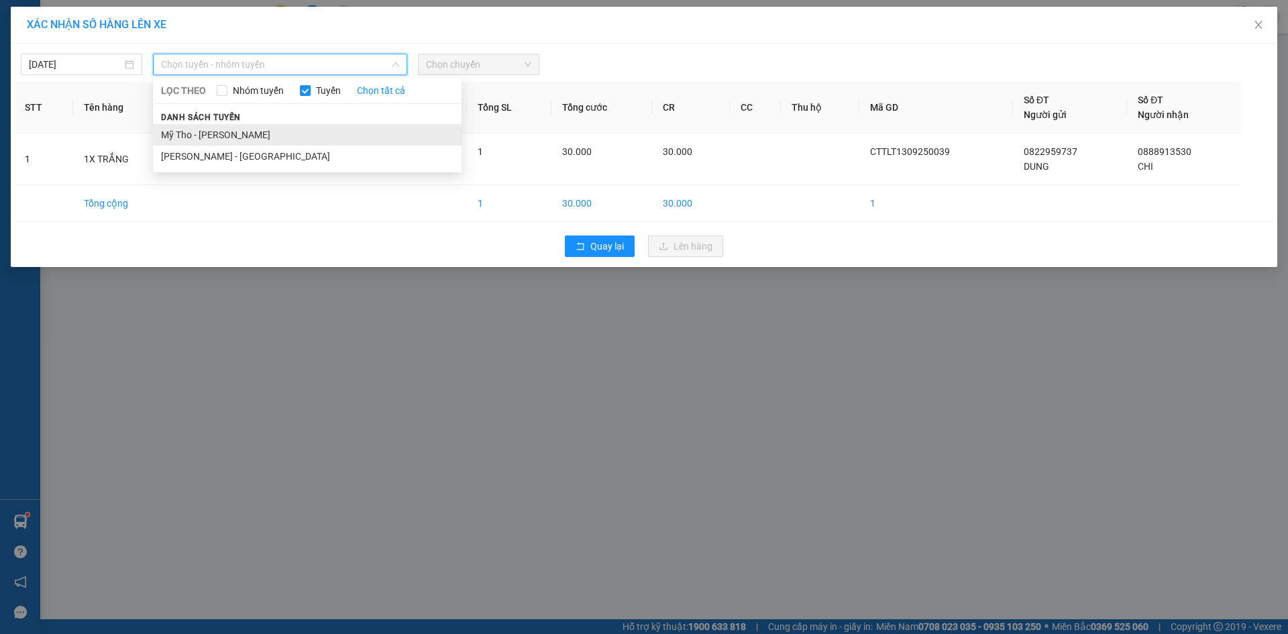
click at [269, 124] on li "Mỹ Tho - [PERSON_NAME]" at bounding box center [307, 134] width 309 height 21
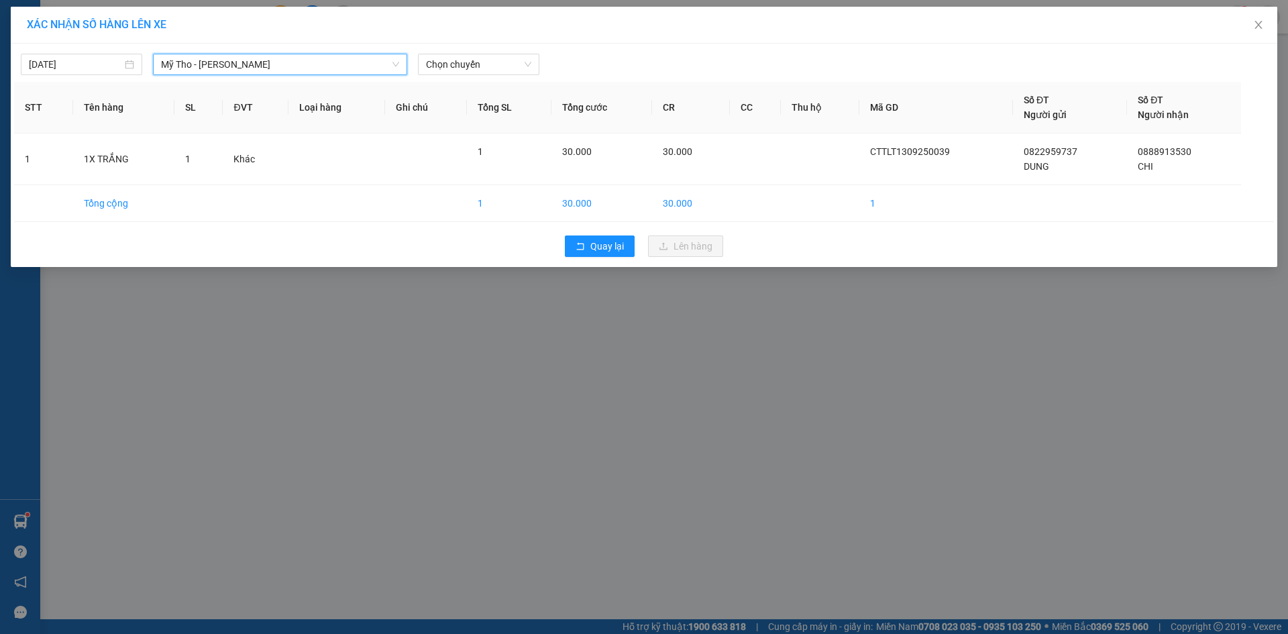
click at [492, 77] on div "[DATE] [GEOGRAPHIC_DATA] - [GEOGRAPHIC_DATA] - [PERSON_NAME] LỌC [PERSON_NAME] …" at bounding box center [644, 155] width 1266 height 223
click at [486, 66] on span "Chọn chuyến" at bounding box center [478, 64] width 105 height 20
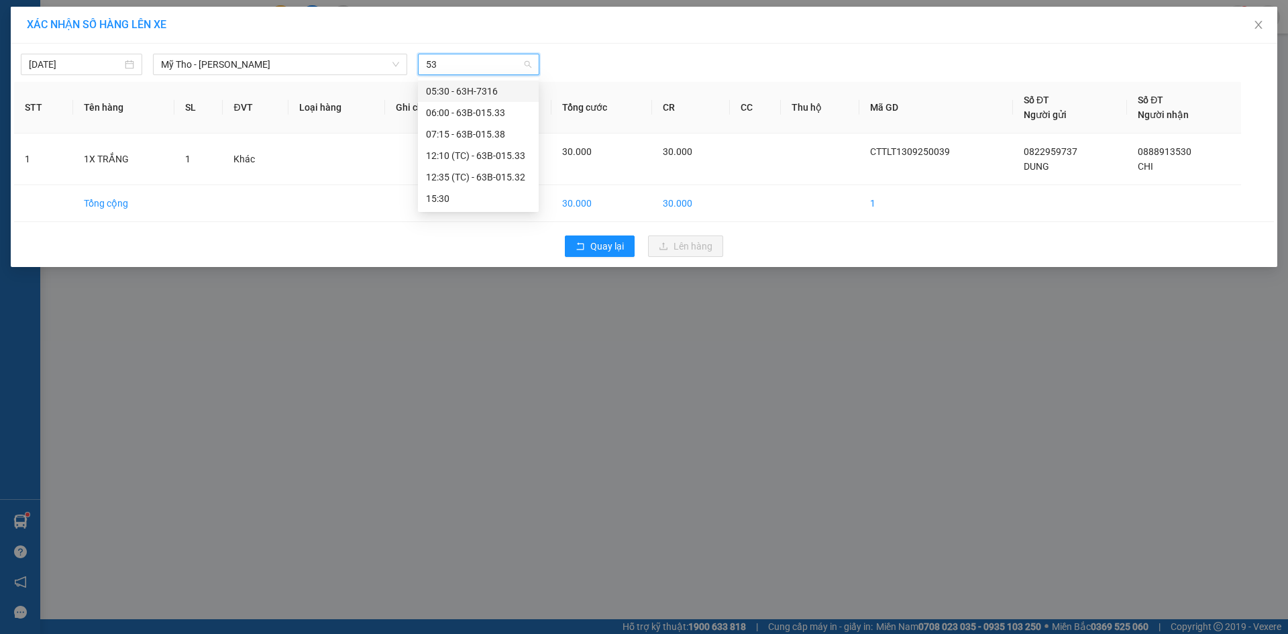
type input "533"
click at [482, 109] on div "12:10 (TC) - 63B-015.33" at bounding box center [478, 112] width 105 height 15
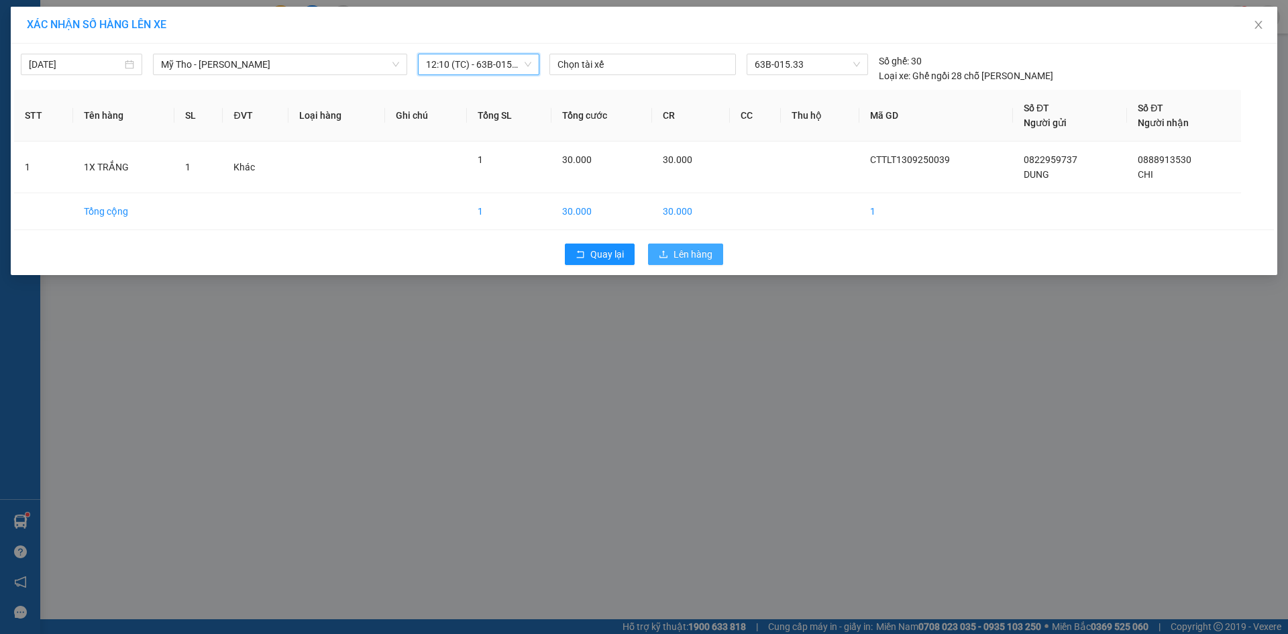
click at [657, 256] on button "Lên hàng" at bounding box center [685, 253] width 75 height 21
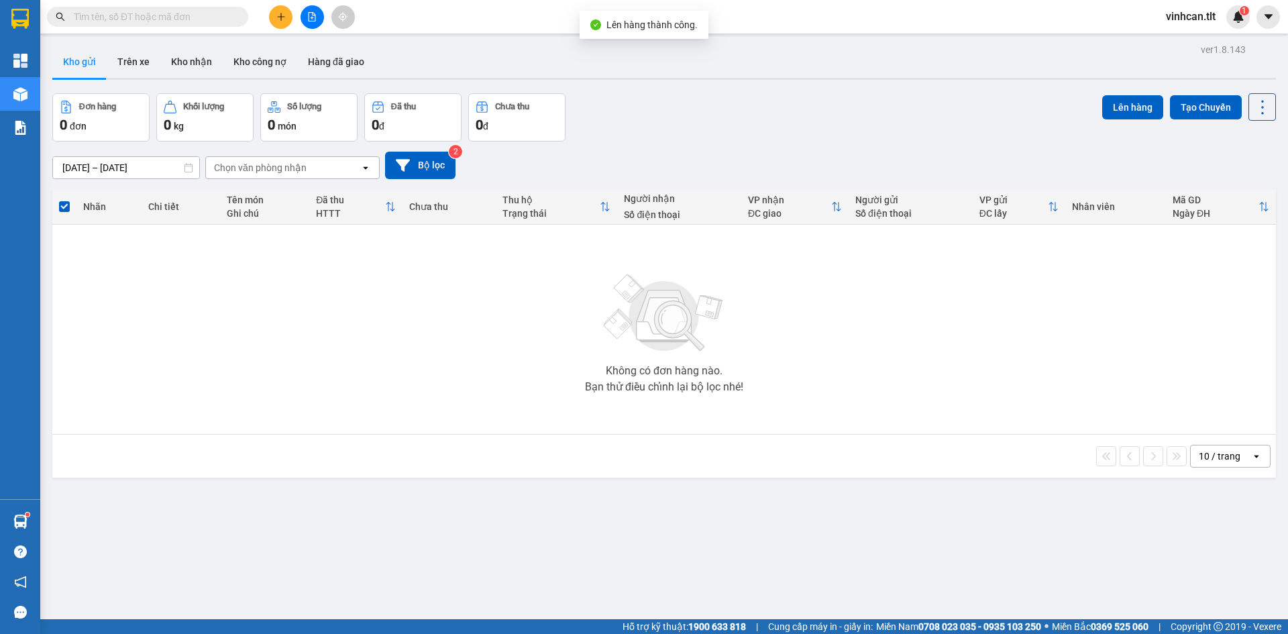
click at [319, 15] on button at bounding box center [311, 16] width 23 height 23
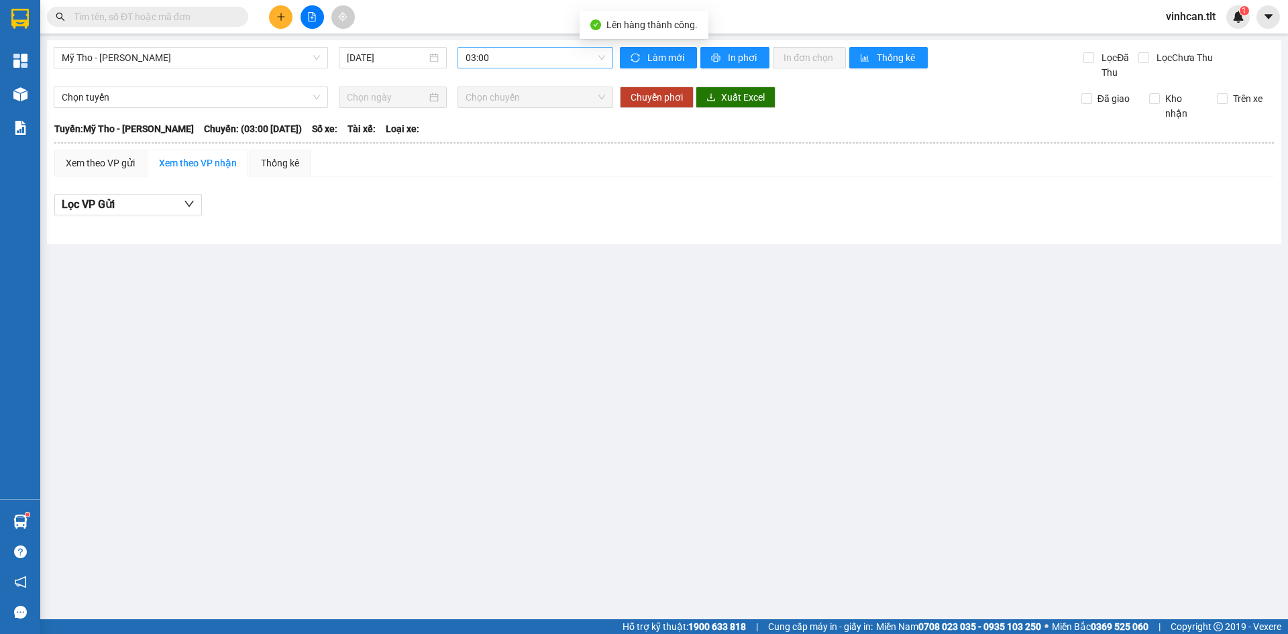
click at [492, 66] on span "03:00" at bounding box center [534, 58] width 139 height 20
type input "533"
click at [506, 101] on div "12:10 (TC) - 63B-015.33" at bounding box center [517, 106] width 105 height 15
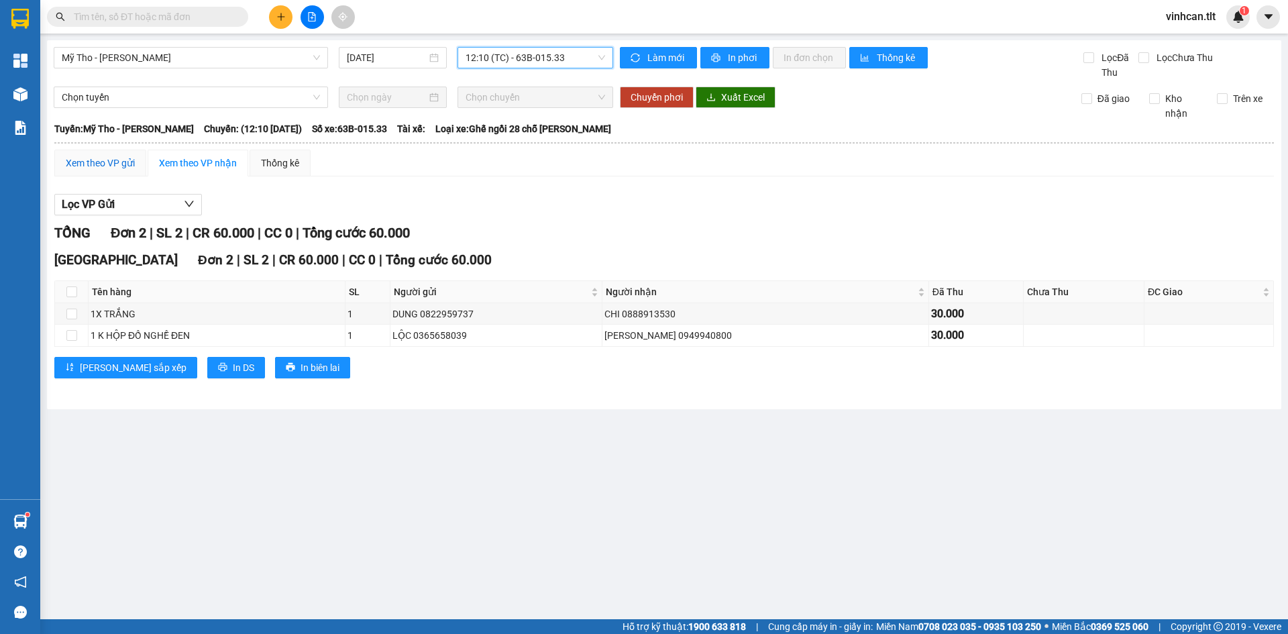
click at [95, 167] on div "Xem theo VP gửi" at bounding box center [100, 163] width 69 height 15
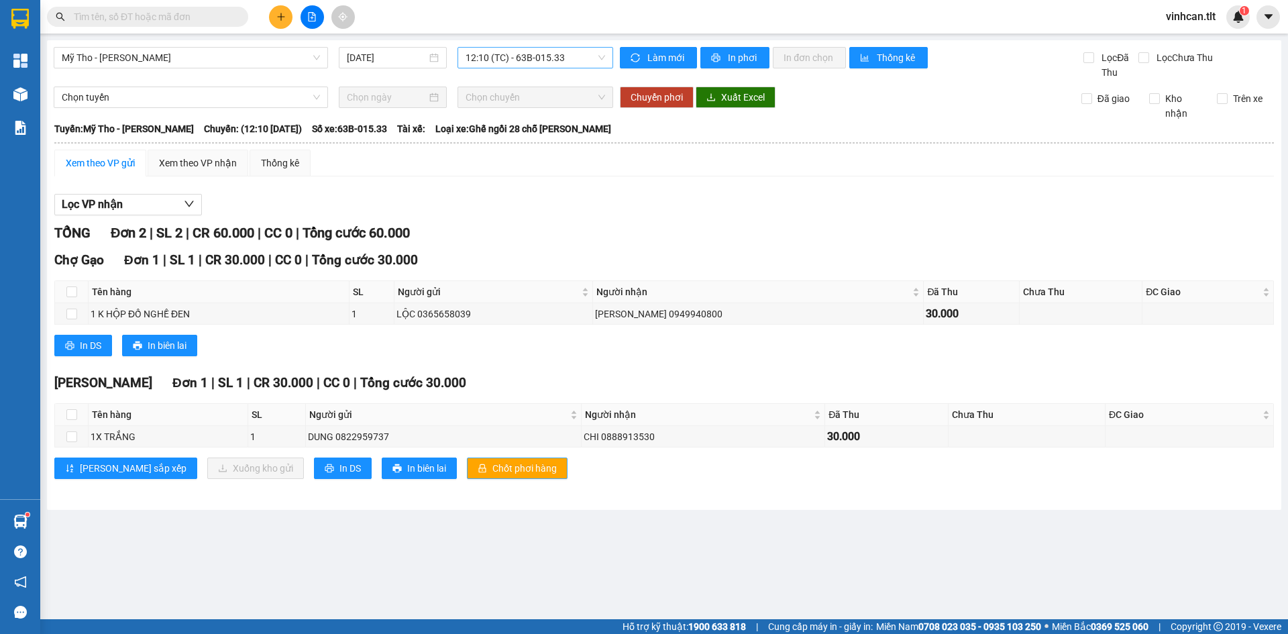
click at [495, 465] on span "Chốt phơi hàng" at bounding box center [524, 468] width 64 height 15
